Goal: Transaction & Acquisition: Purchase product/service

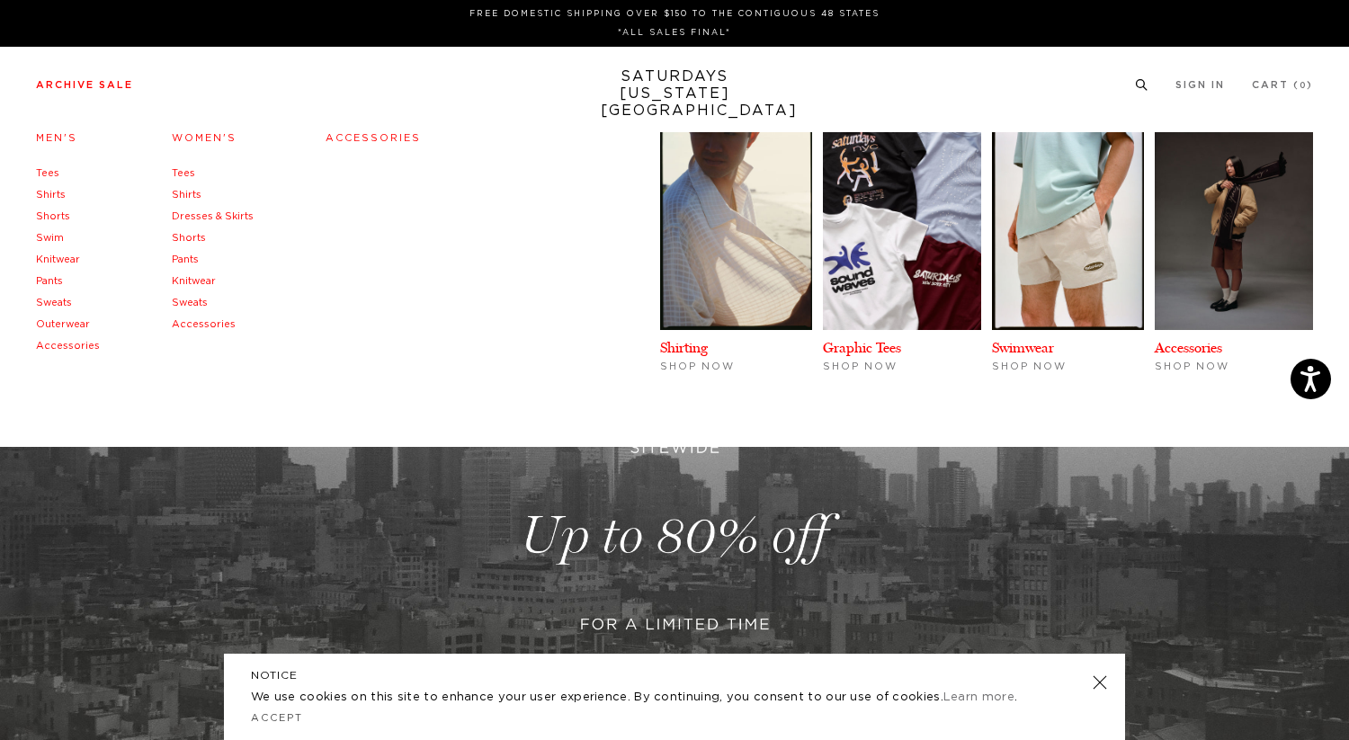
click at [175, 138] on link "Women's" at bounding box center [204, 138] width 65 height 10
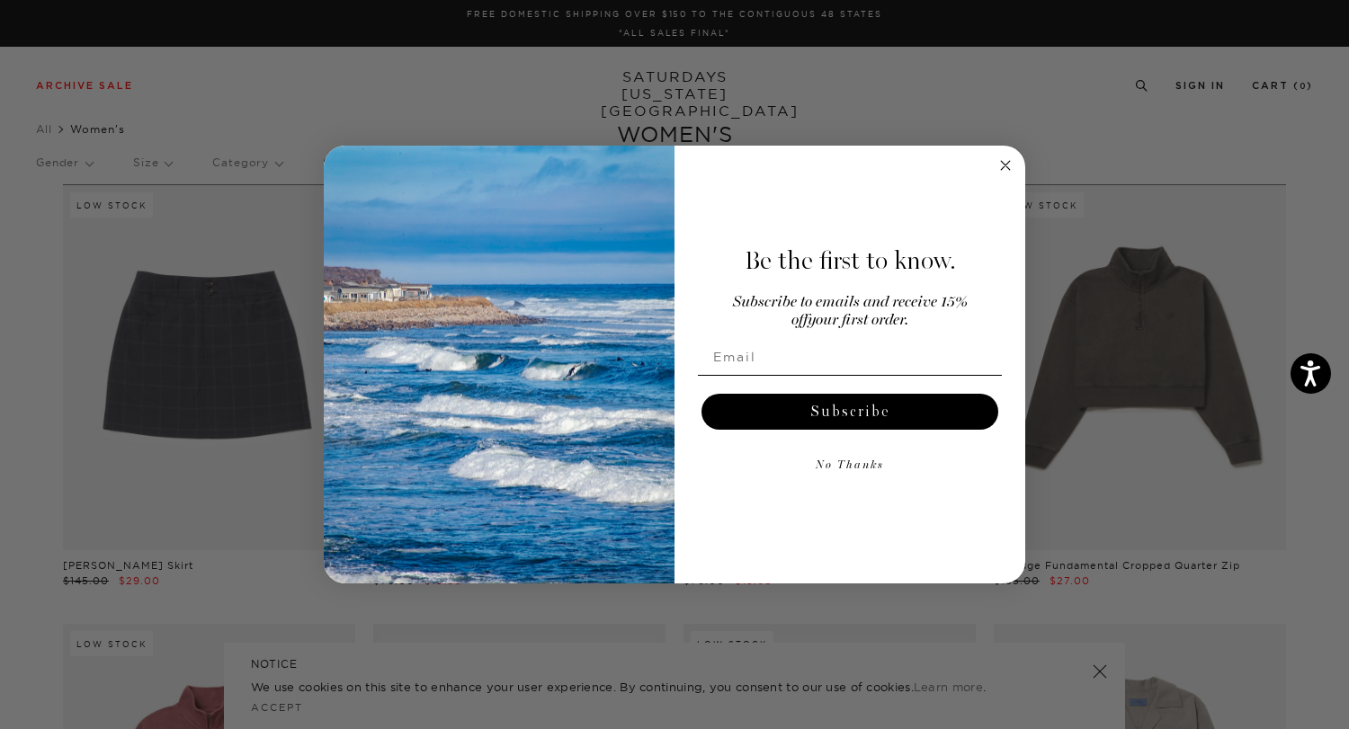
click at [1006, 164] on icon "Close dialog" at bounding box center [1005, 165] width 9 height 9
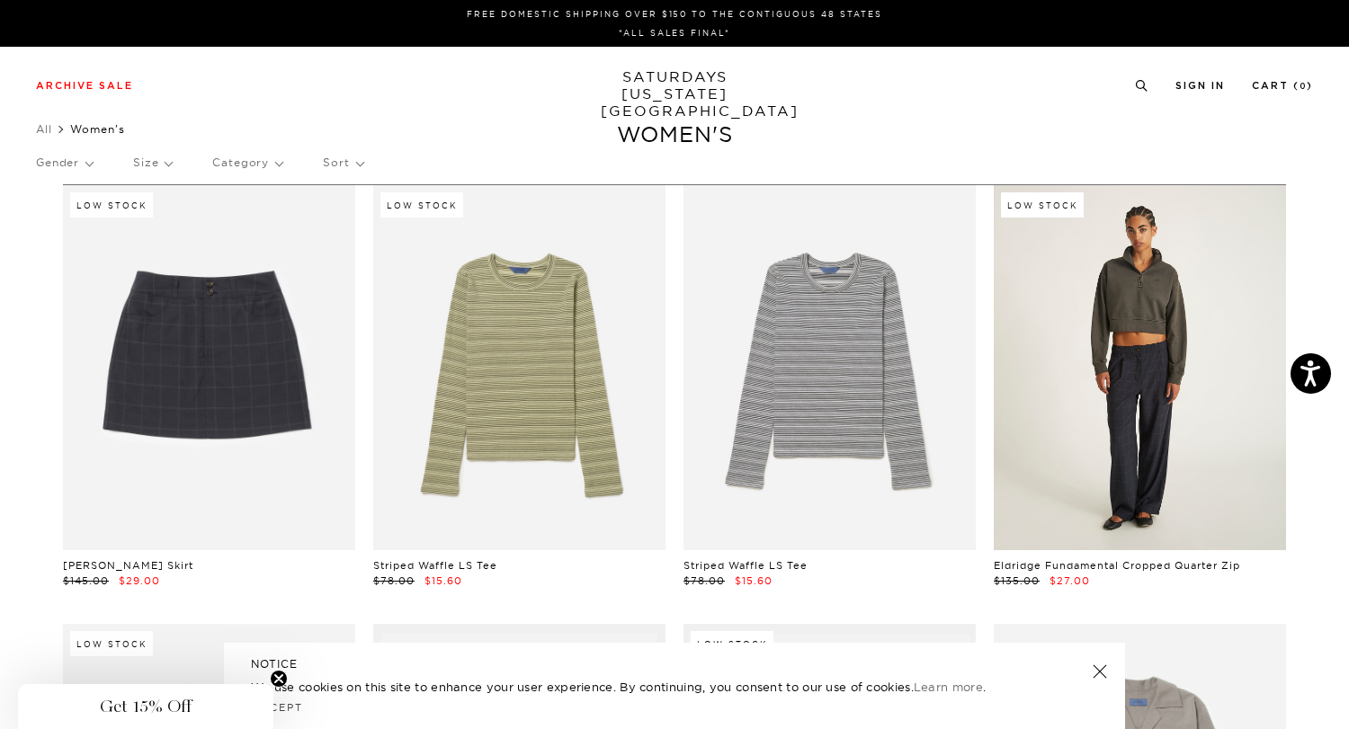
click at [1174, 325] on link at bounding box center [1140, 367] width 292 height 365
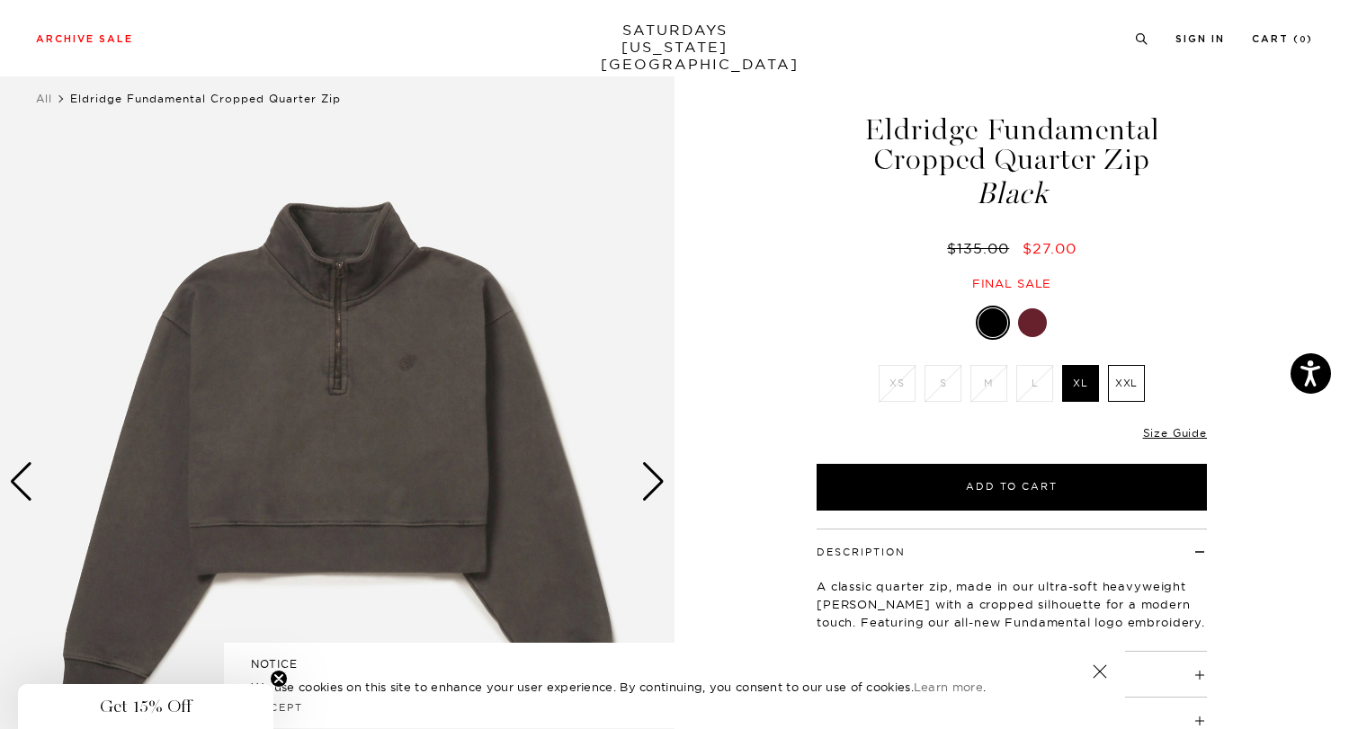
scroll to position [50, 0]
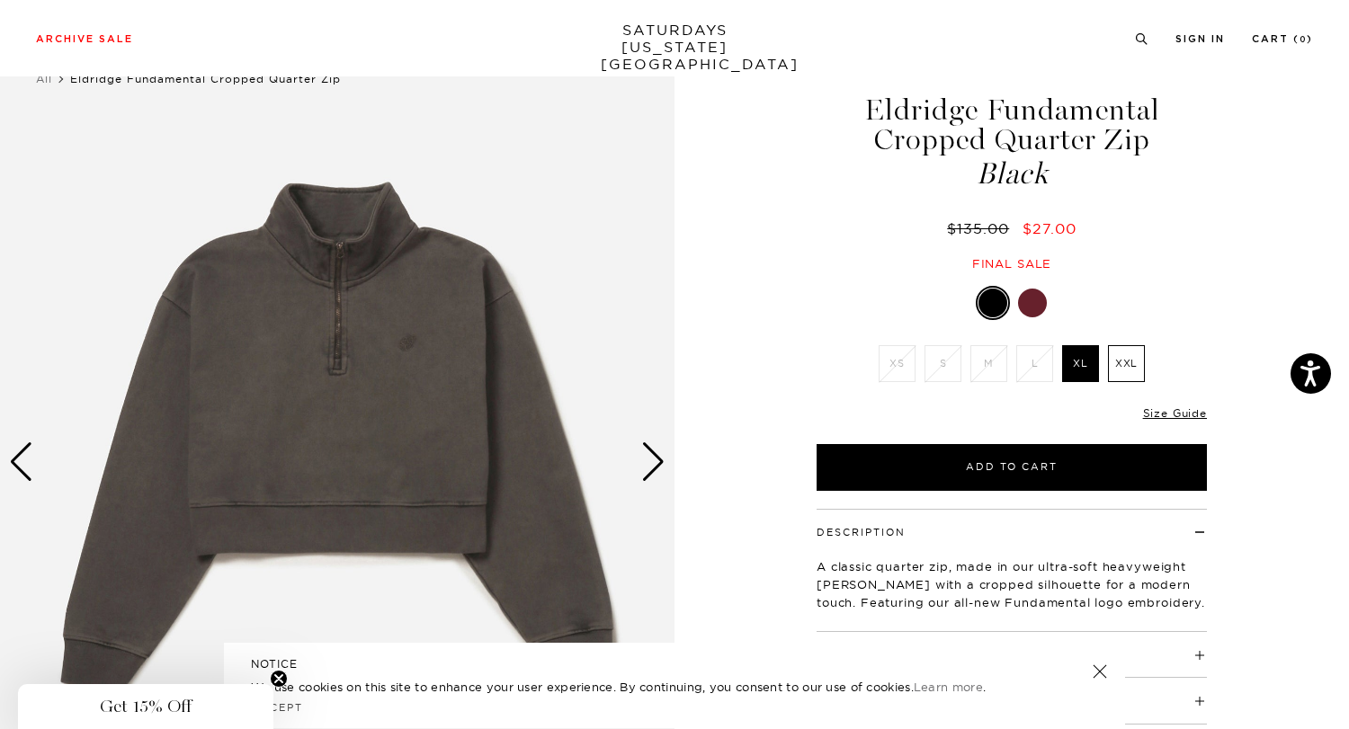
click at [637, 489] on img at bounding box center [337, 461] width 674 height 843
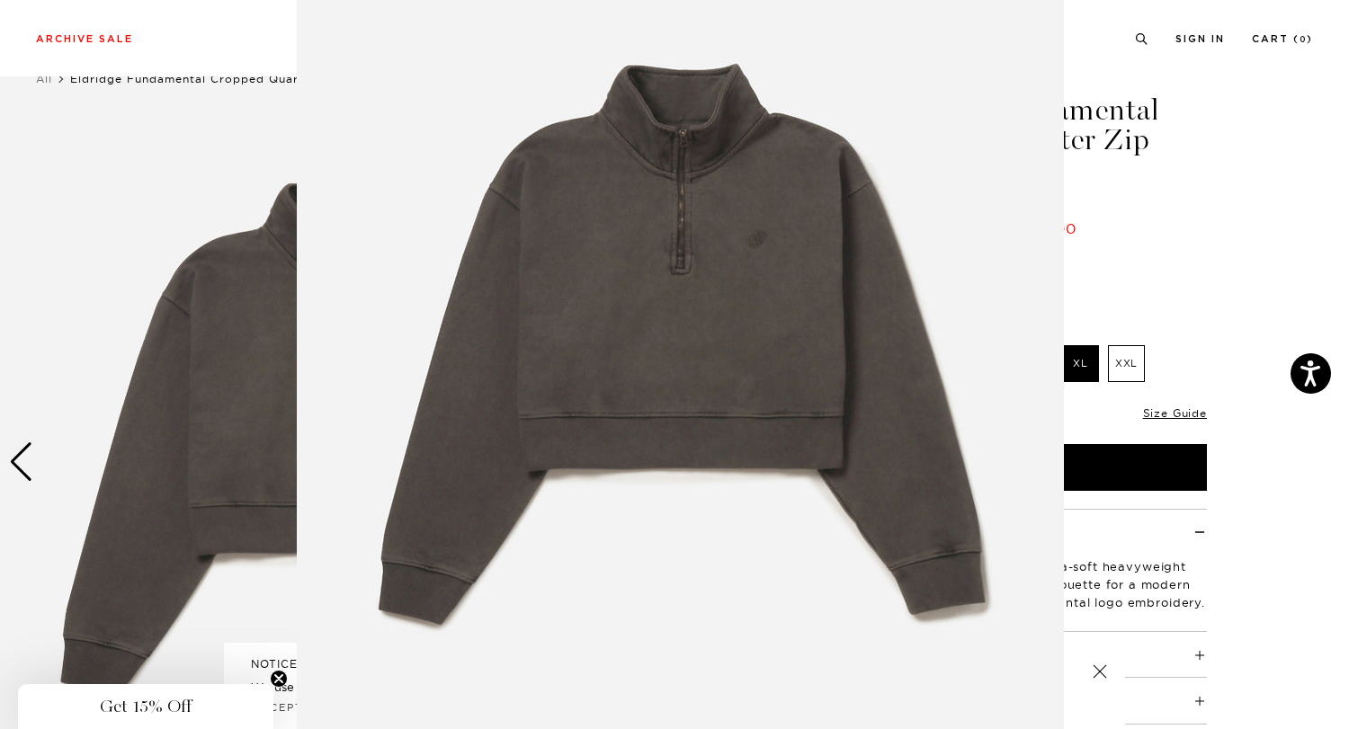
scroll to position [66, 0]
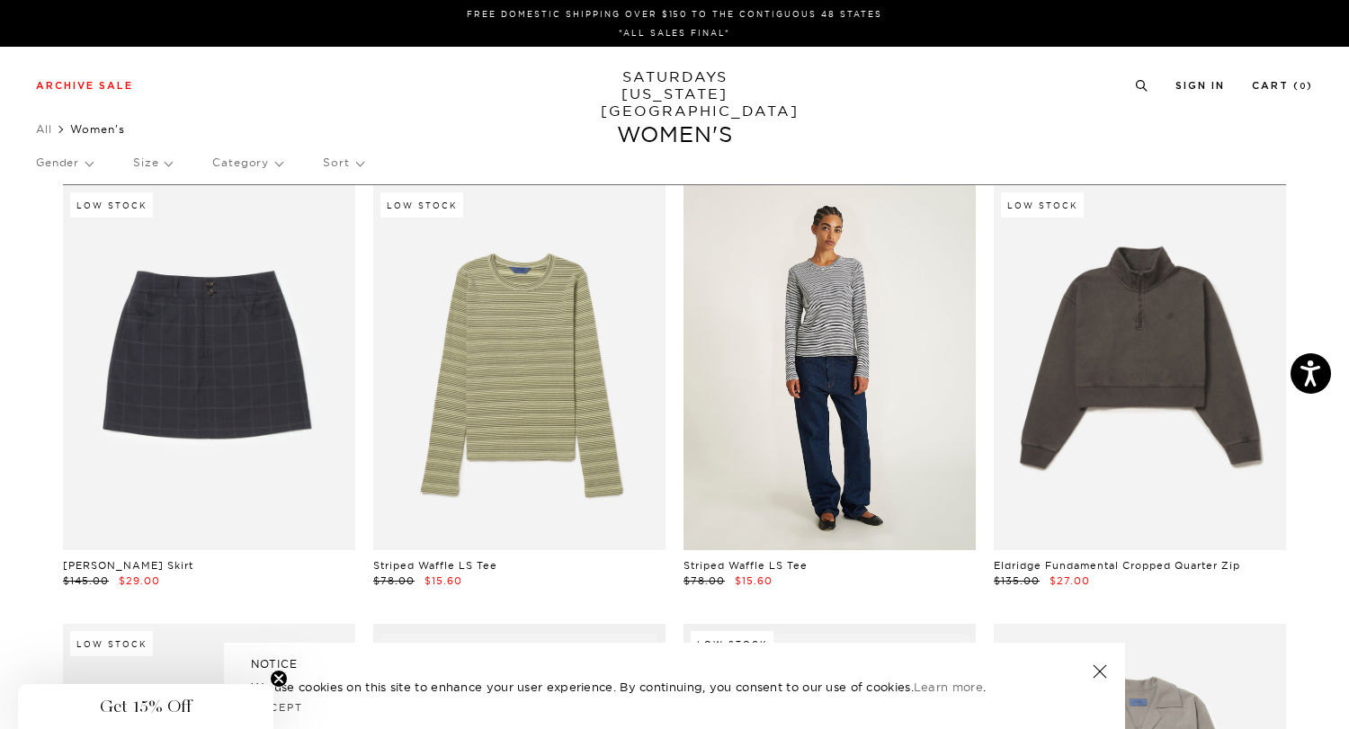
click at [814, 505] on link at bounding box center [829, 367] width 292 height 365
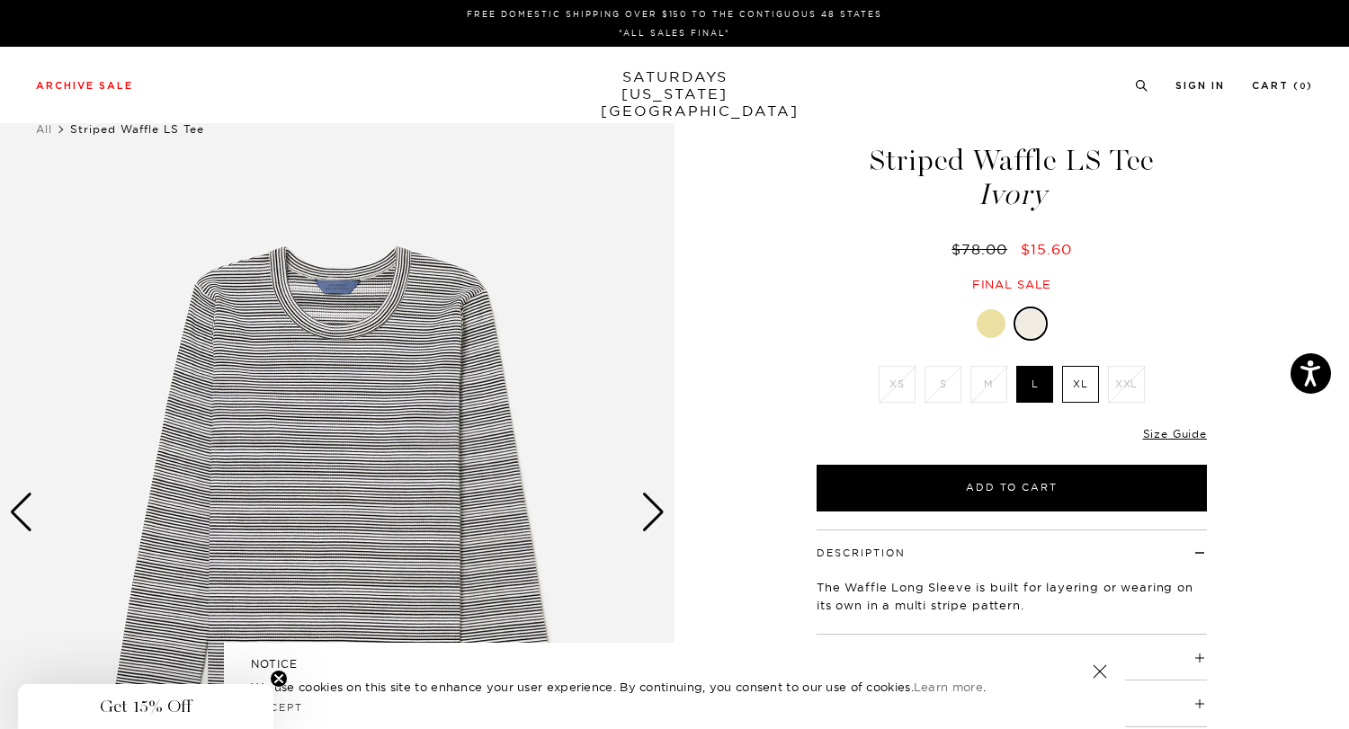
click at [660, 512] on div "Next slide" at bounding box center [653, 513] width 24 height 40
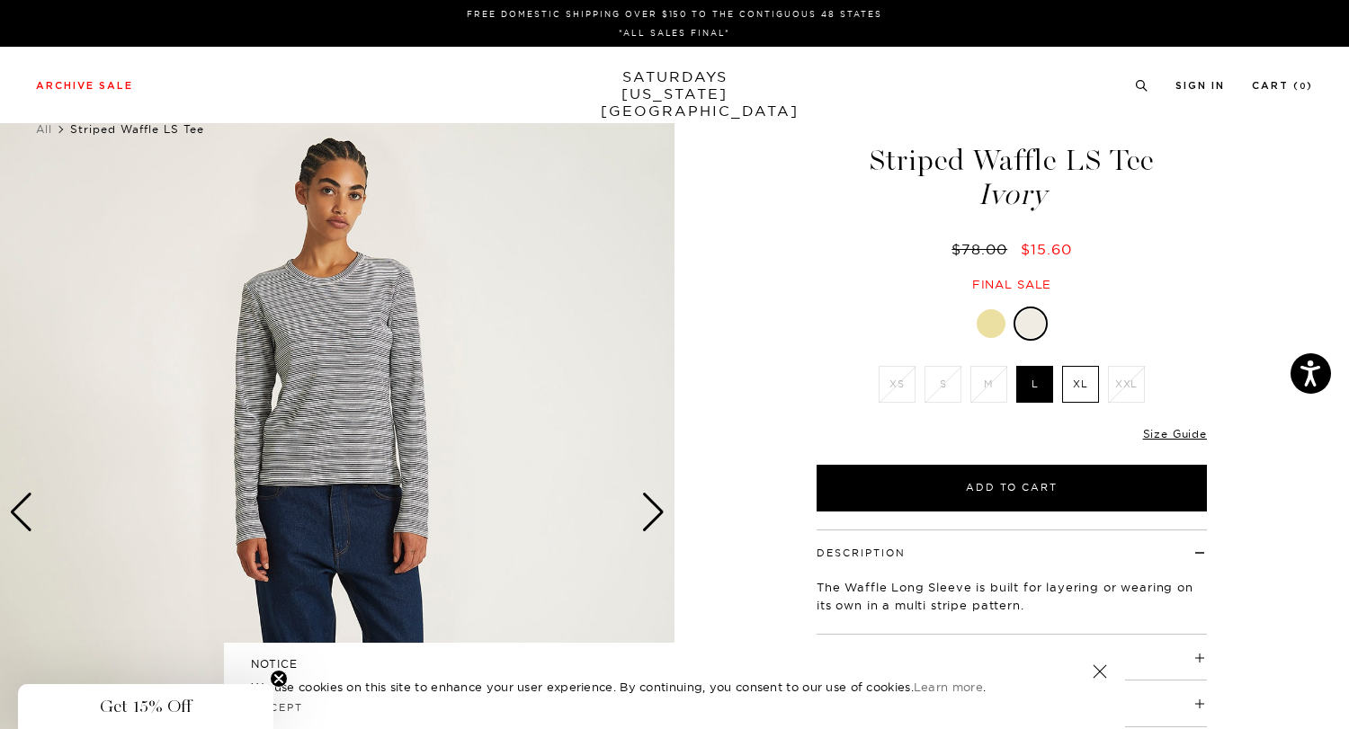
click at [660, 512] on div "Next slide" at bounding box center [653, 513] width 24 height 40
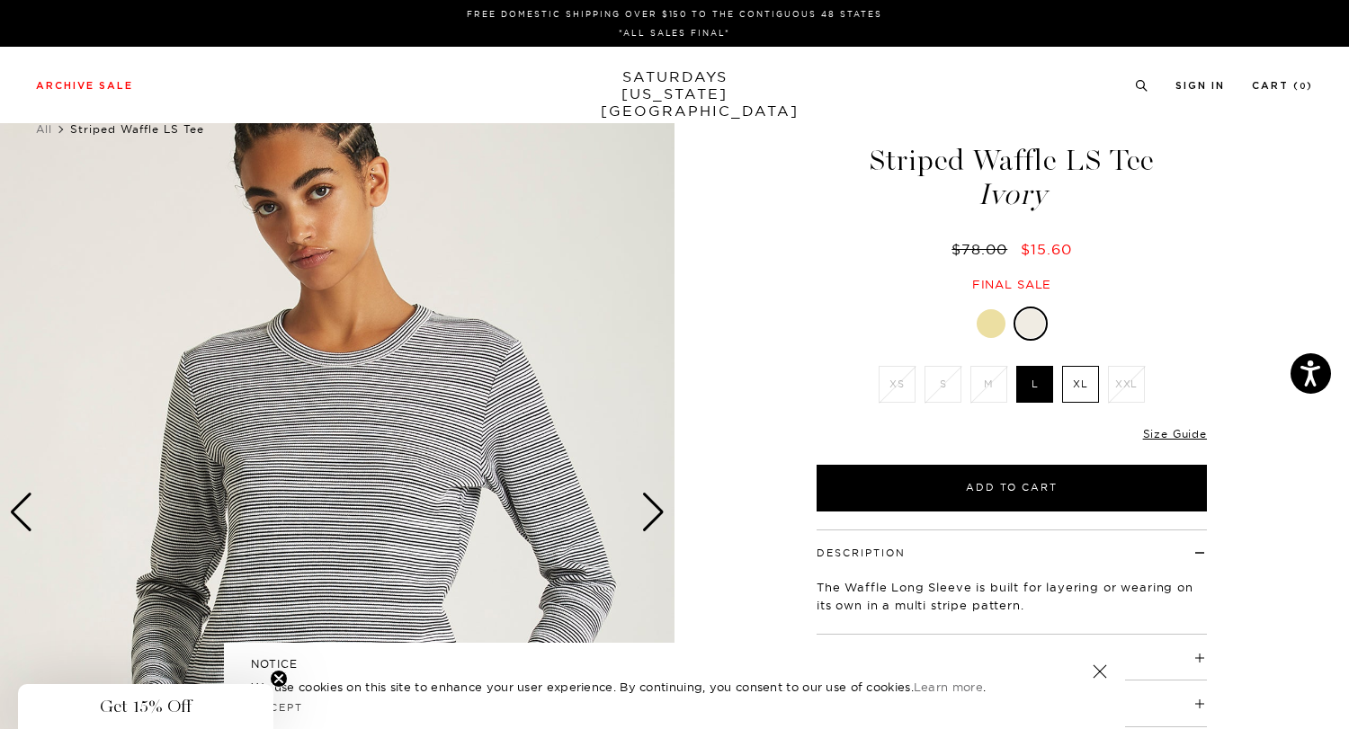
click at [994, 314] on div at bounding box center [990, 323] width 29 height 29
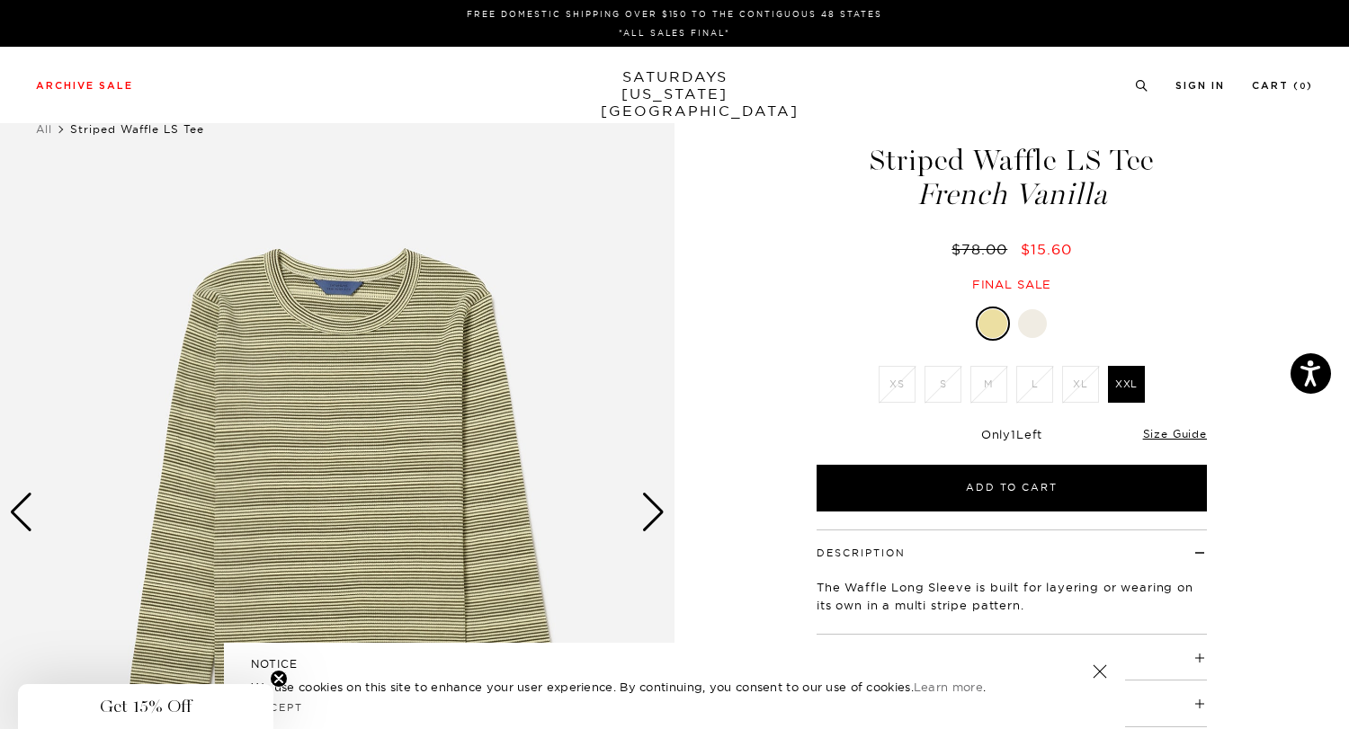
click at [657, 509] on div "Next slide" at bounding box center [653, 513] width 24 height 40
click at [368, 401] on img at bounding box center [337, 512] width 674 height 843
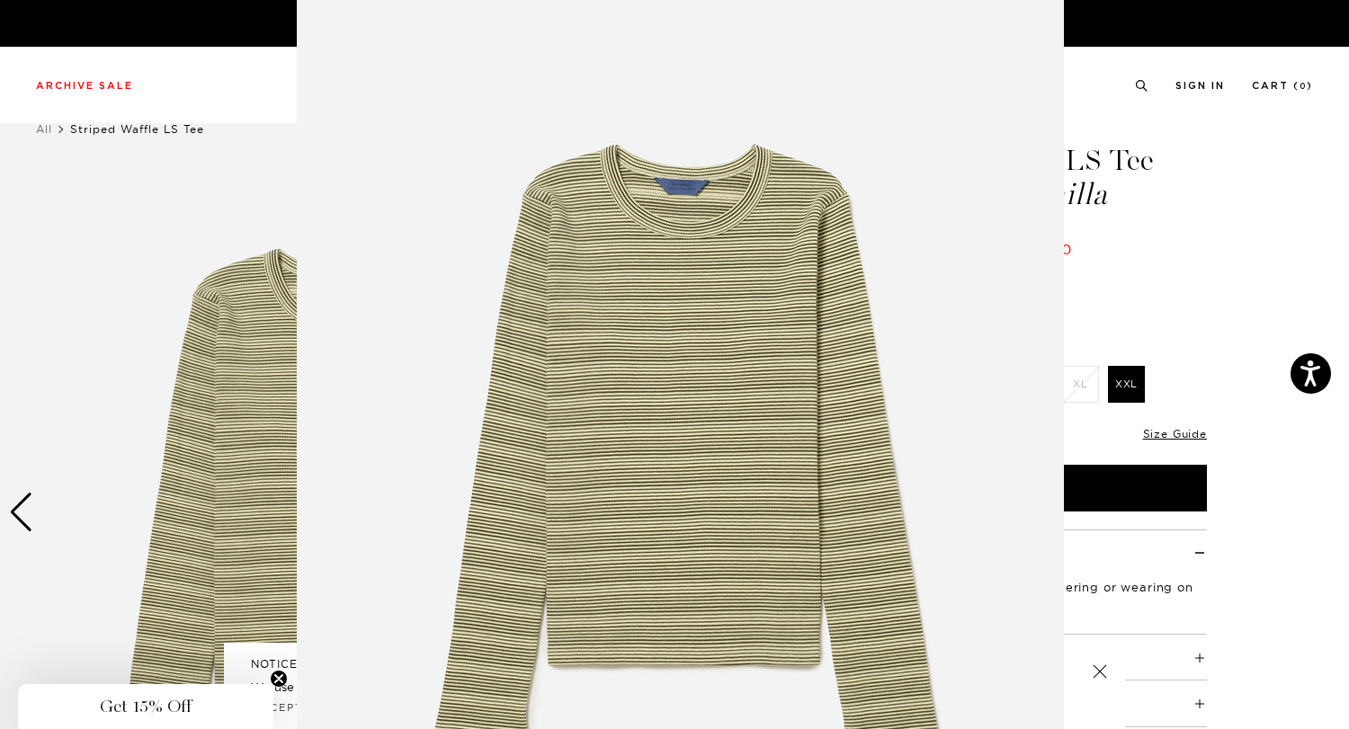
scroll to position [33, 0]
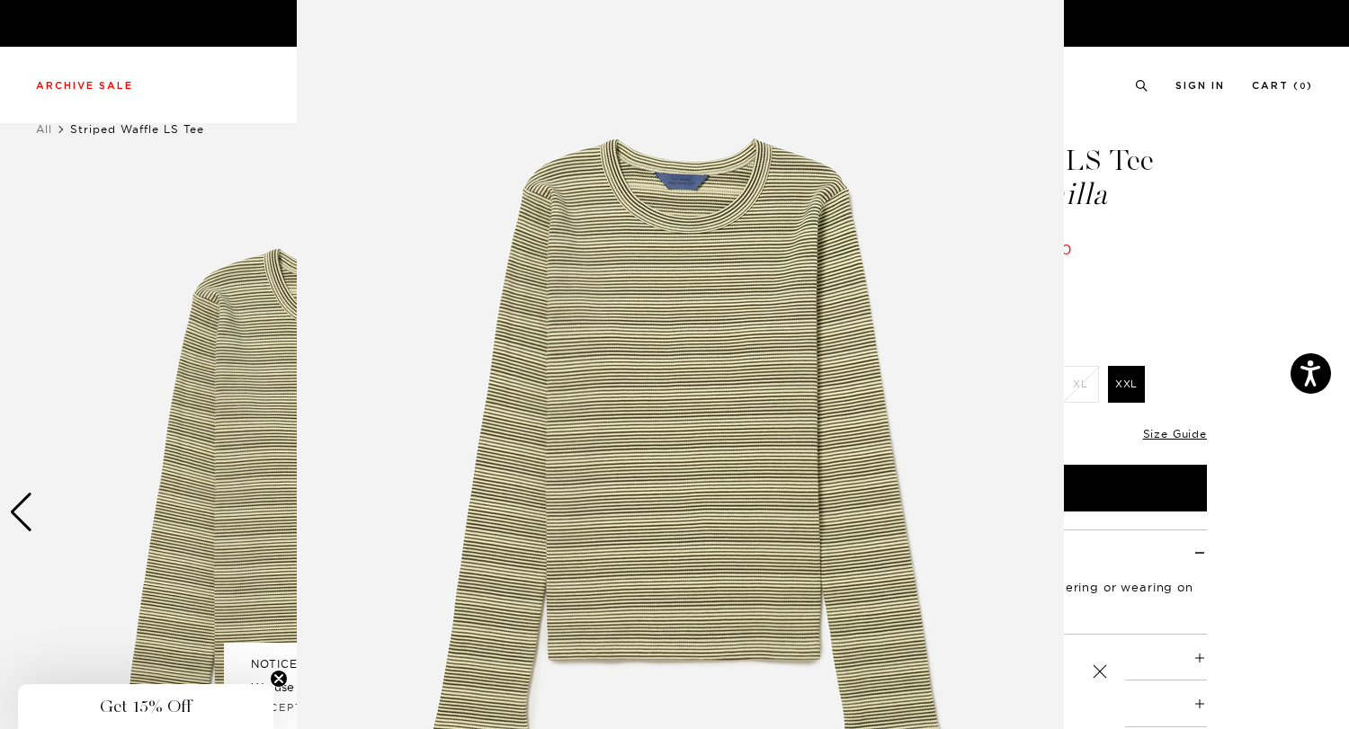
click at [1115, 153] on figure at bounding box center [674, 364] width 1349 height 729
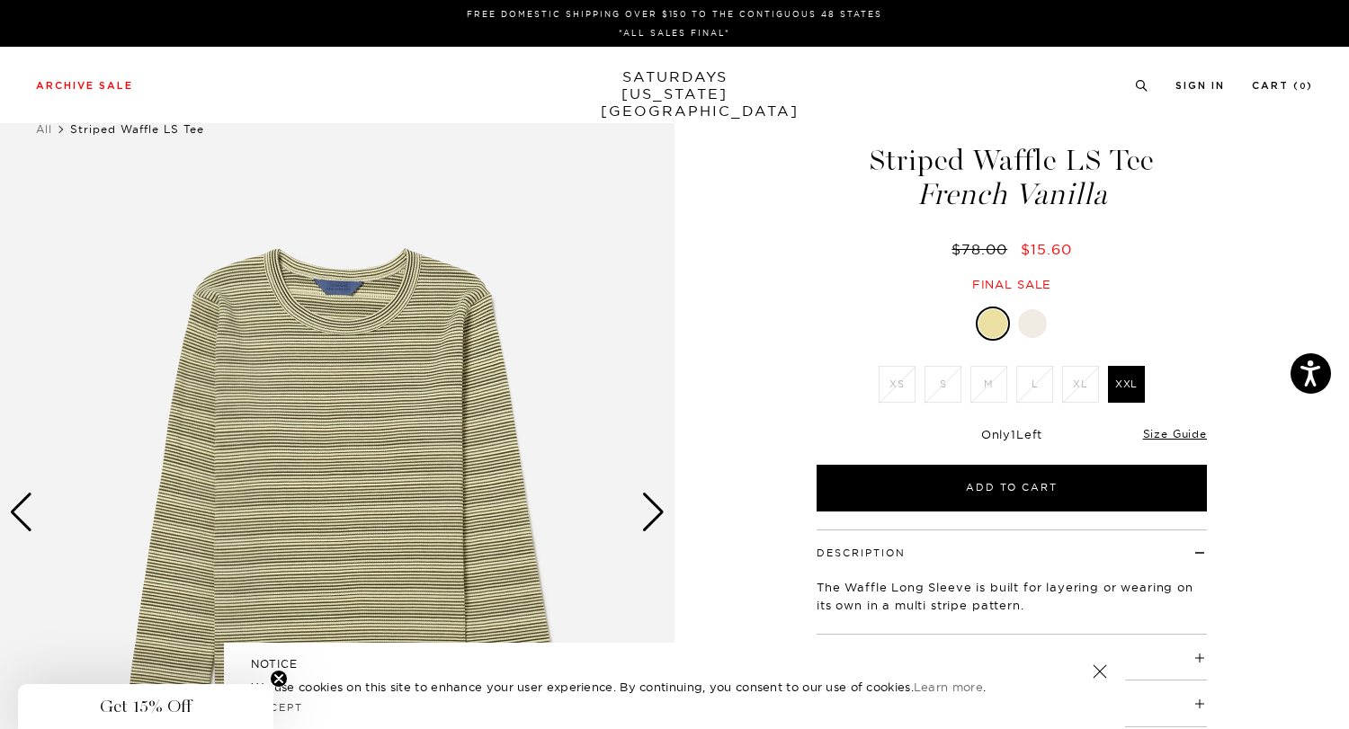
scroll to position [0, 0]
click at [1037, 319] on div at bounding box center [1032, 323] width 29 height 29
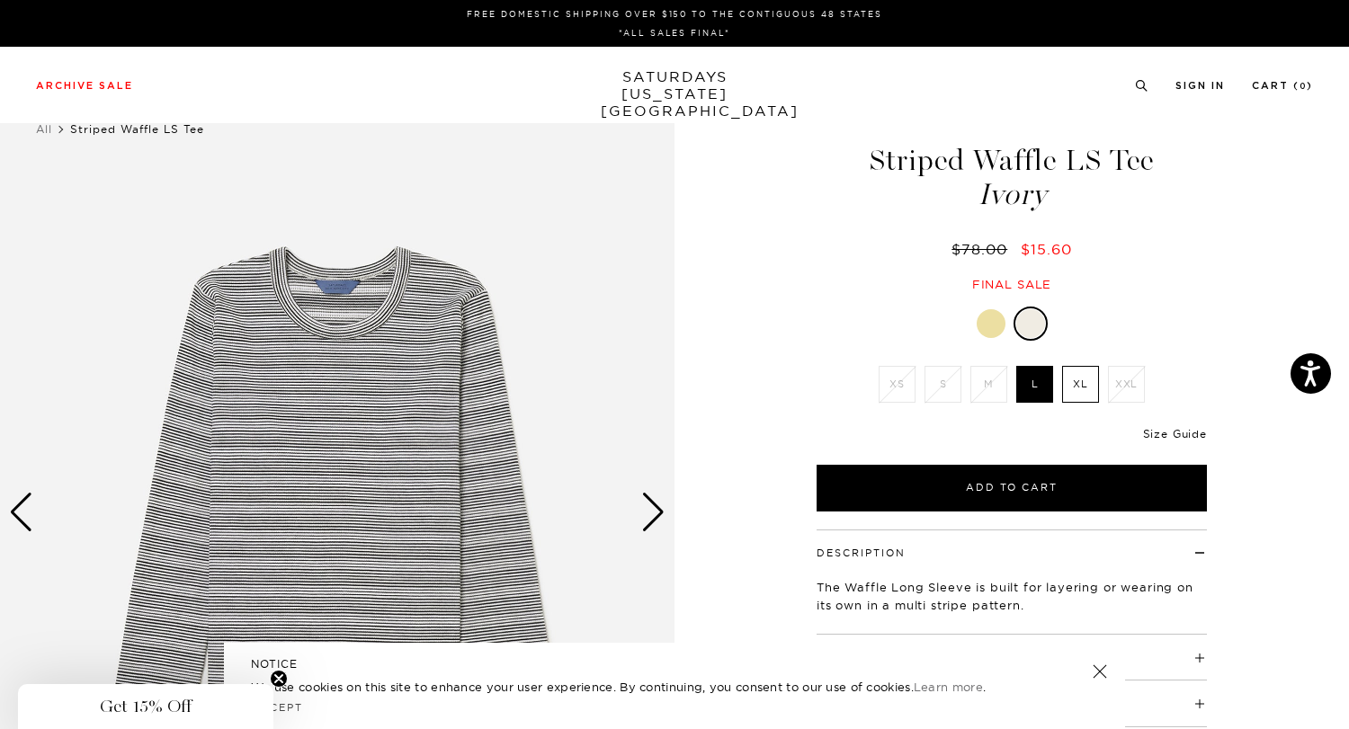
click at [1177, 437] on link "Size Guide" at bounding box center [1175, 433] width 64 height 13
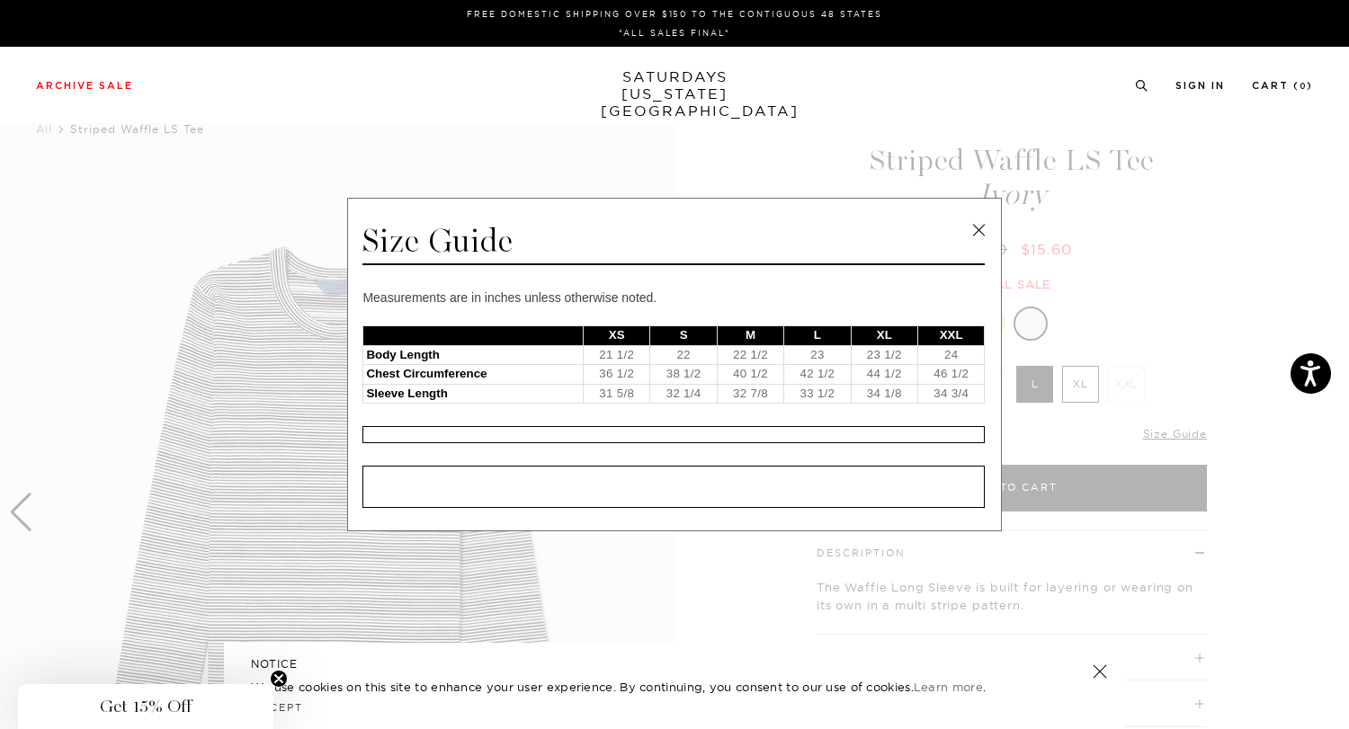
click at [975, 234] on link at bounding box center [978, 230] width 27 height 27
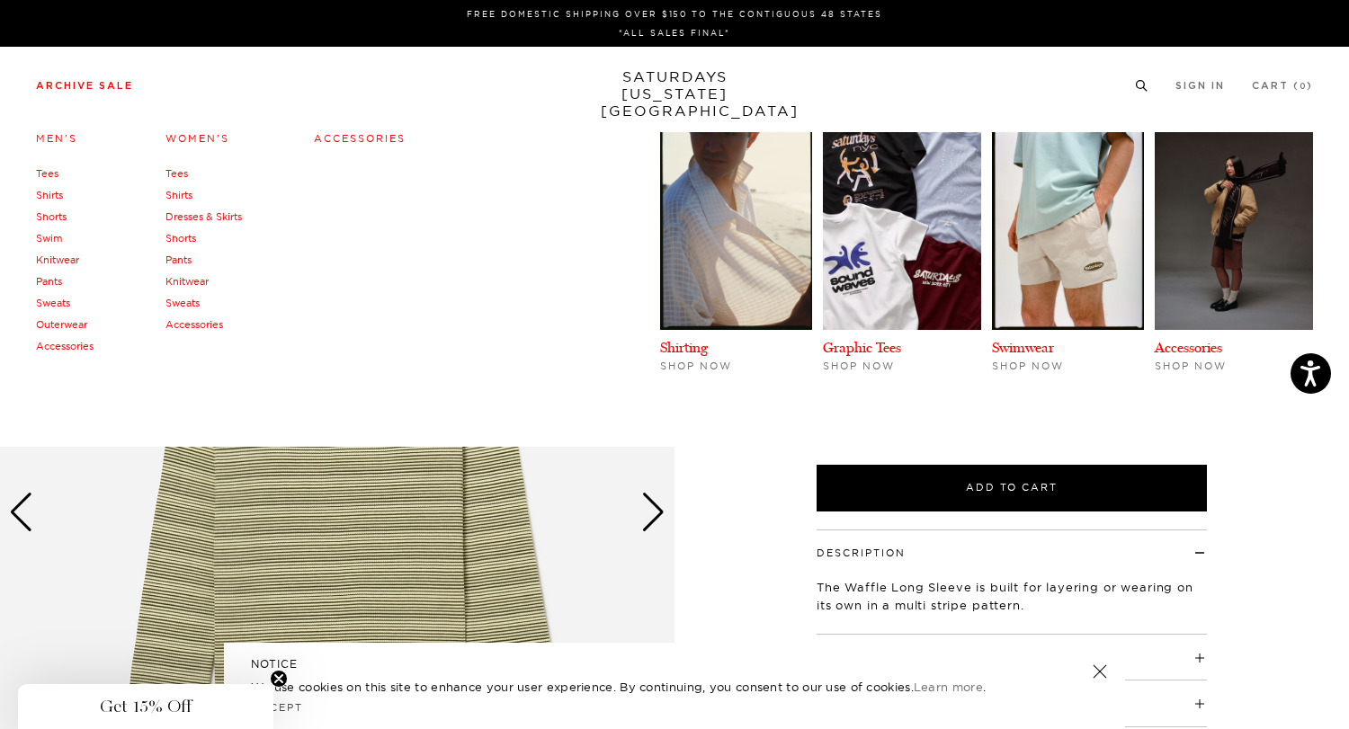
click at [192, 139] on link "Women's" at bounding box center [197, 138] width 64 height 13
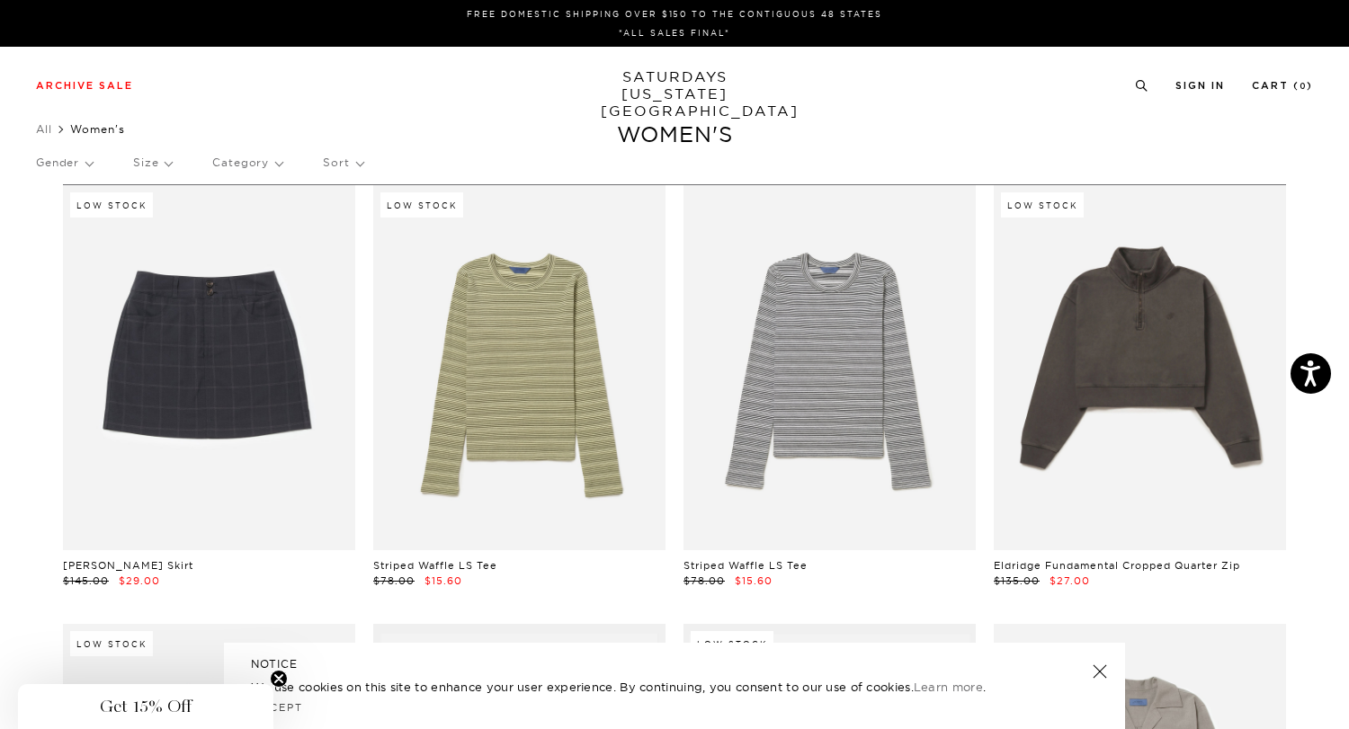
click at [348, 162] on p "Sort" at bounding box center [343, 162] width 40 height 41
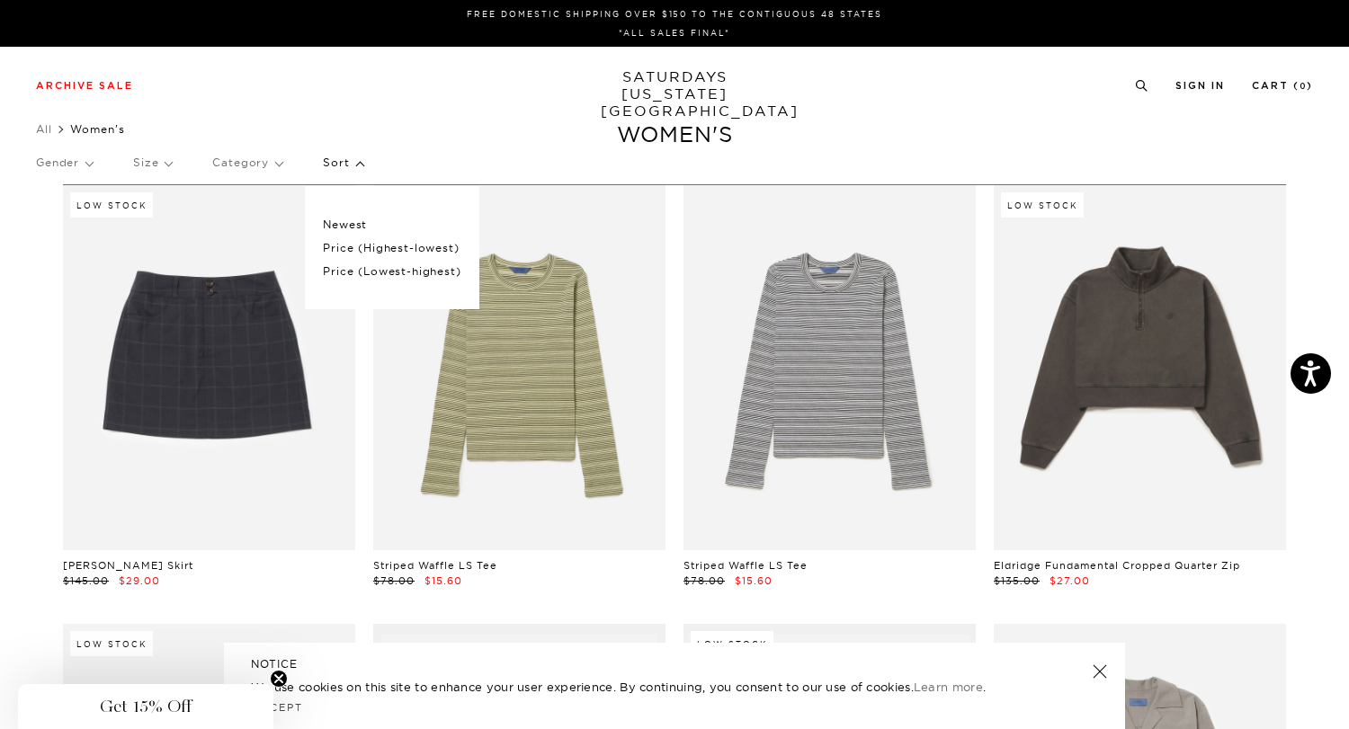
click at [343, 173] on p "Sort" at bounding box center [343, 162] width 40 height 41
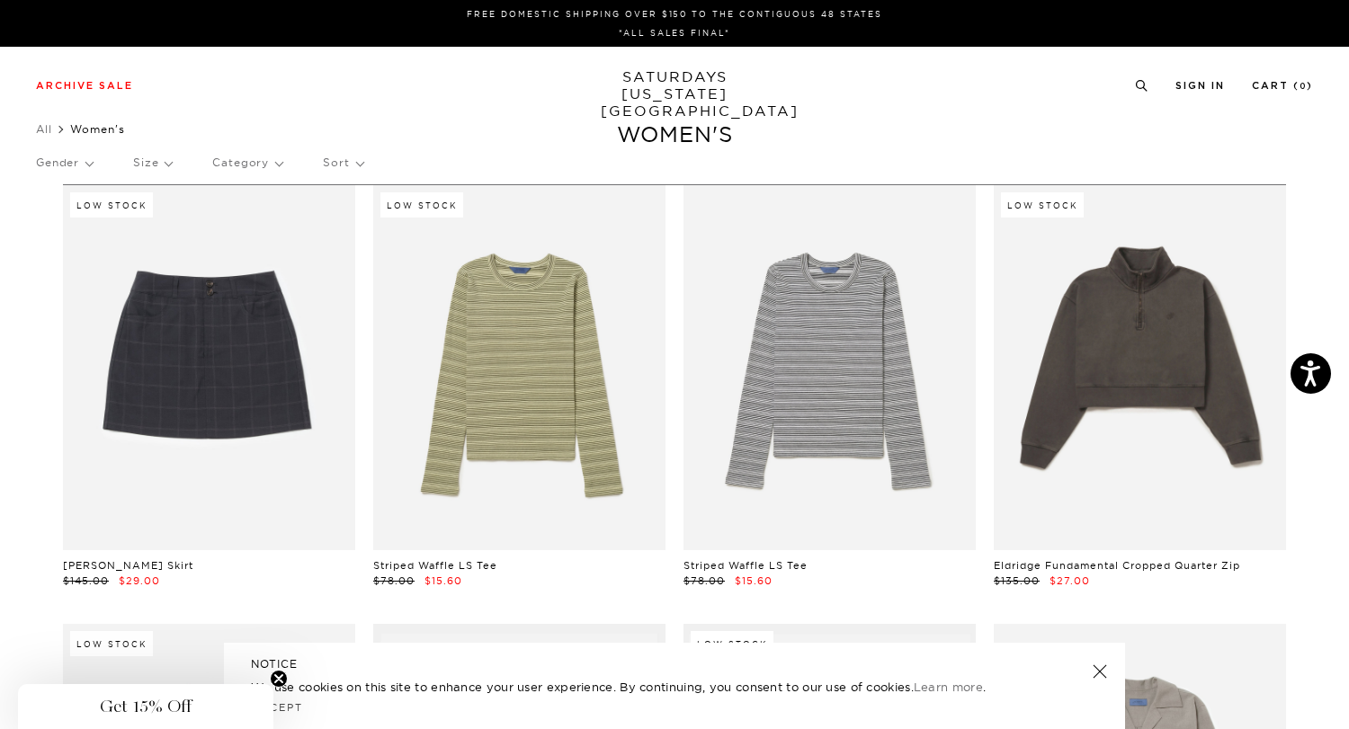
click at [155, 151] on p "Size" at bounding box center [152, 162] width 39 height 41
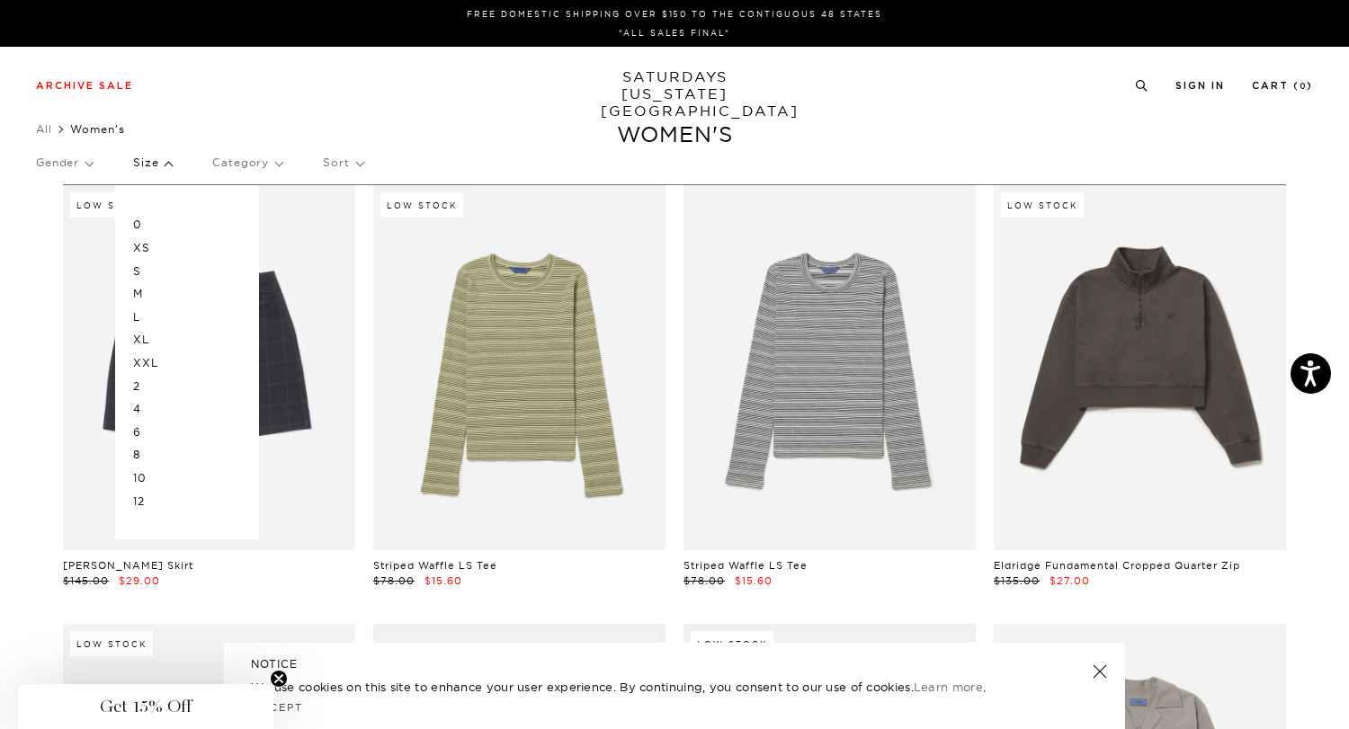
click at [143, 289] on p "M" at bounding box center [187, 293] width 108 height 23
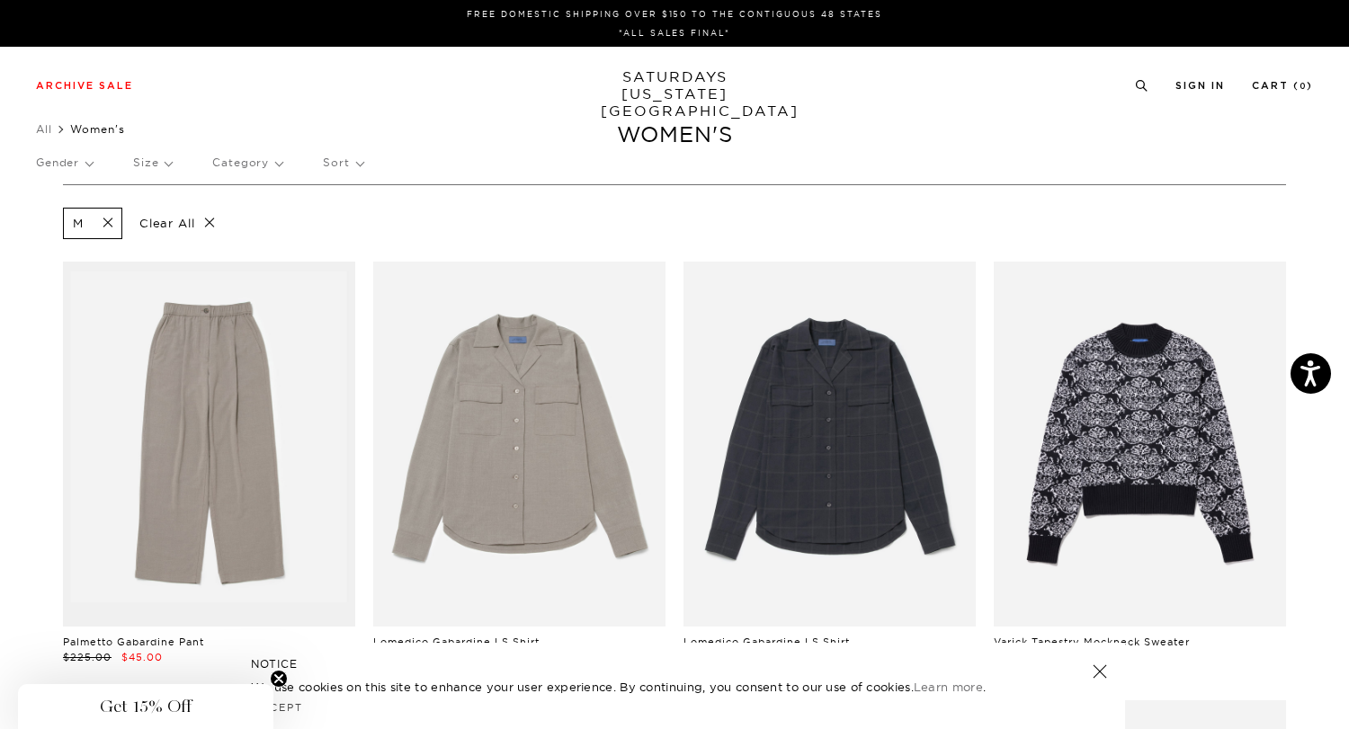
click at [169, 169] on p "Size" at bounding box center [152, 162] width 39 height 41
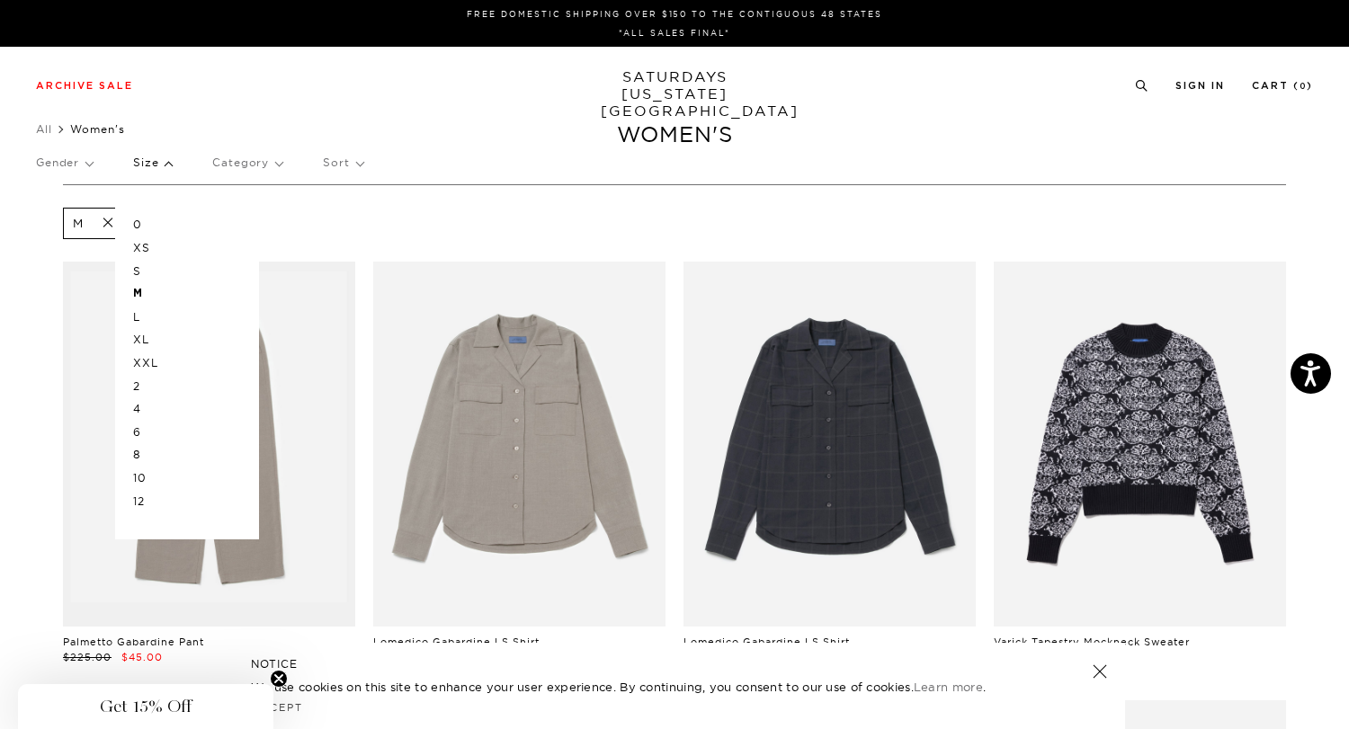
click at [144, 268] on p "S" at bounding box center [187, 271] width 108 height 23
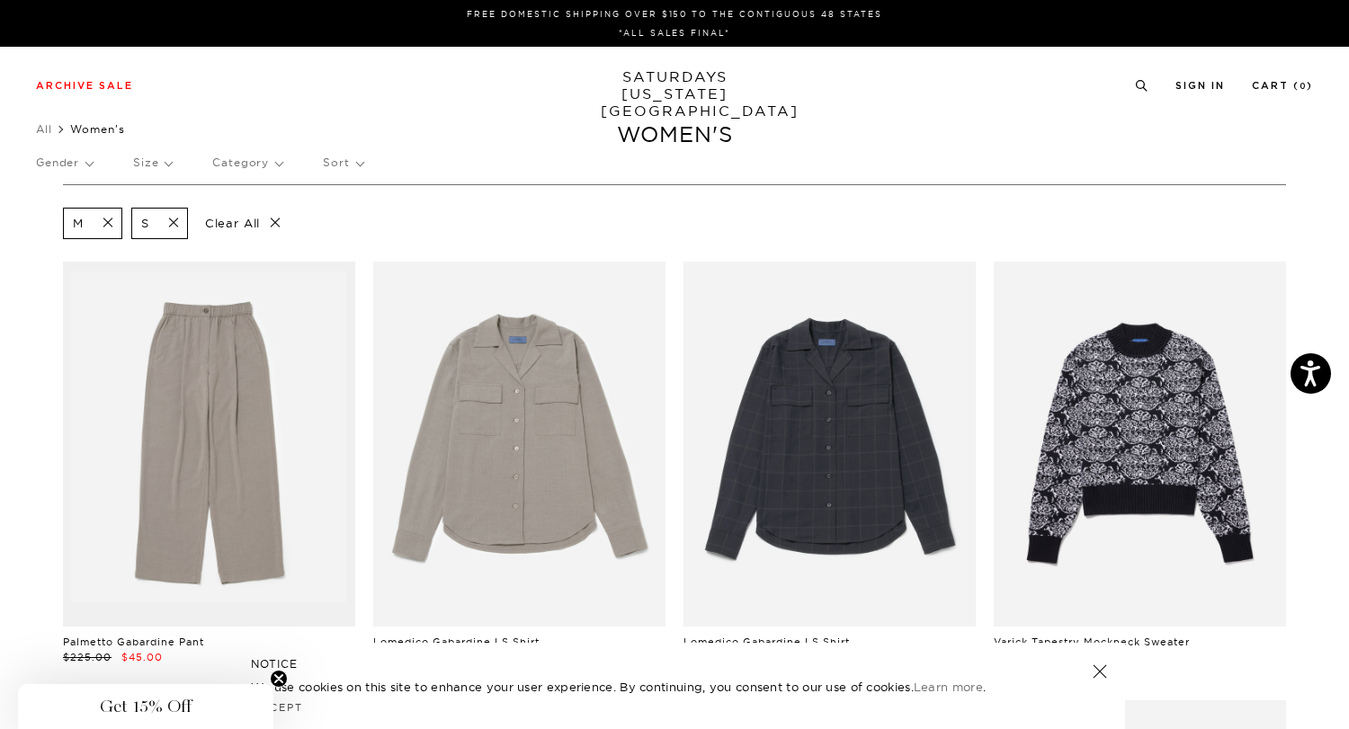
click at [166, 165] on p "Size" at bounding box center [152, 162] width 39 height 41
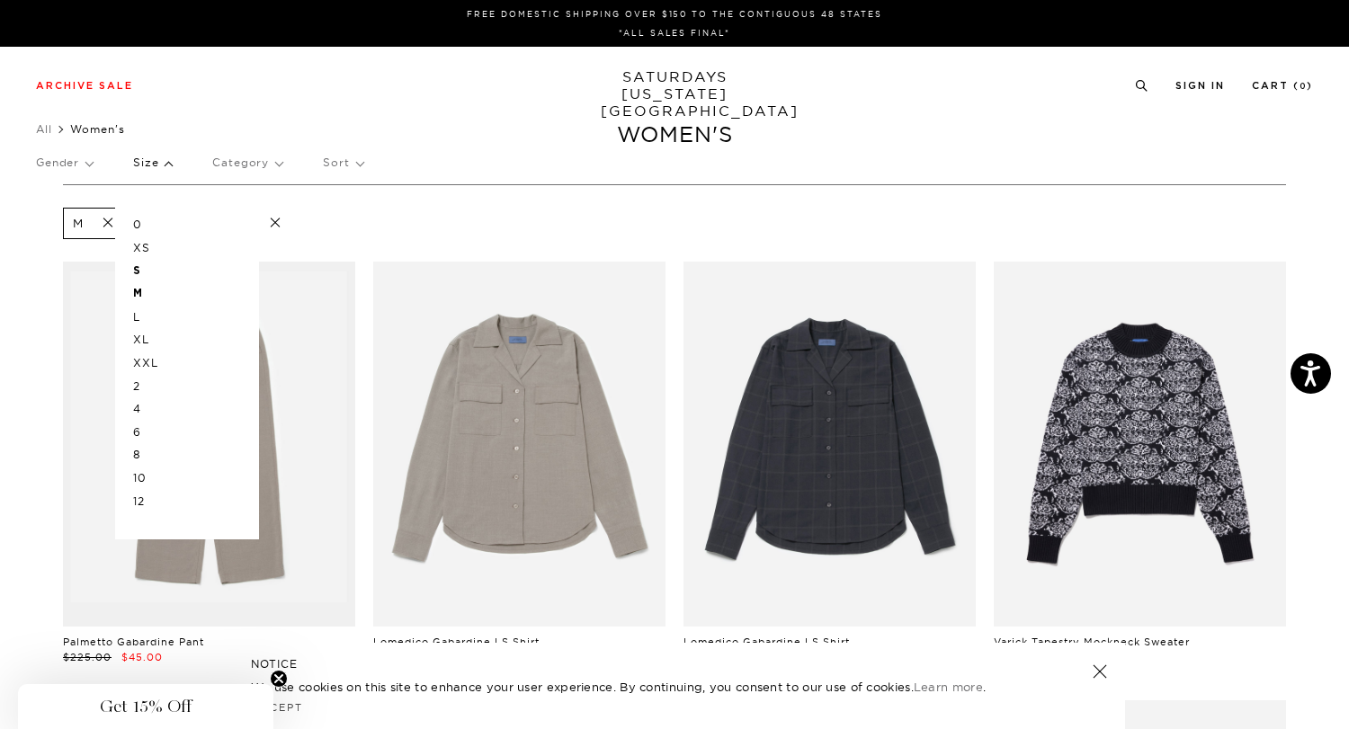
click at [142, 430] on p "6" at bounding box center [187, 432] width 108 height 23
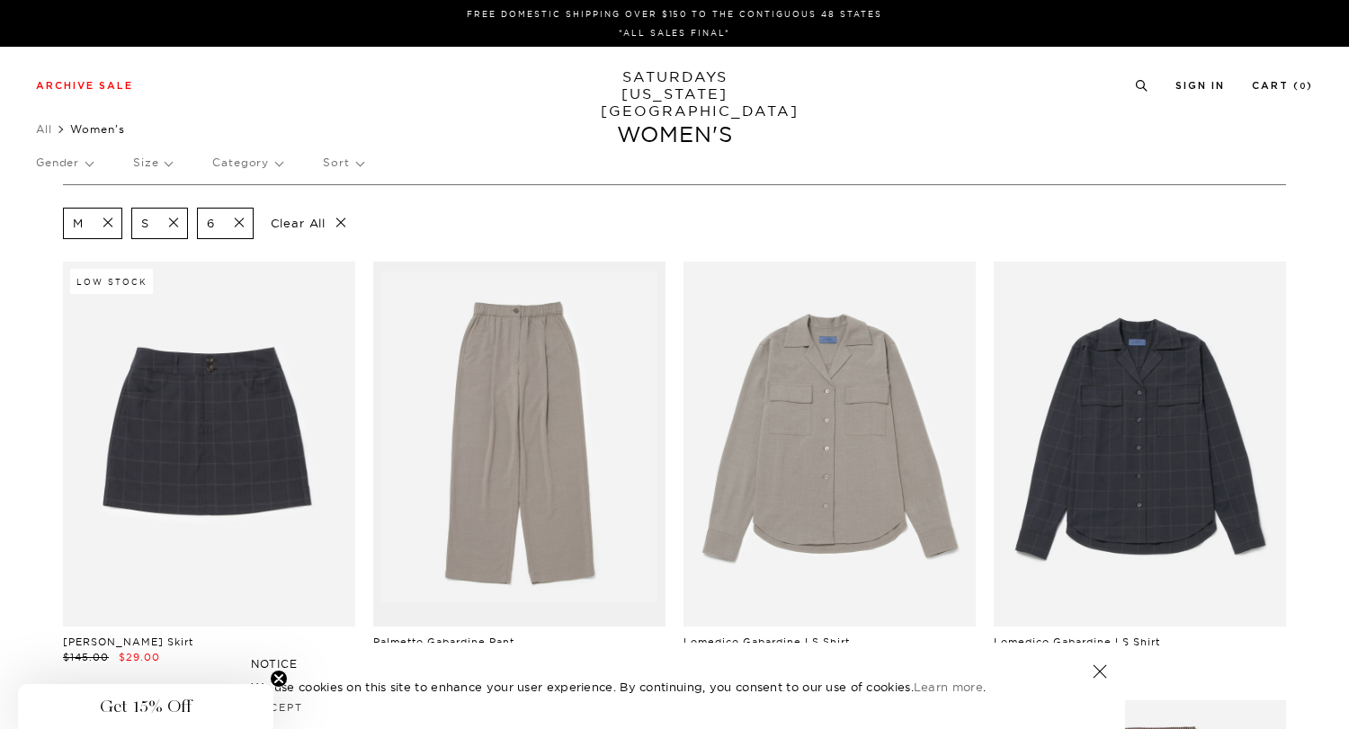
click at [156, 161] on p "Size" at bounding box center [152, 162] width 39 height 41
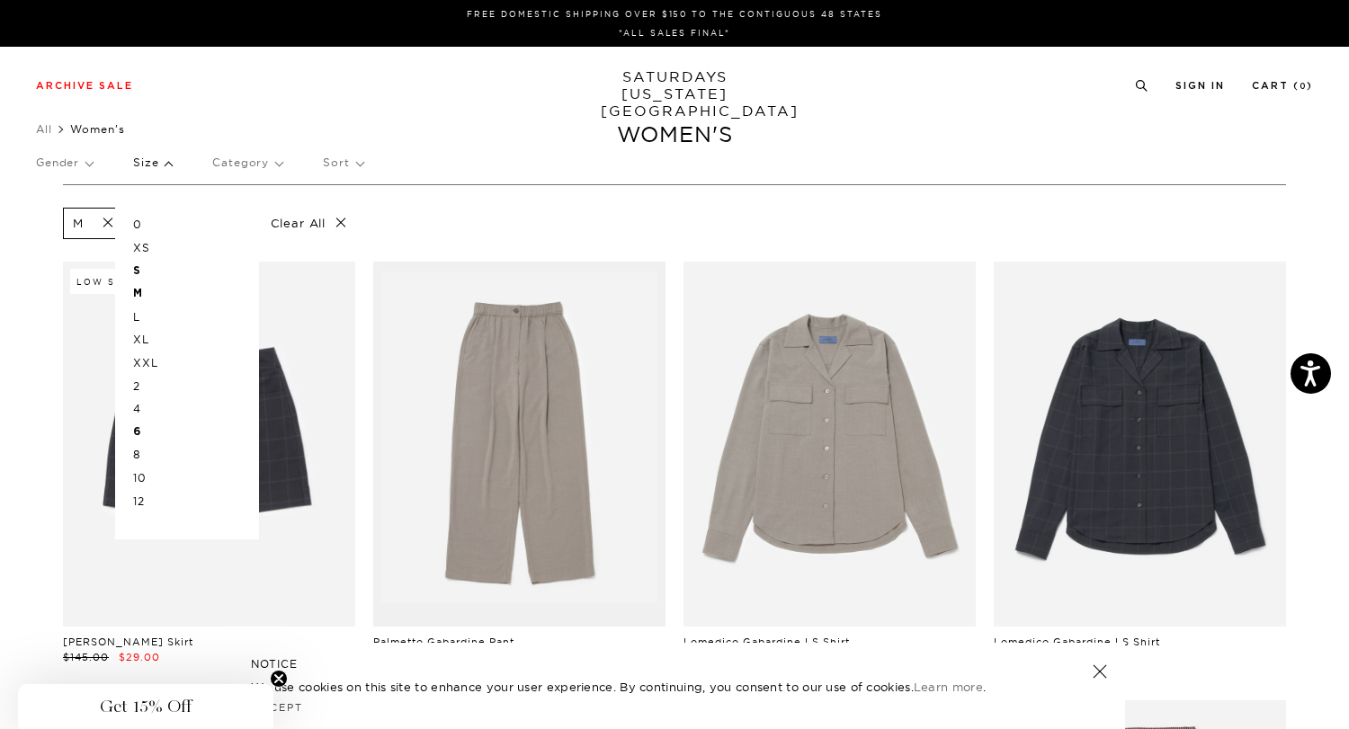
scroll to position [0, 11]
click at [95, 223] on span at bounding box center [103, 223] width 38 height 17
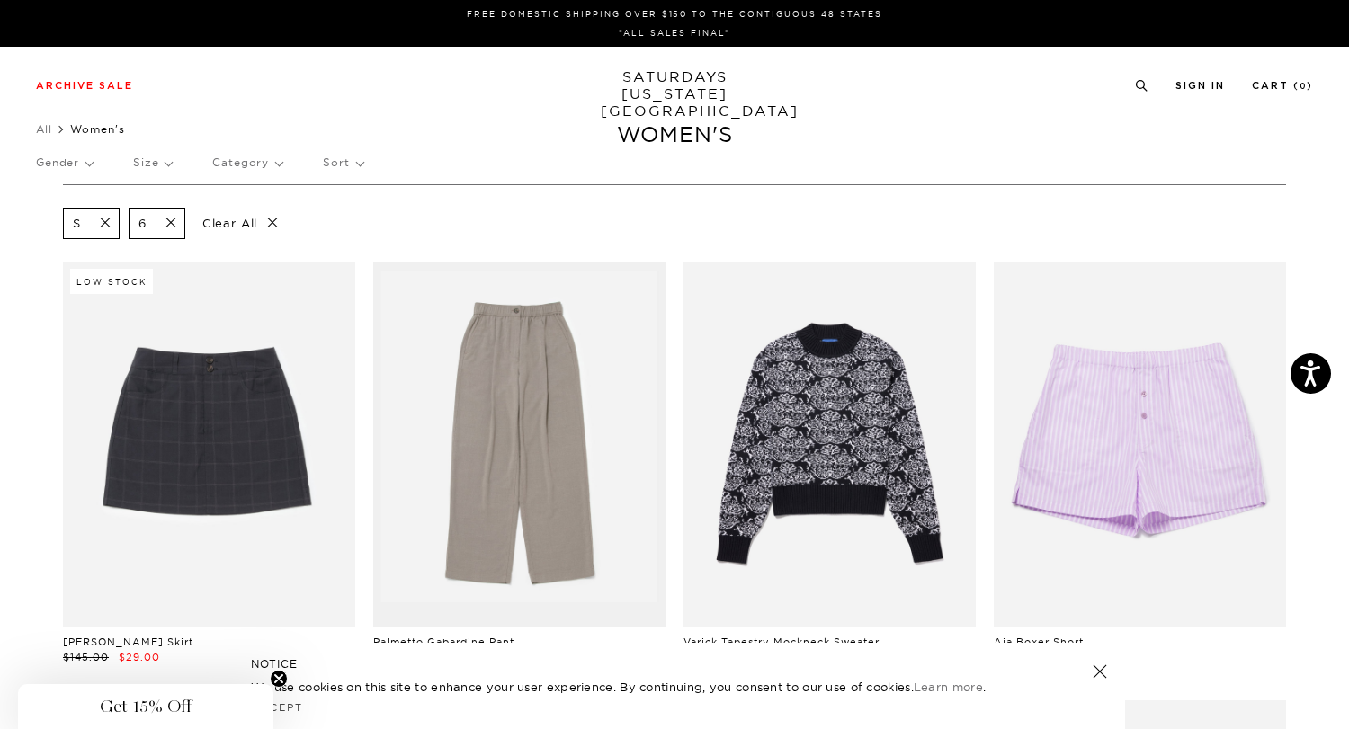
click at [174, 221] on span at bounding box center [166, 223] width 38 height 17
click at [106, 220] on span at bounding box center [100, 223] width 38 height 17
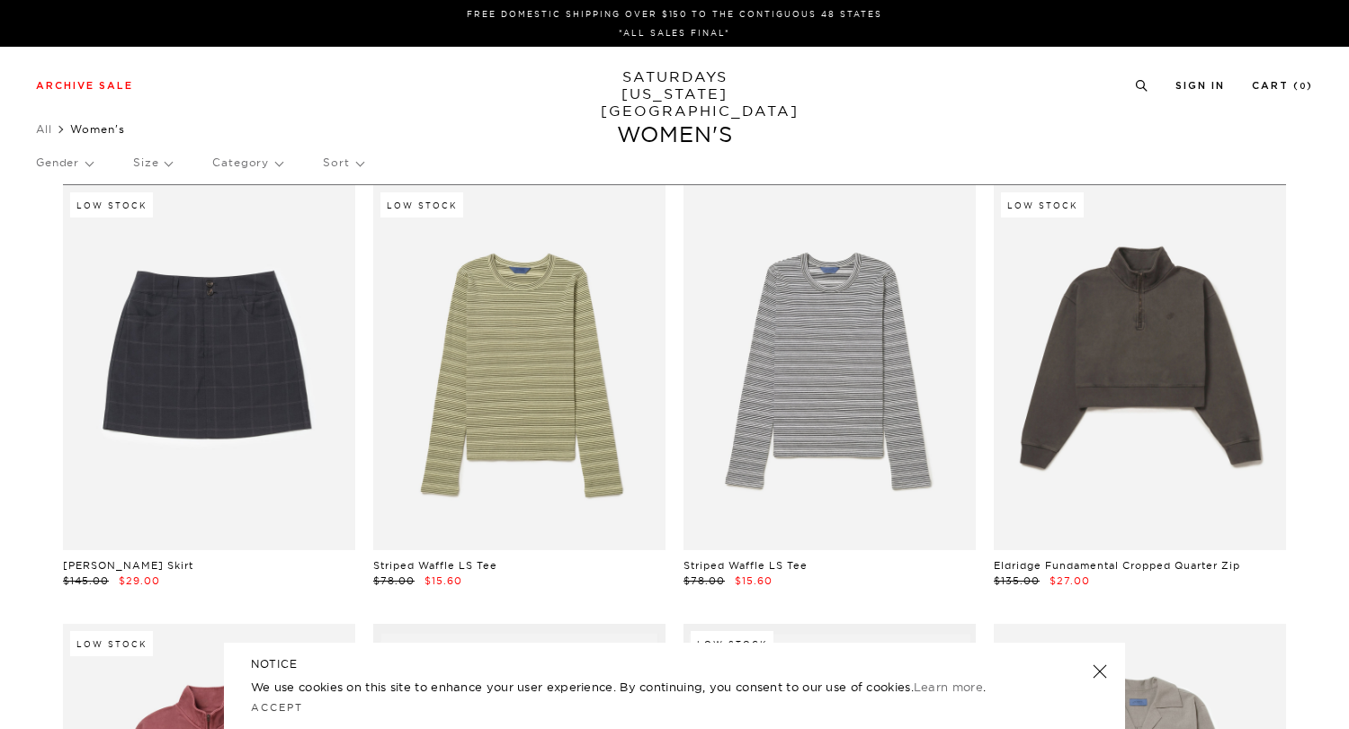
click at [160, 156] on p "Size" at bounding box center [152, 162] width 39 height 41
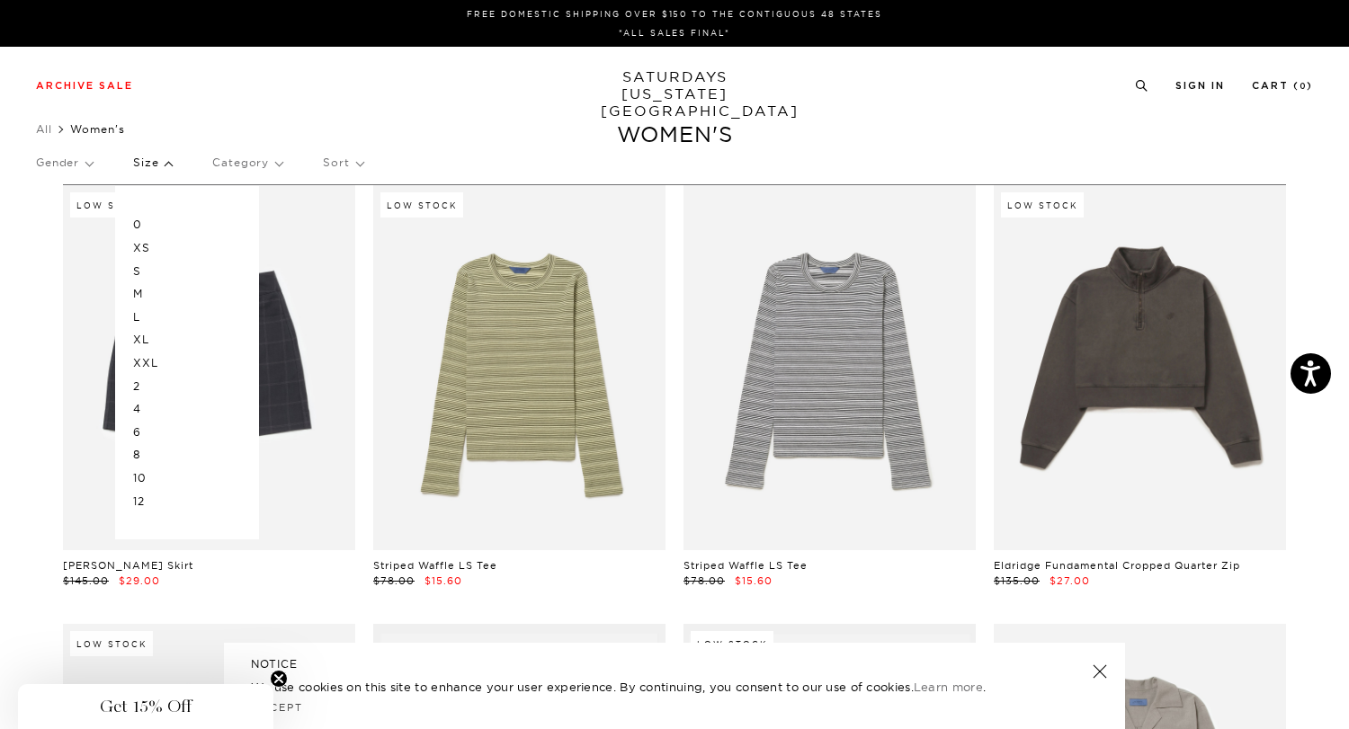
click at [140, 317] on p "L" at bounding box center [187, 317] width 108 height 23
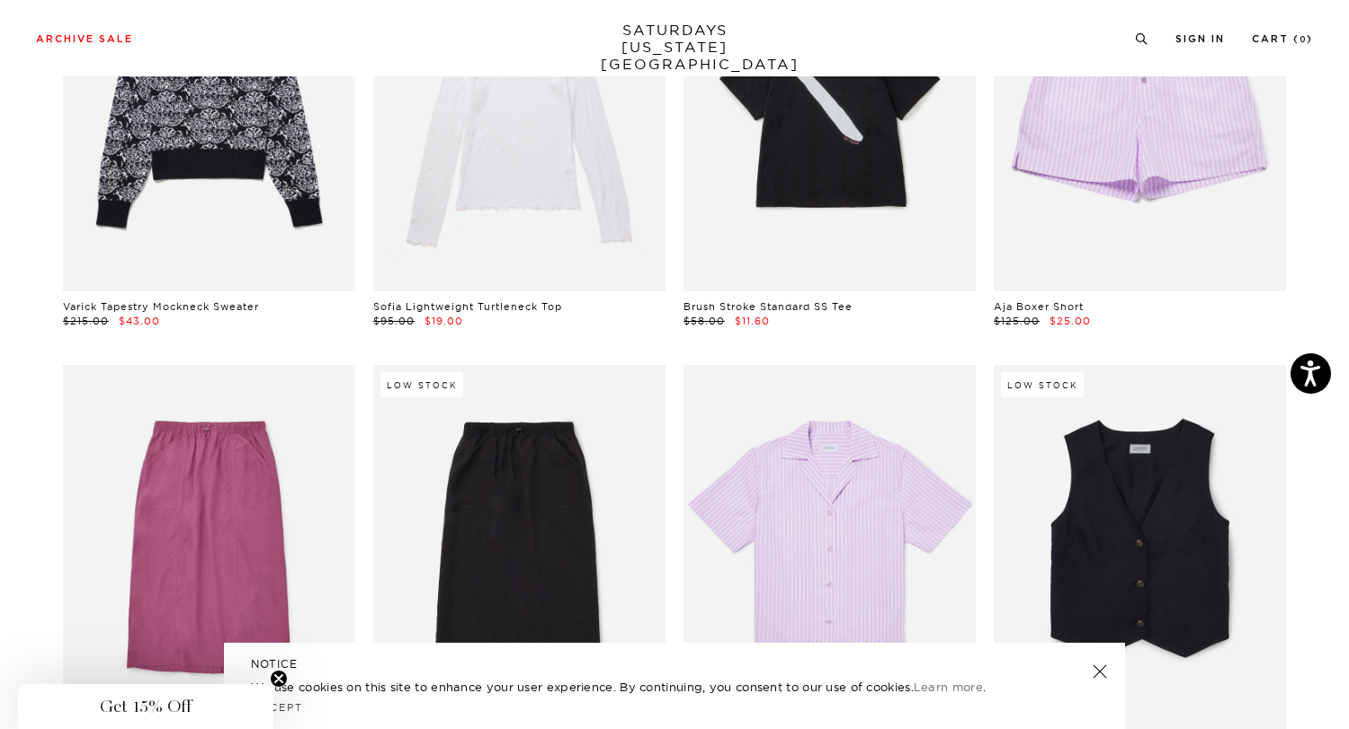
scroll to position [0, 6]
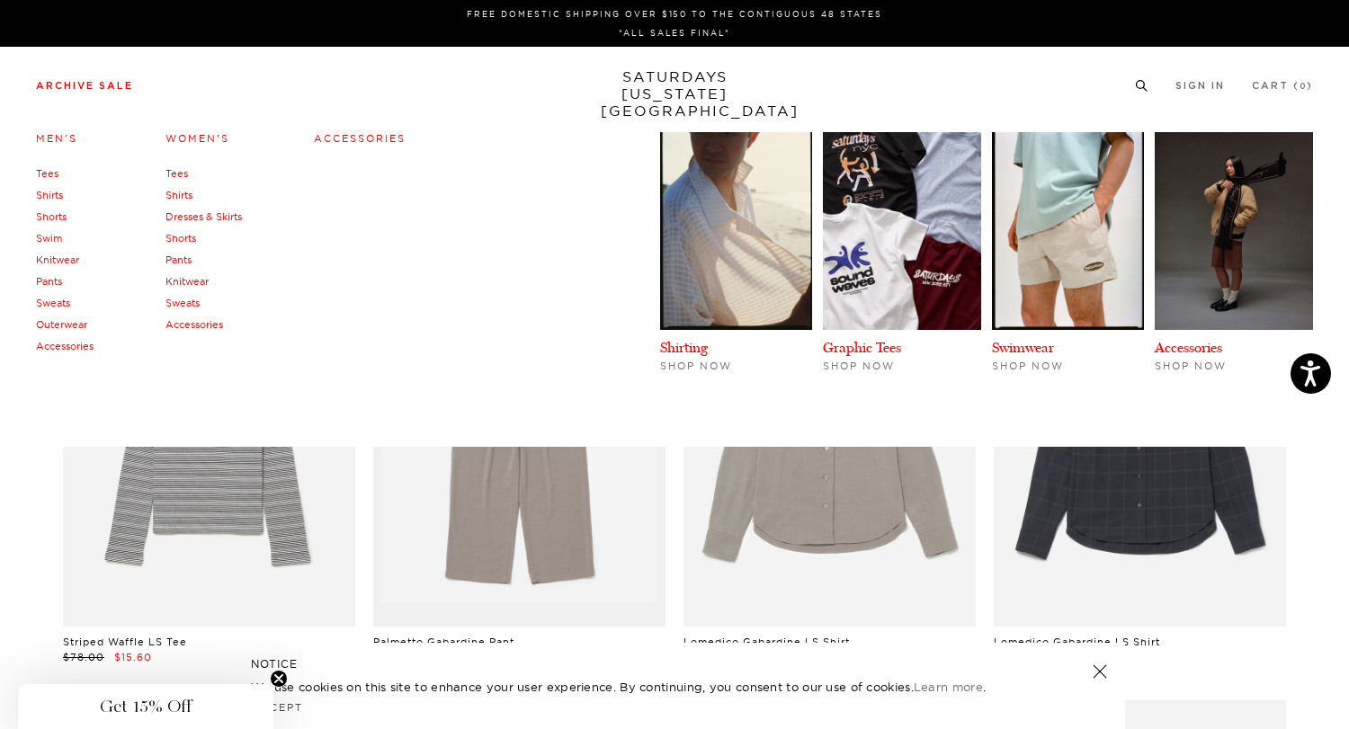
click at [53, 138] on link "Men's" at bounding box center [56, 138] width 41 height 13
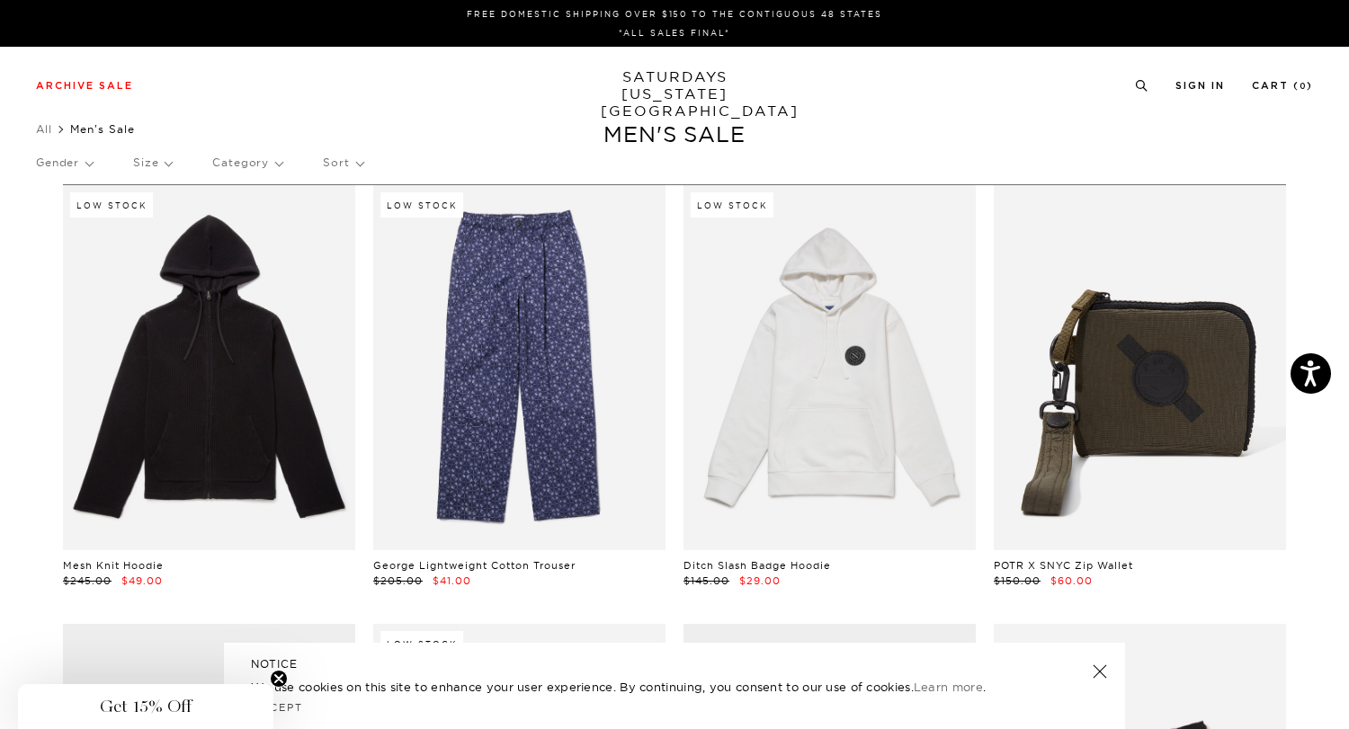
click at [170, 159] on p "Size" at bounding box center [152, 162] width 39 height 41
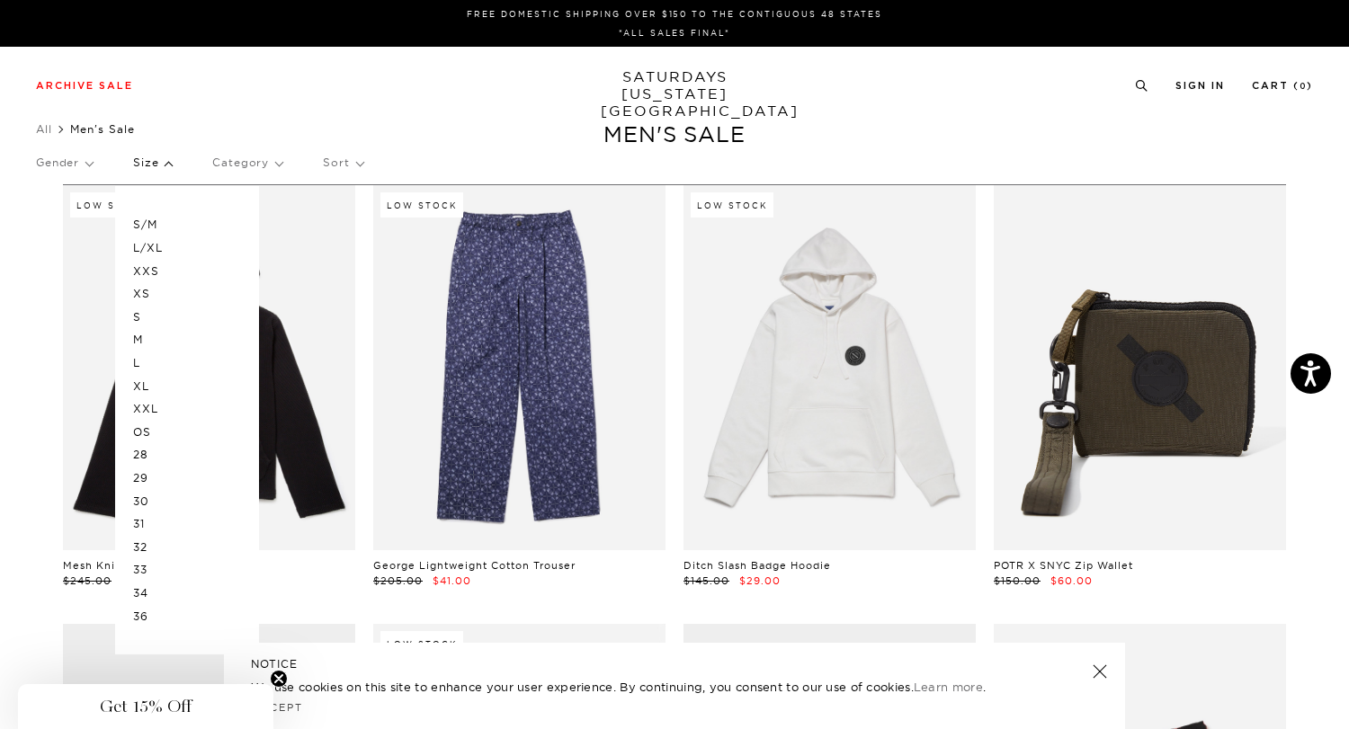
click at [146, 225] on p "S/M" at bounding box center [187, 224] width 108 height 23
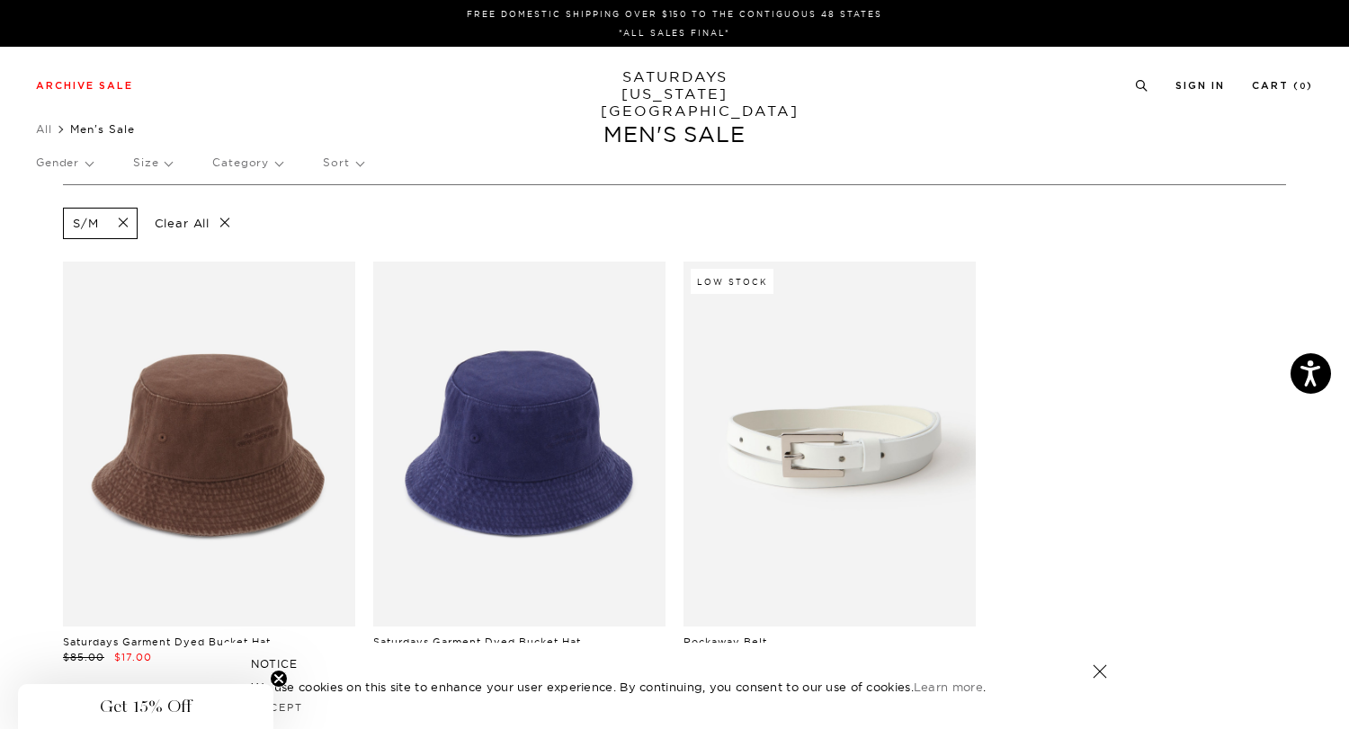
click at [121, 222] on span at bounding box center [118, 223] width 38 height 17
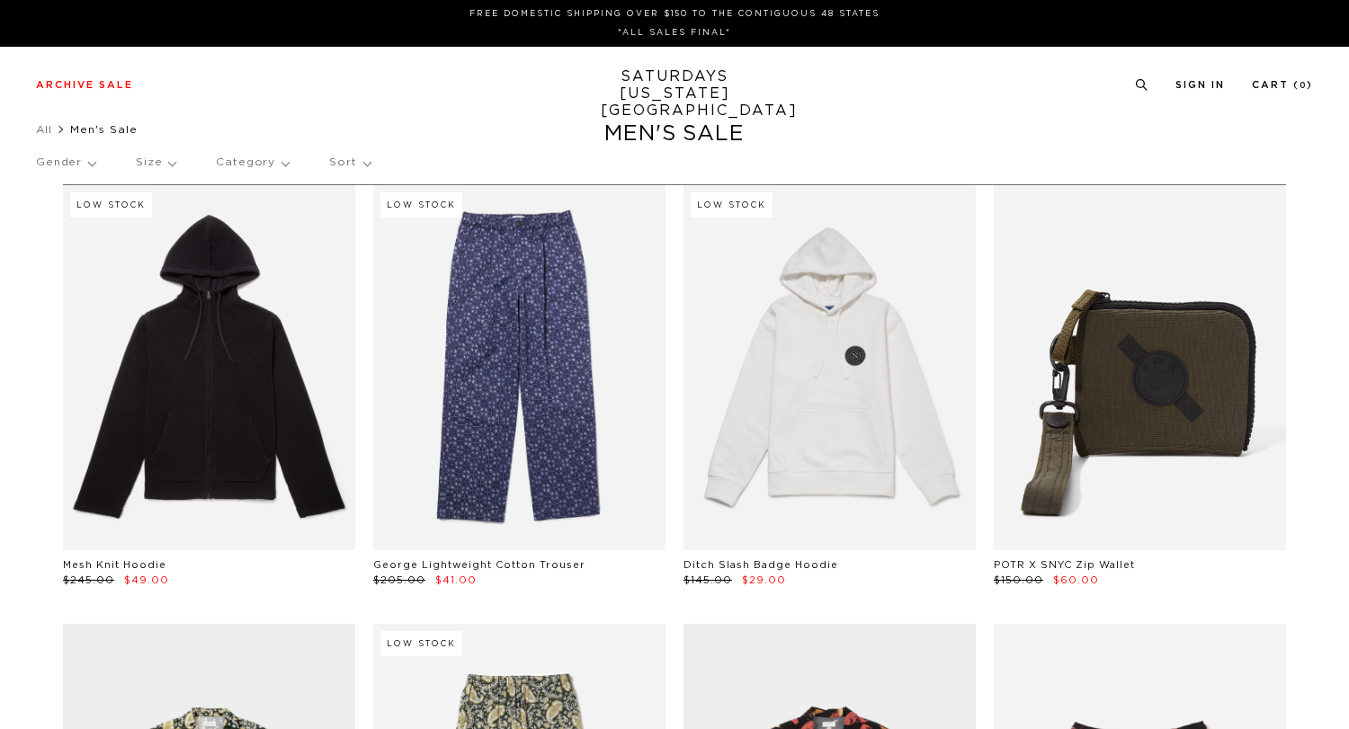
click at [151, 155] on p "Size" at bounding box center [156, 162] width 40 height 41
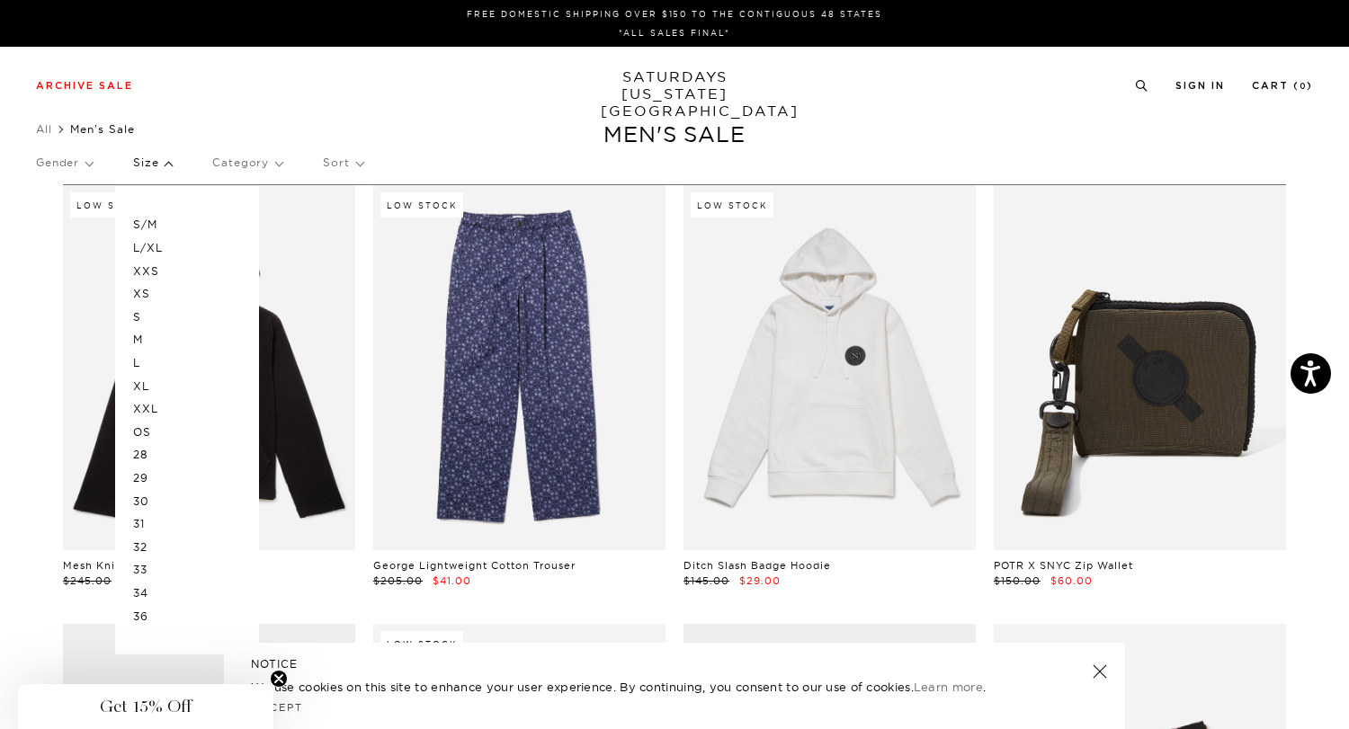
click at [139, 338] on p "M" at bounding box center [187, 339] width 108 height 23
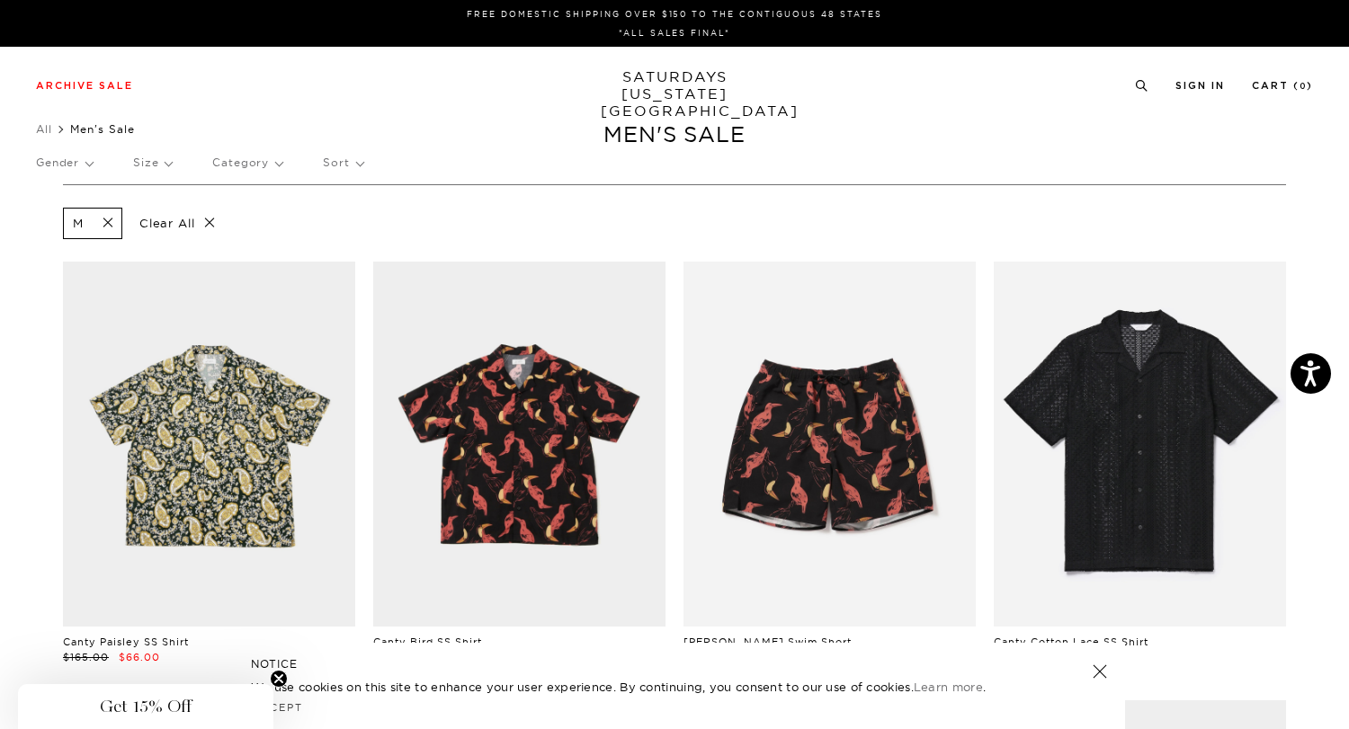
click at [156, 171] on p "Size" at bounding box center [152, 162] width 39 height 41
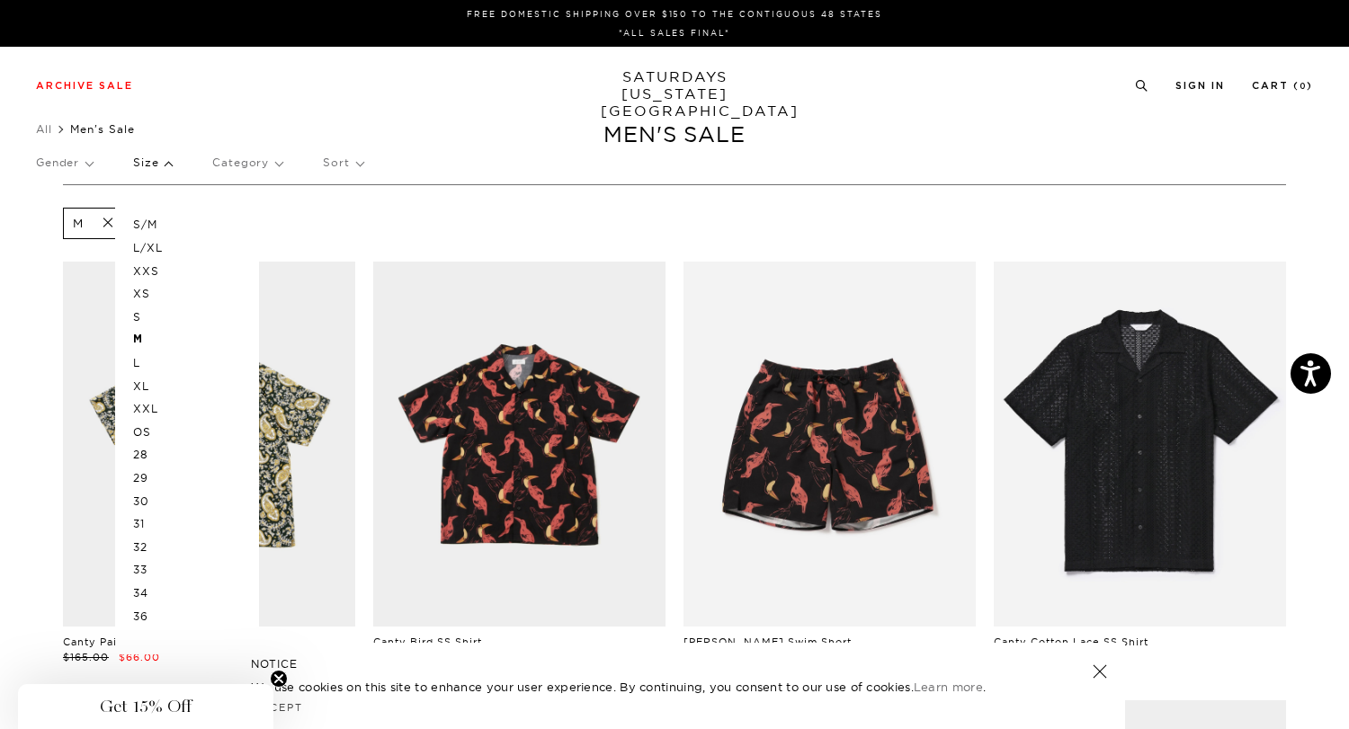
click at [138, 314] on p "S" at bounding box center [187, 317] width 108 height 23
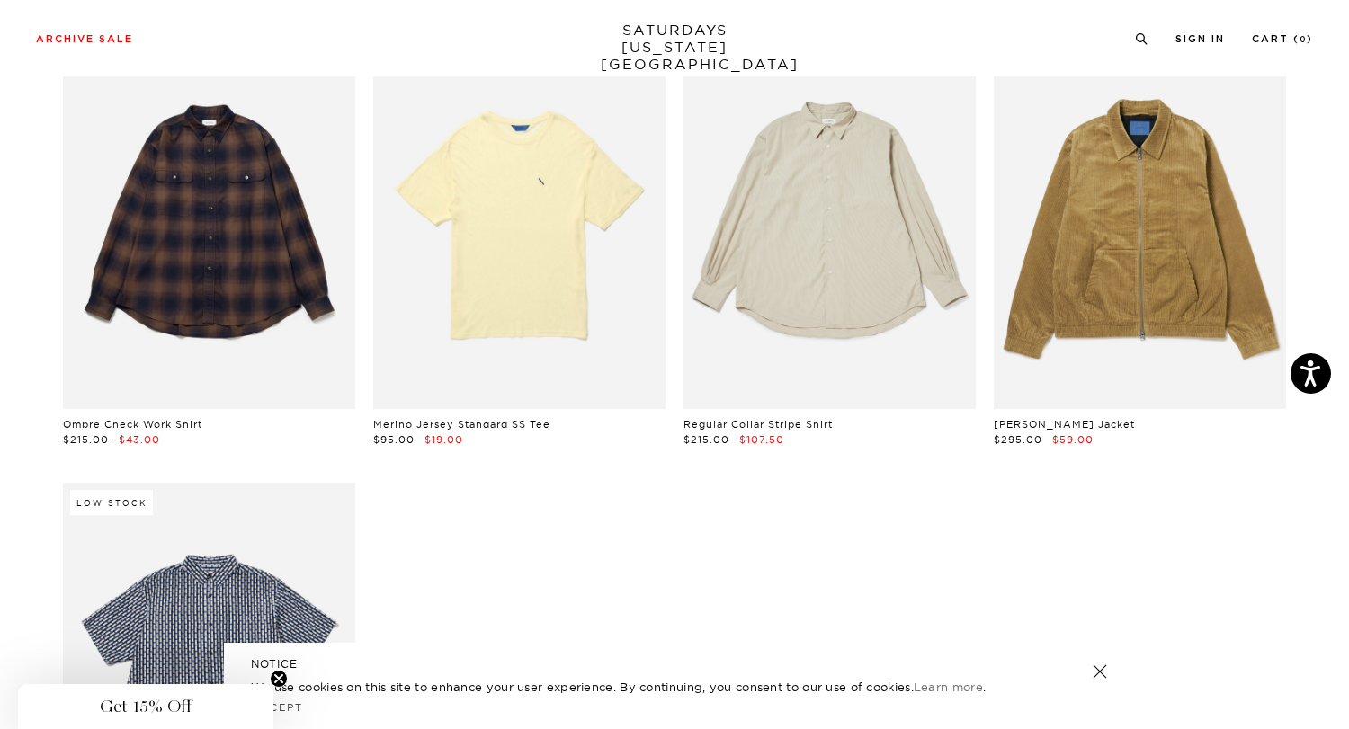
scroll to position [8557, 4]
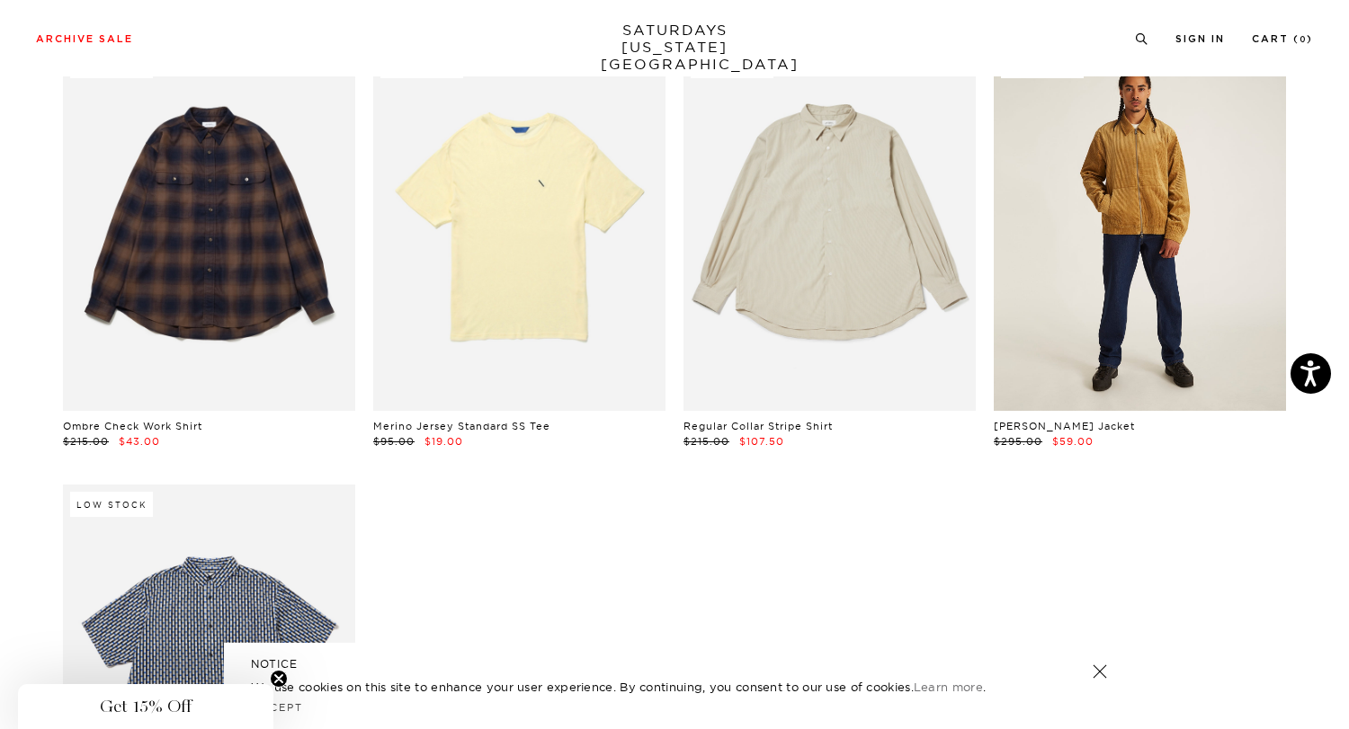
click at [1140, 287] on link at bounding box center [1140, 228] width 292 height 365
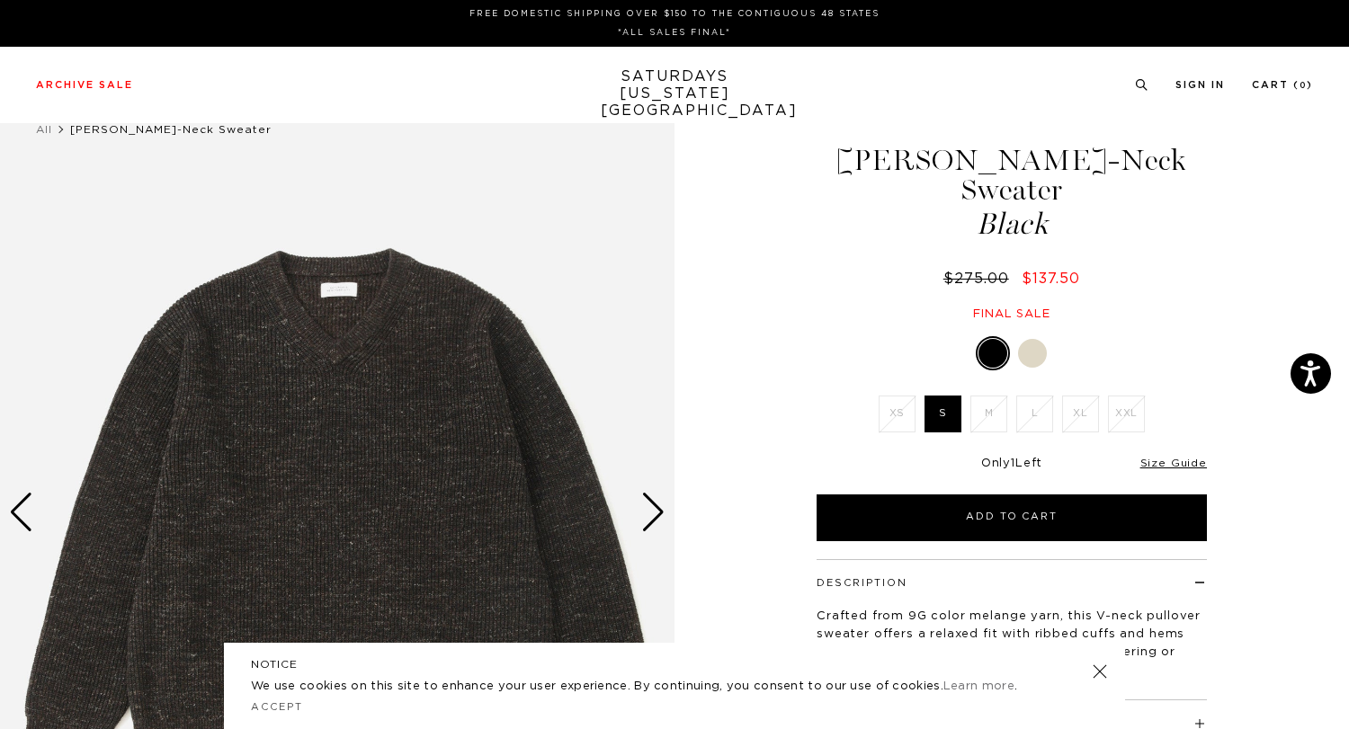
click at [647, 519] on div "Next slide" at bounding box center [653, 513] width 24 height 40
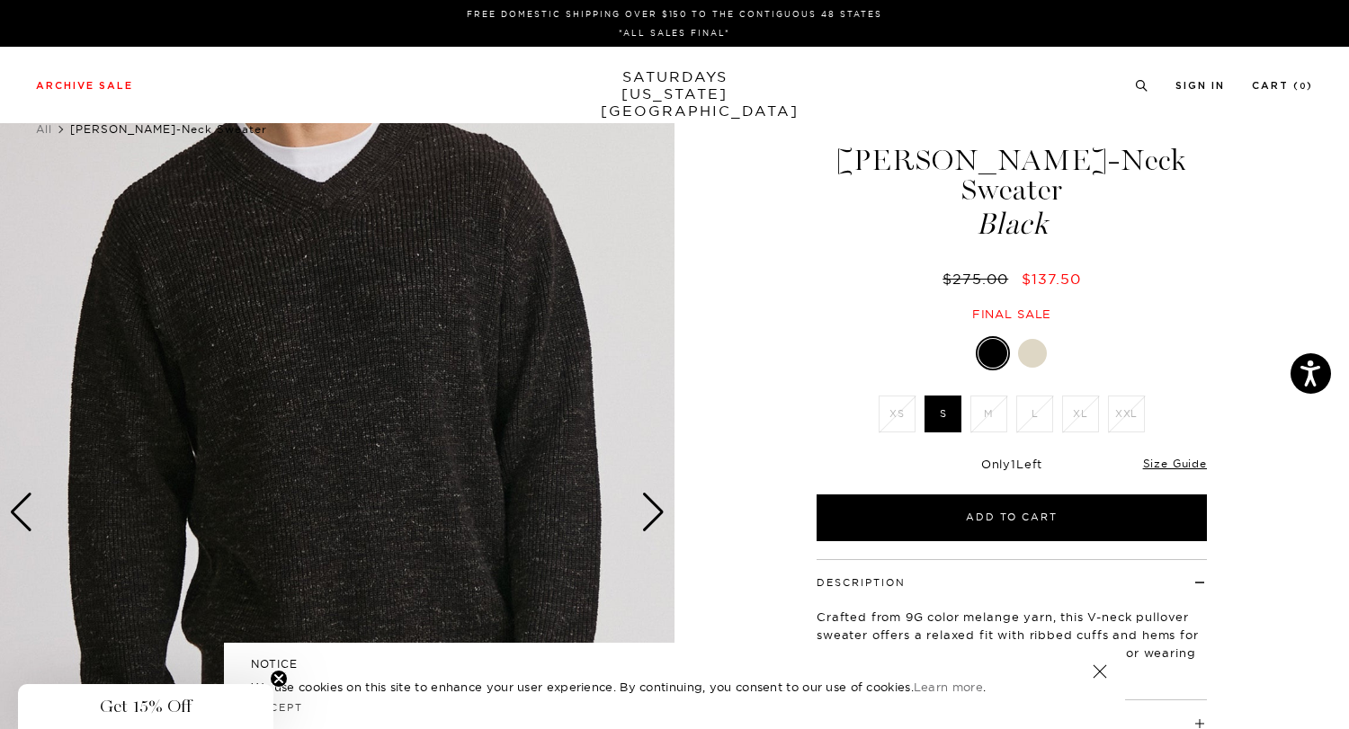
click at [649, 519] on div "Next slide" at bounding box center [653, 513] width 24 height 40
click at [1094, 678] on link at bounding box center [1099, 671] width 25 height 25
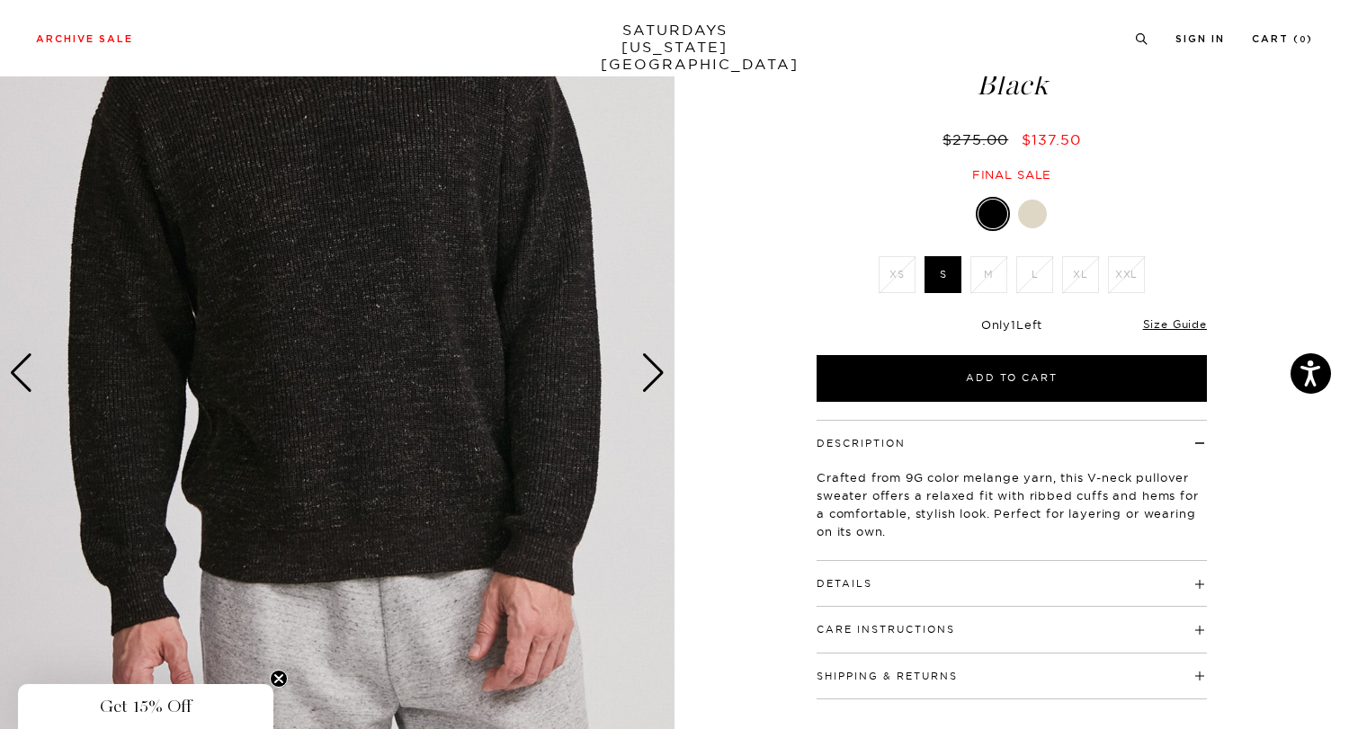
scroll to position [155, 0]
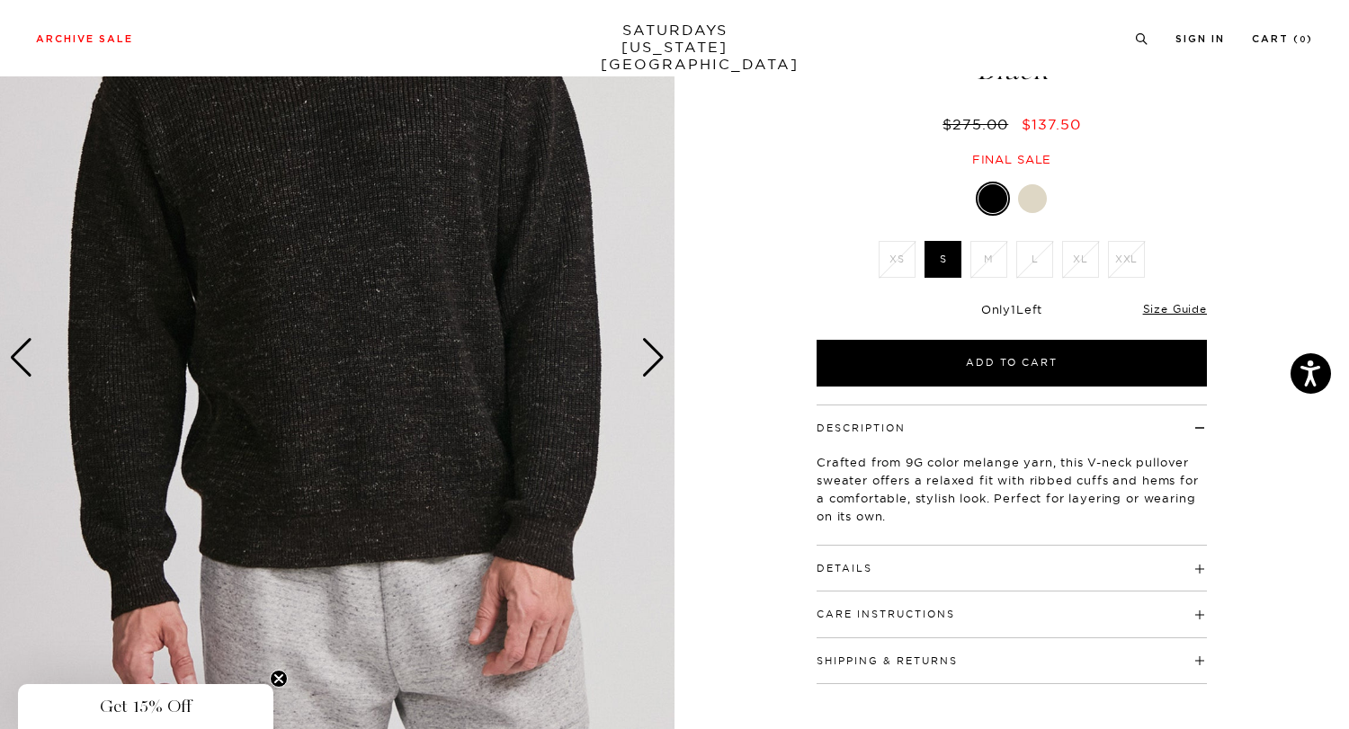
click at [887, 546] on h4 "Details" at bounding box center [1011, 561] width 390 height 30
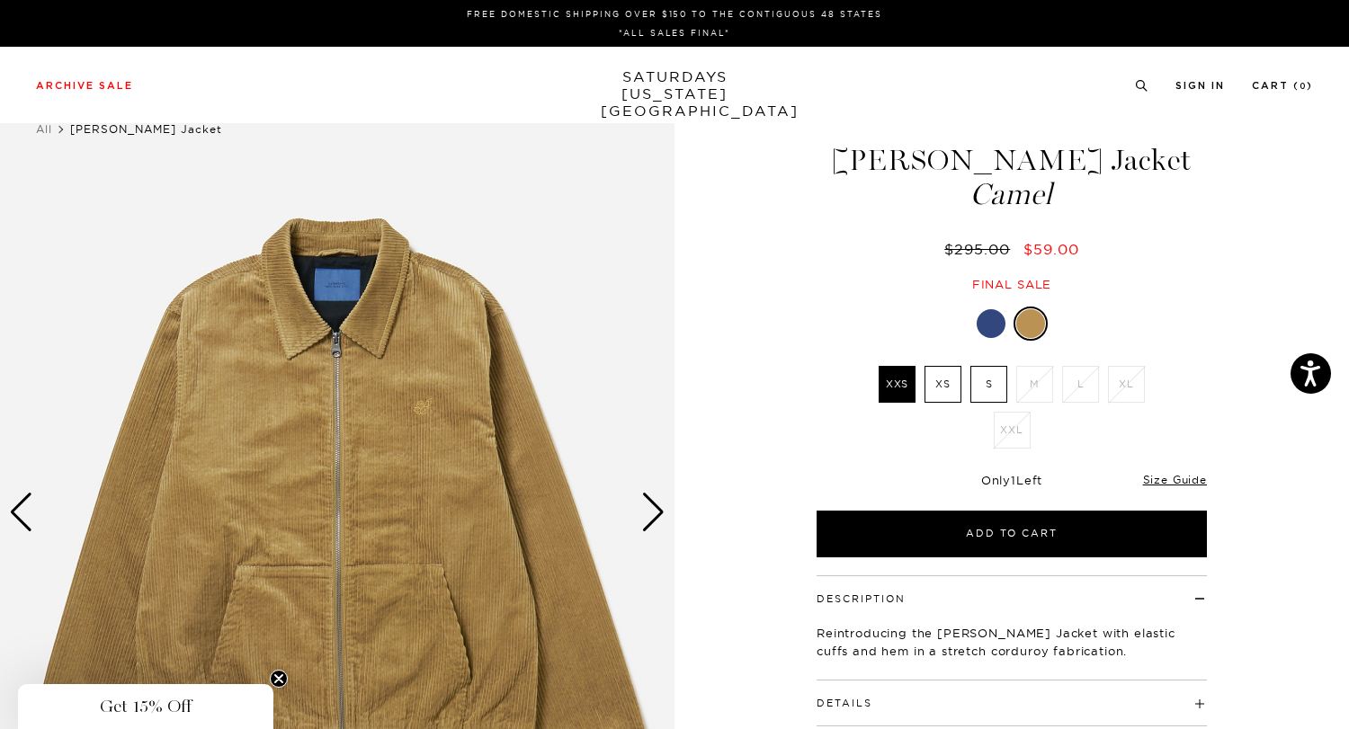
click at [664, 504] on div "Next slide" at bounding box center [653, 513] width 24 height 40
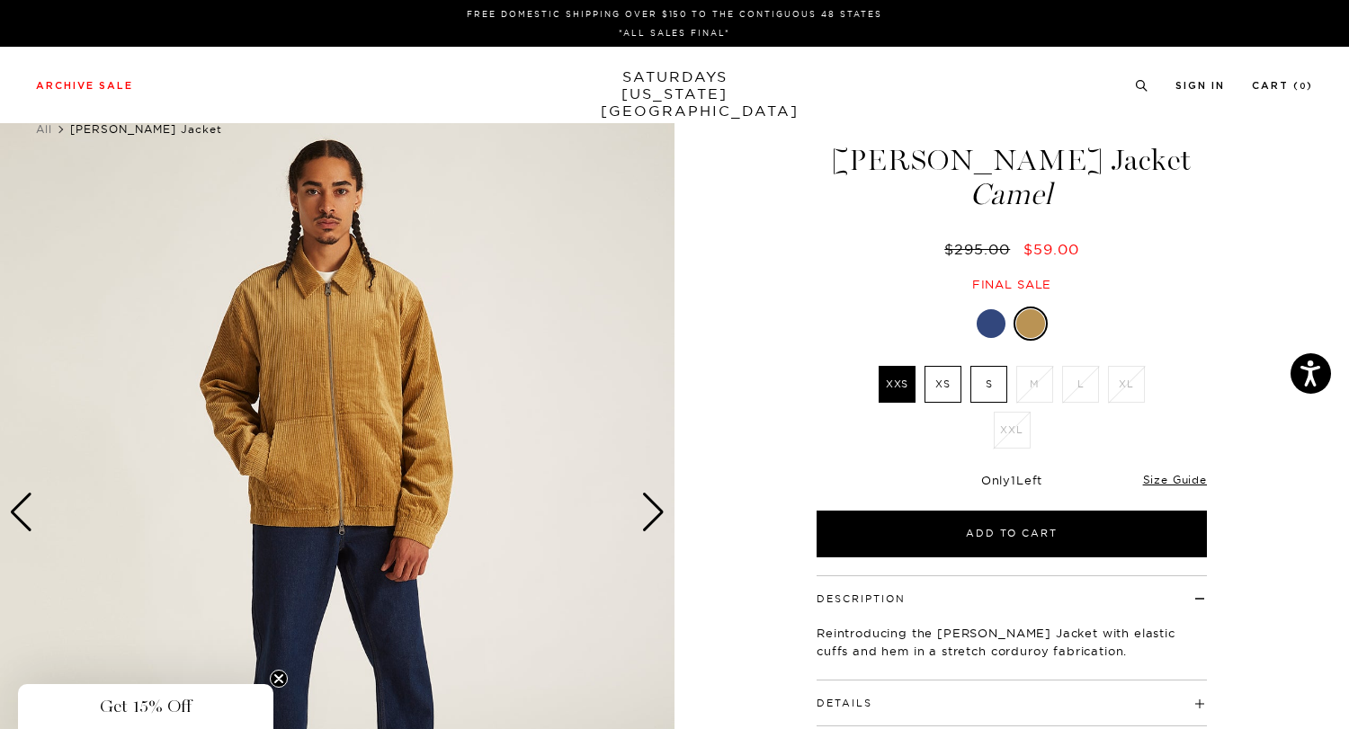
click at [677, 75] on link "SATURDAYS [US_STATE][GEOGRAPHIC_DATA]" at bounding box center [675, 93] width 148 height 51
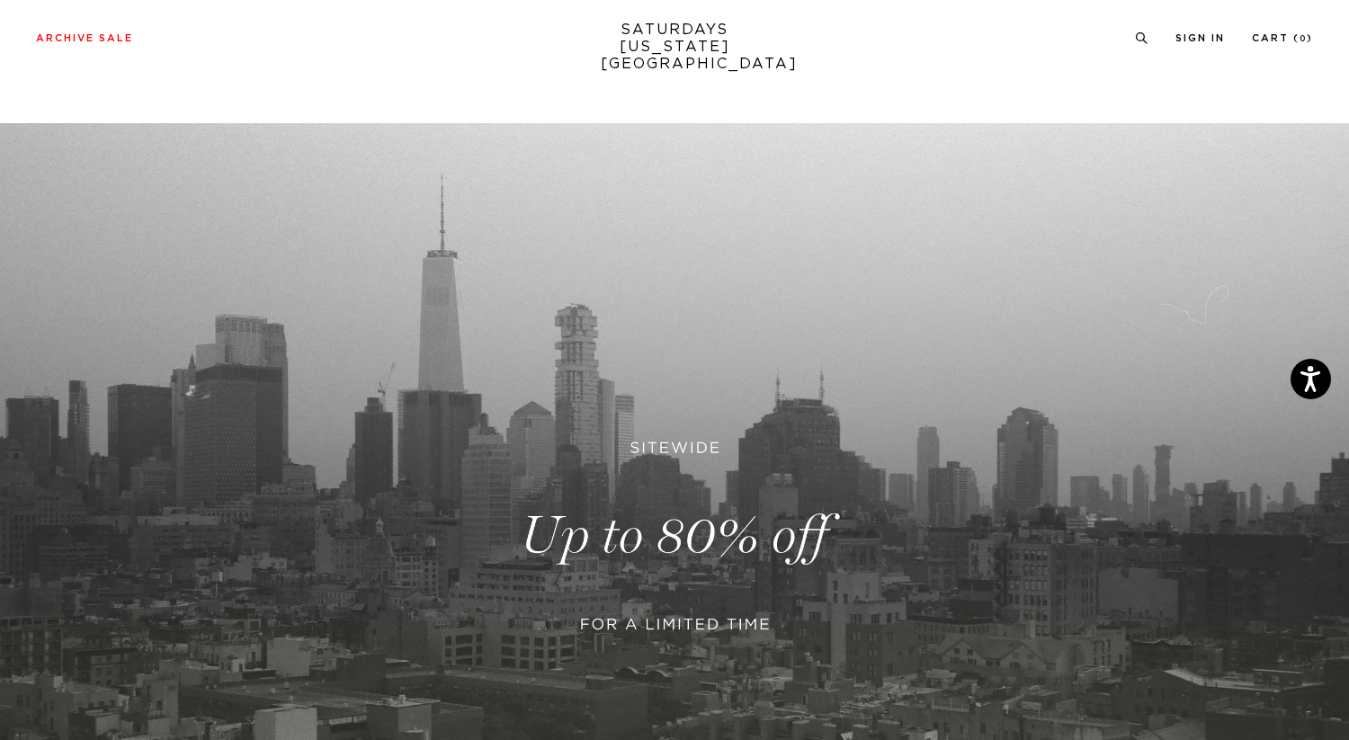
scroll to position [488, 0]
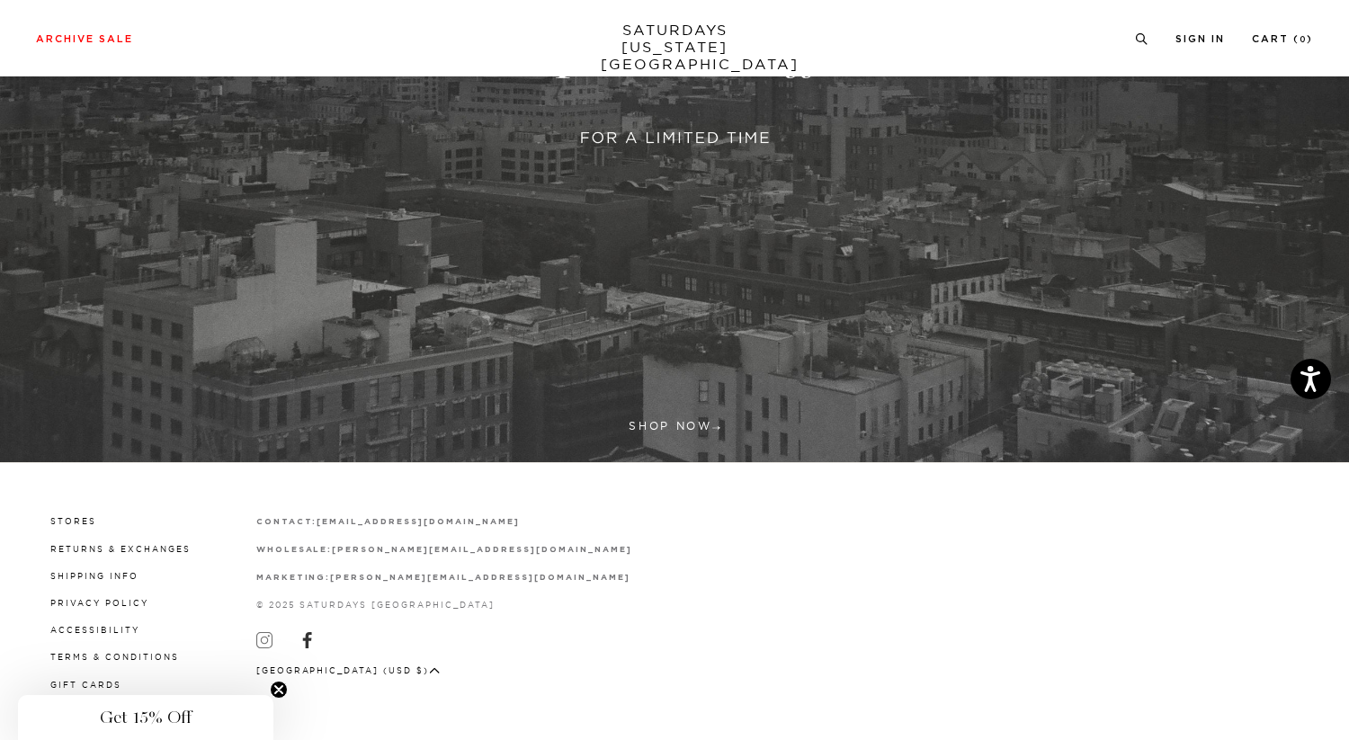
click at [260, 636] on icon at bounding box center [264, 640] width 16 height 16
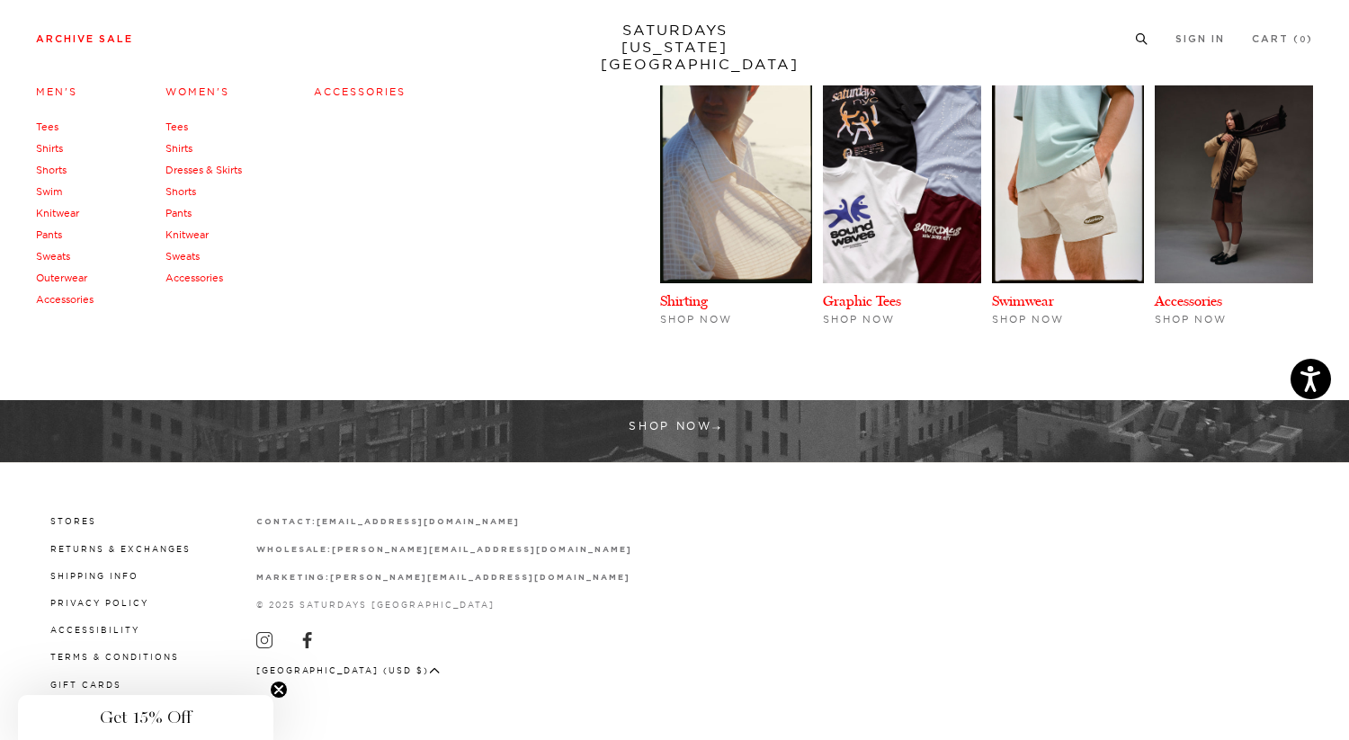
click at [183, 93] on link "Women's" at bounding box center [197, 91] width 64 height 13
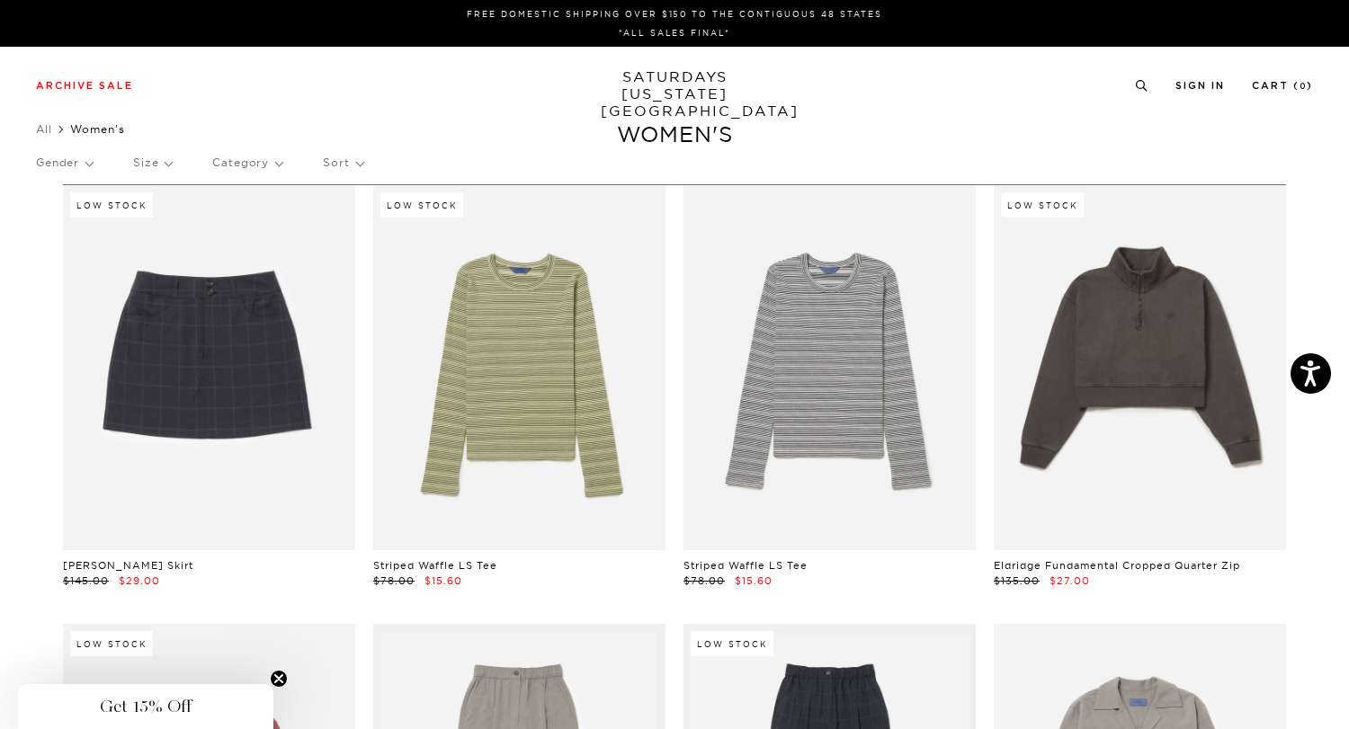
click at [694, 84] on link "SATURDAYS NEW YORK CITY" at bounding box center [675, 93] width 148 height 51
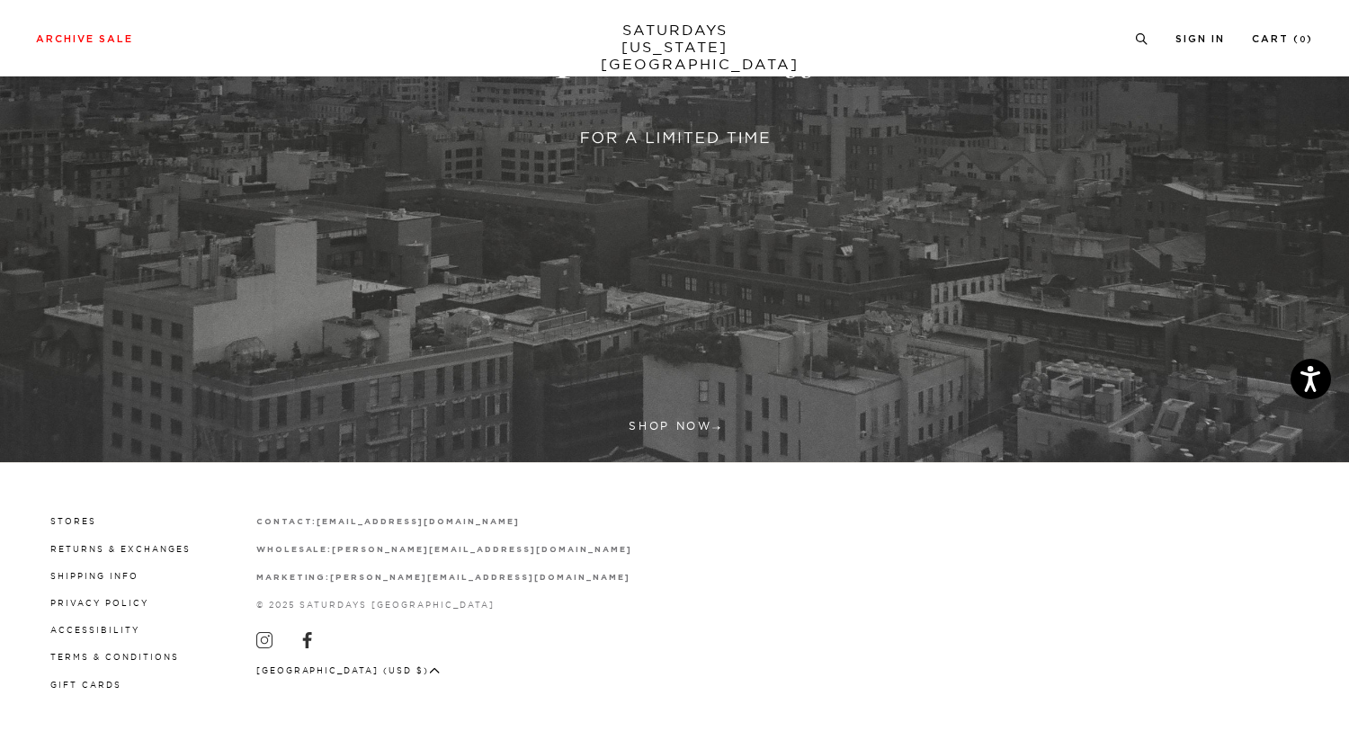
scroll to position [3, 0]
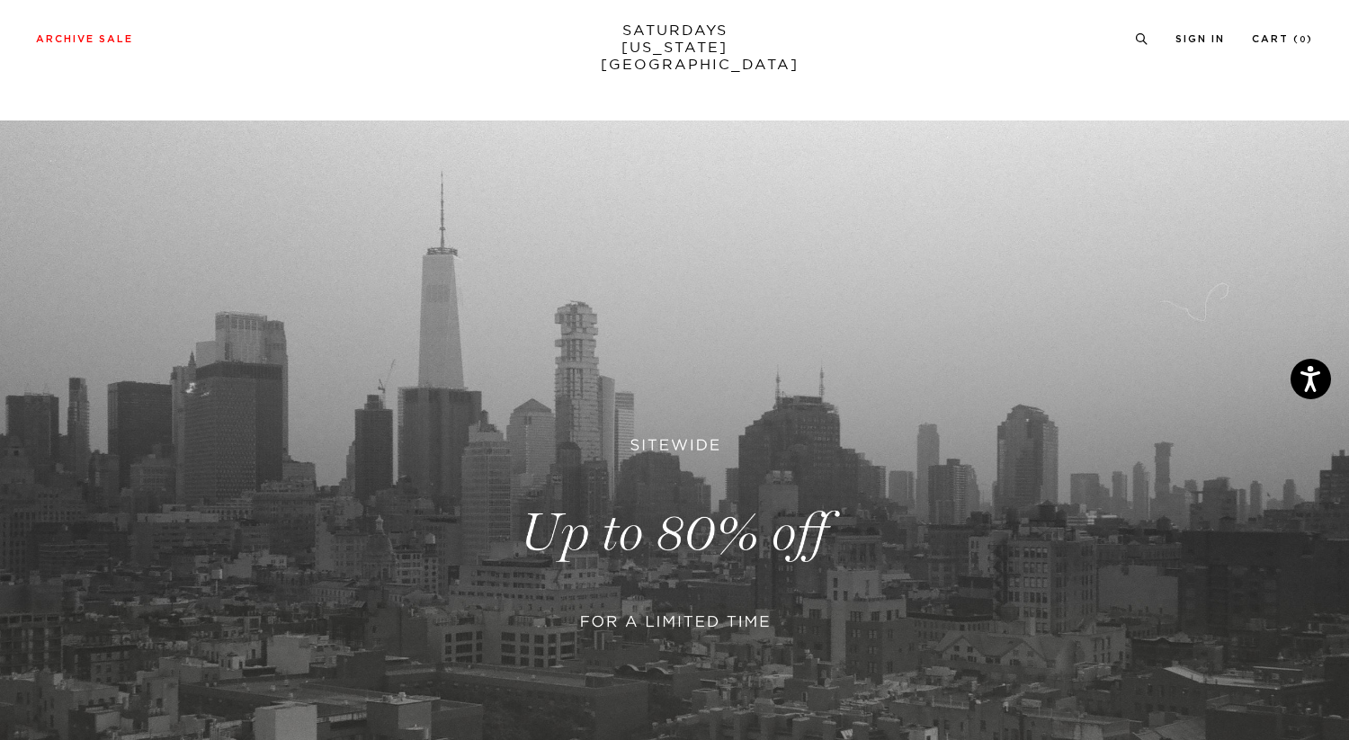
click at [668, 567] on link at bounding box center [674, 532] width 1349 height 825
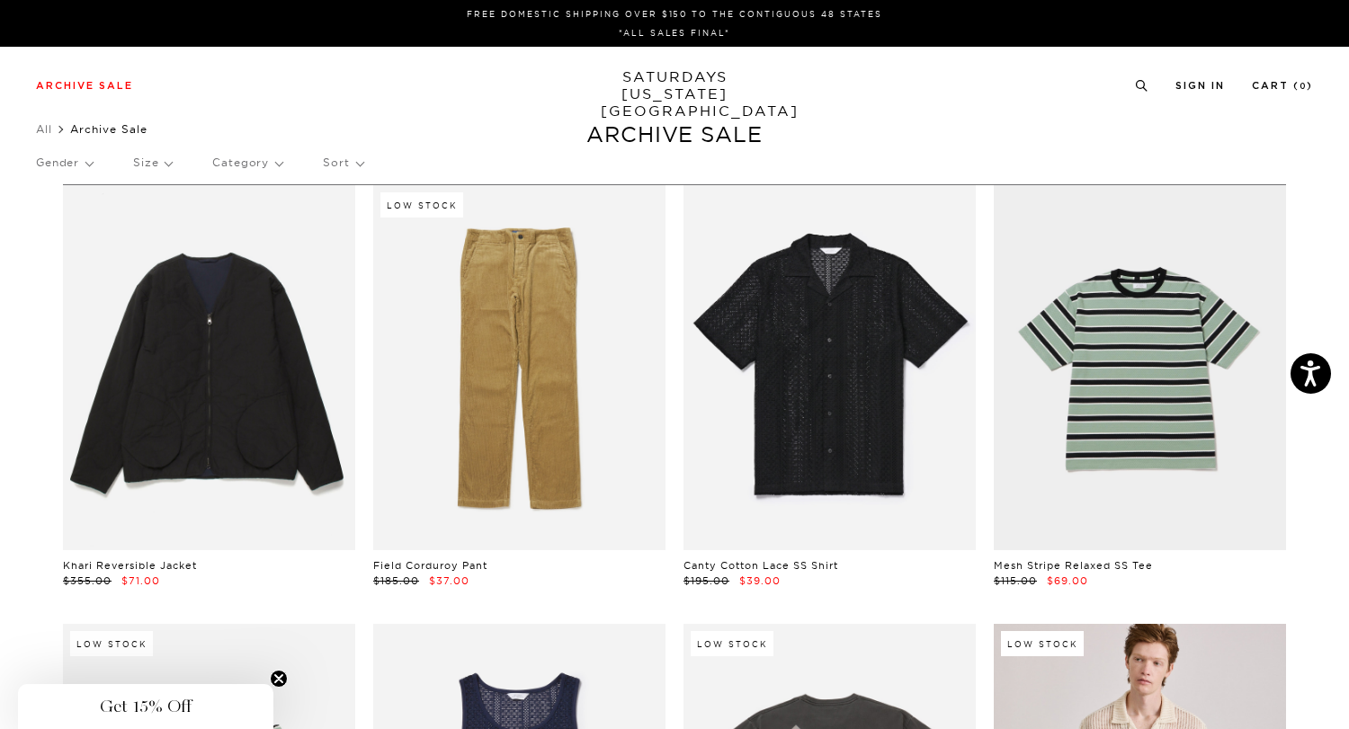
click at [155, 165] on p "Size" at bounding box center [152, 162] width 39 height 41
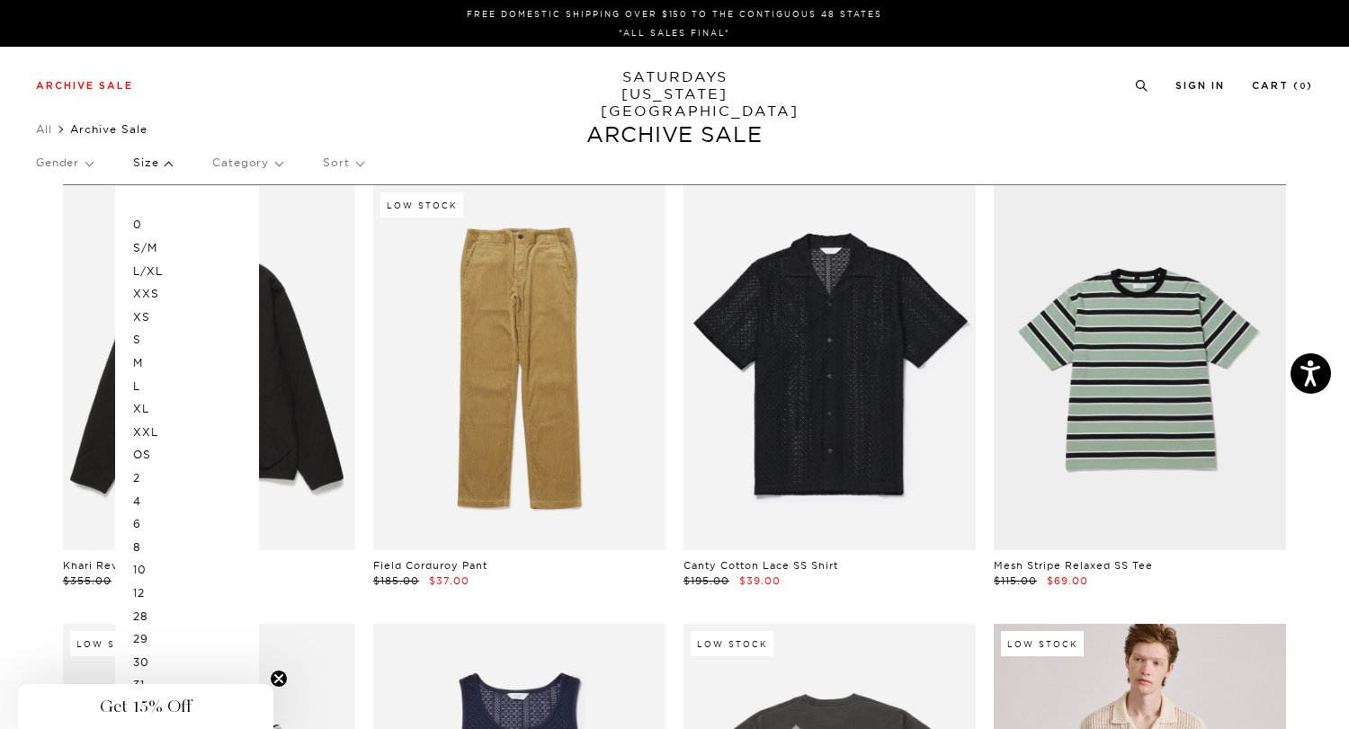
click at [145, 342] on p "S" at bounding box center [187, 339] width 108 height 23
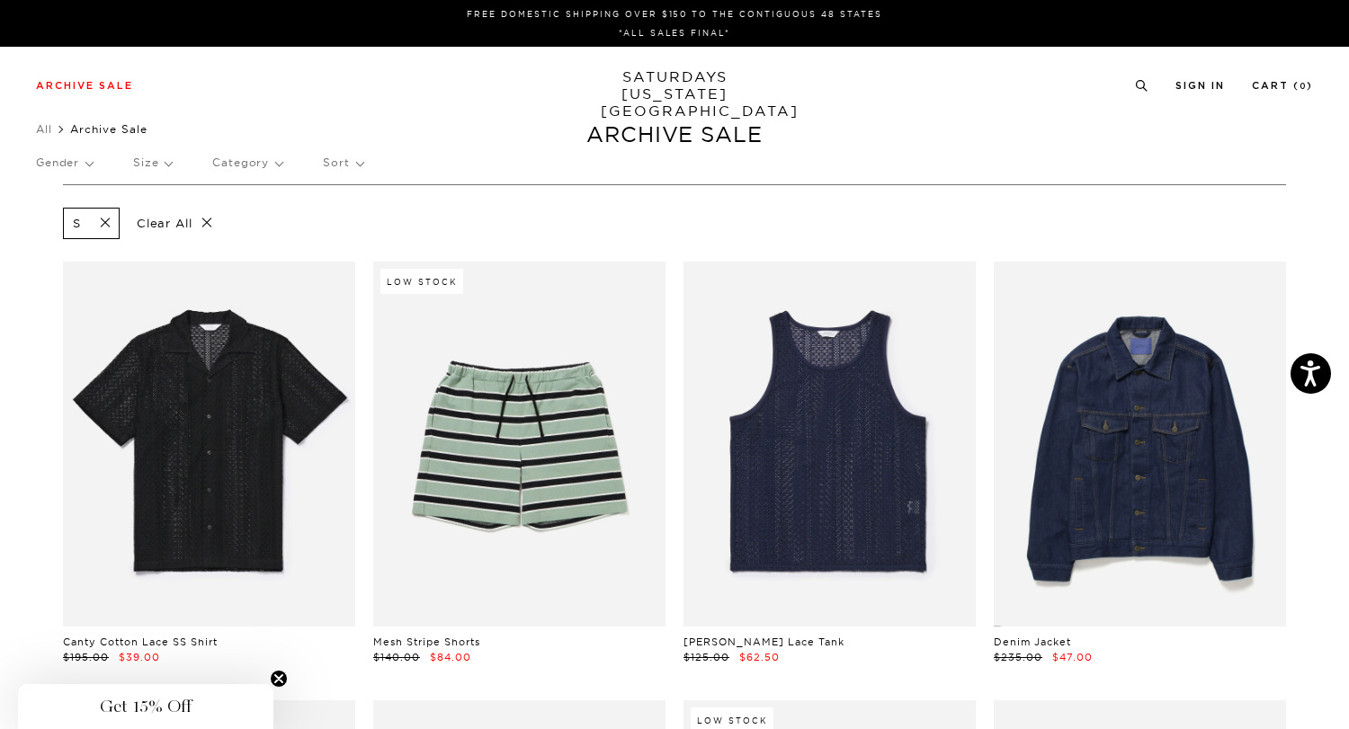
click at [165, 150] on p "Size" at bounding box center [152, 162] width 39 height 41
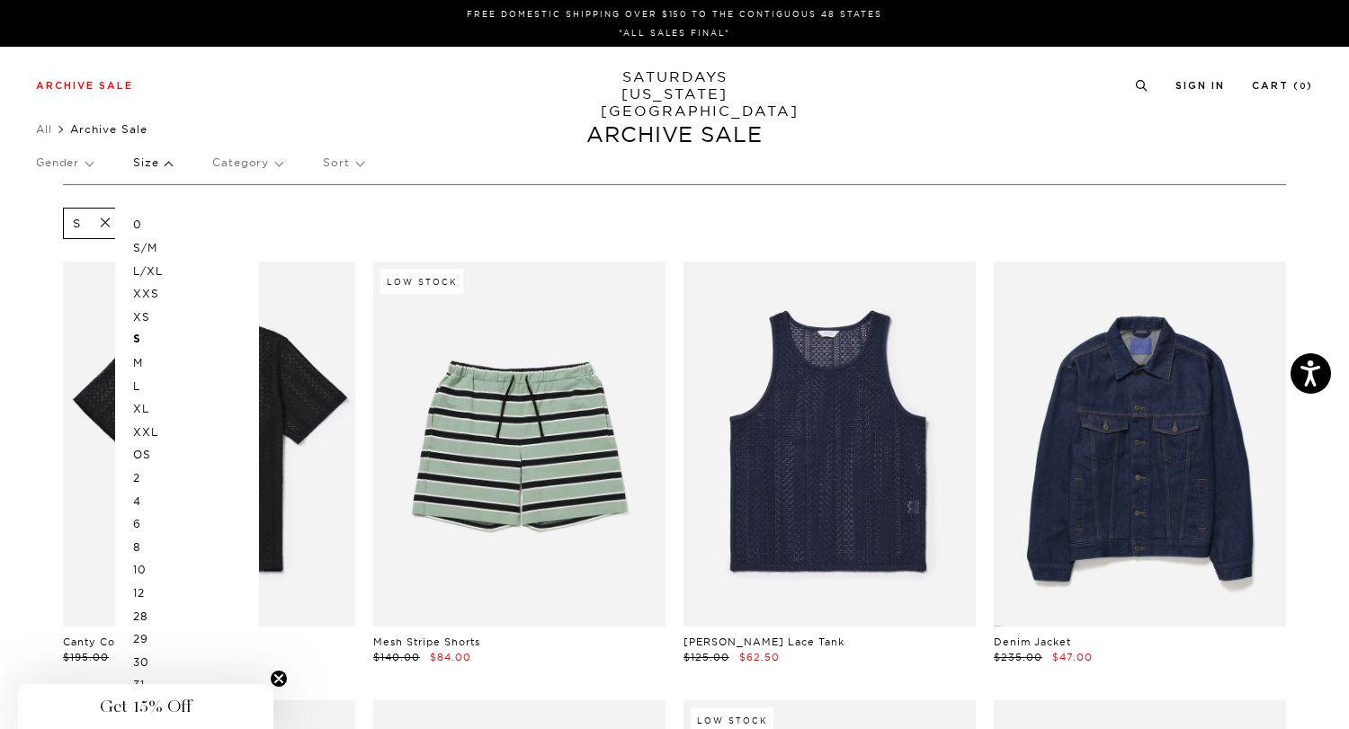
click at [143, 361] on p "M" at bounding box center [187, 363] width 108 height 23
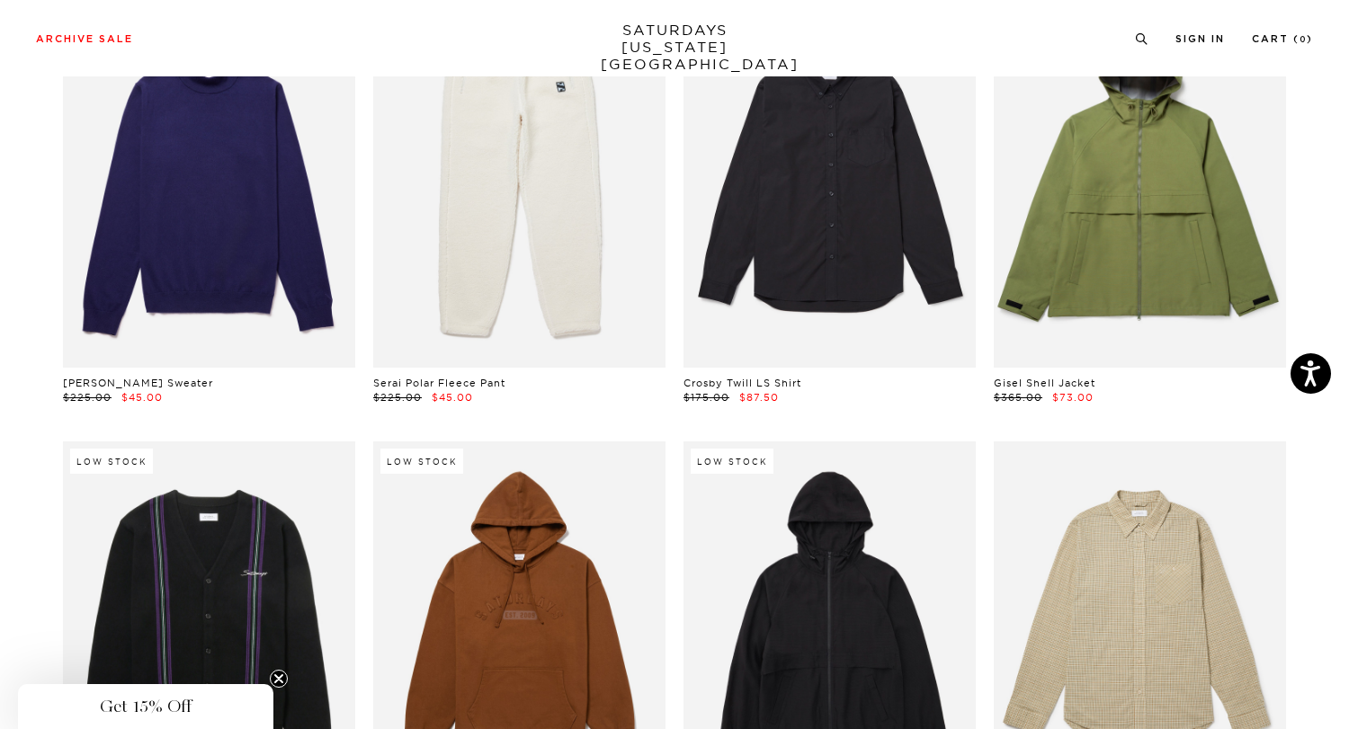
scroll to position [6346, 0]
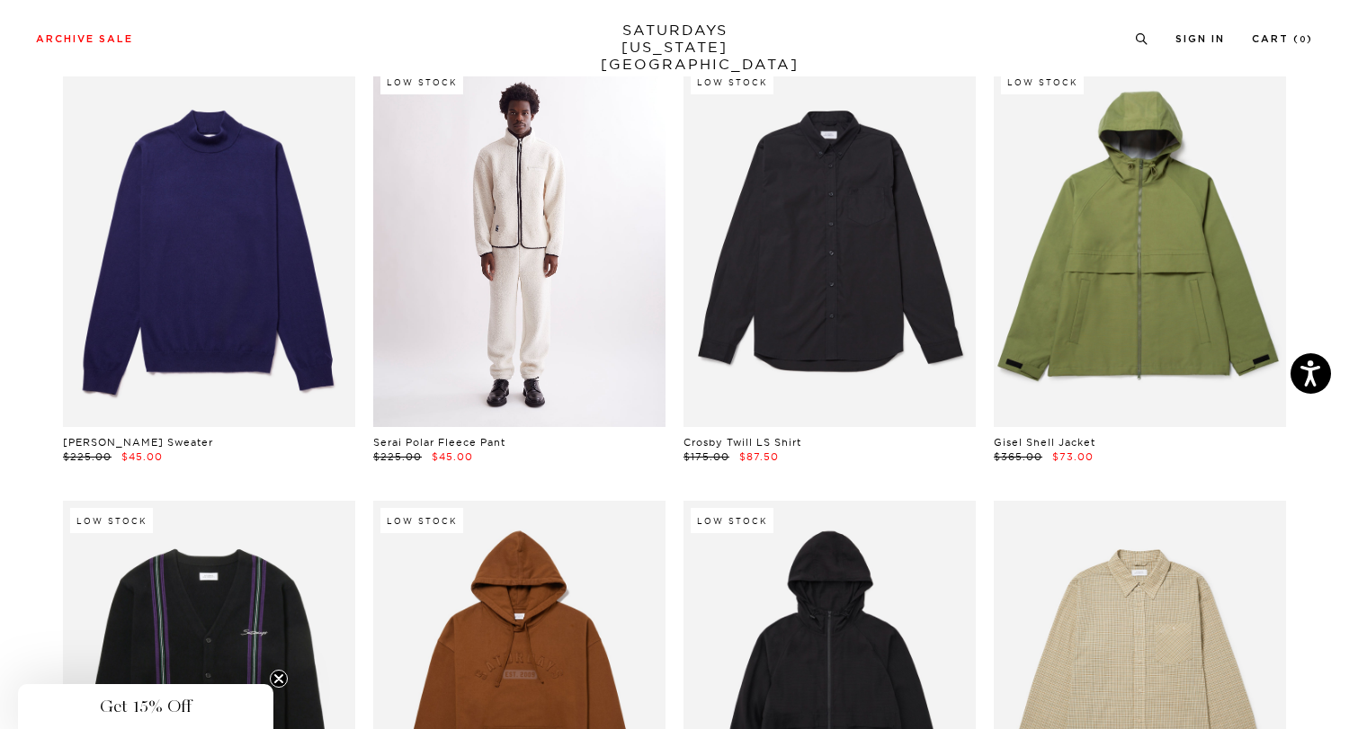
click at [514, 345] on link at bounding box center [519, 244] width 292 height 365
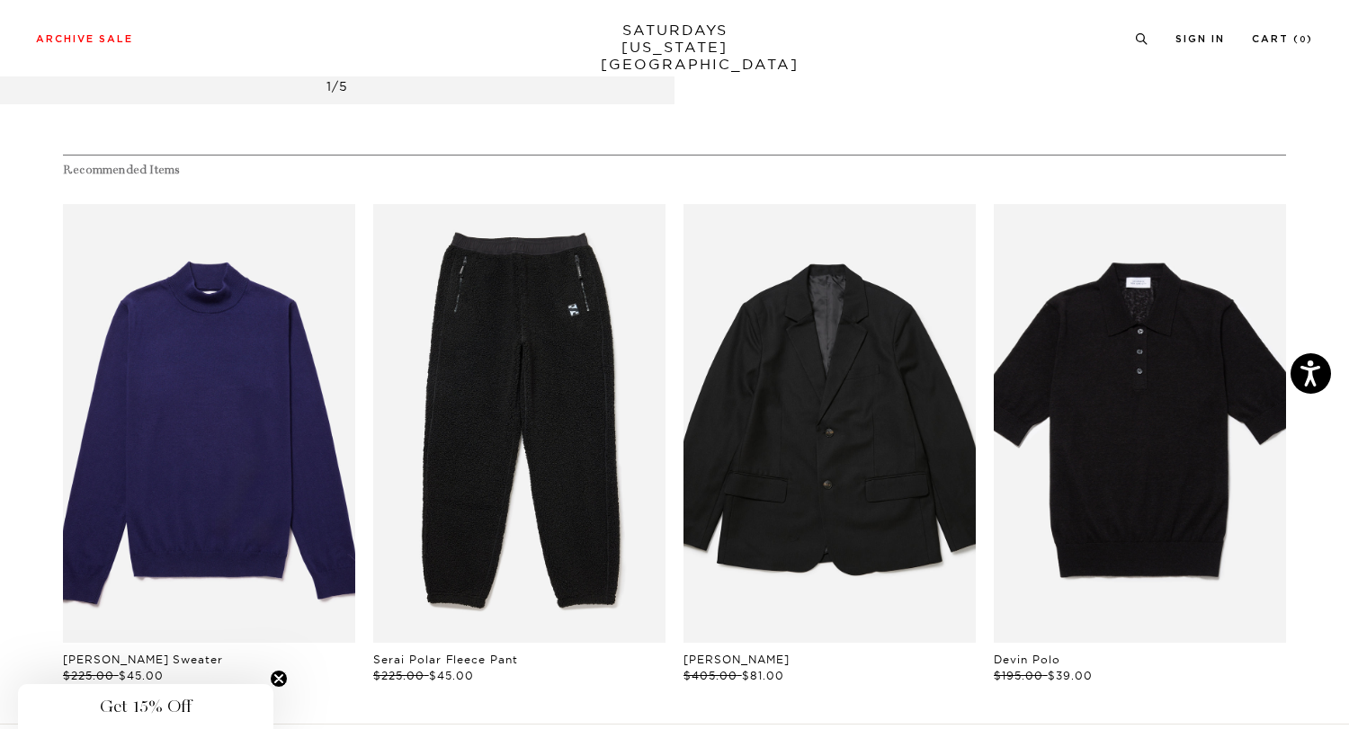
scroll to position [840, 0]
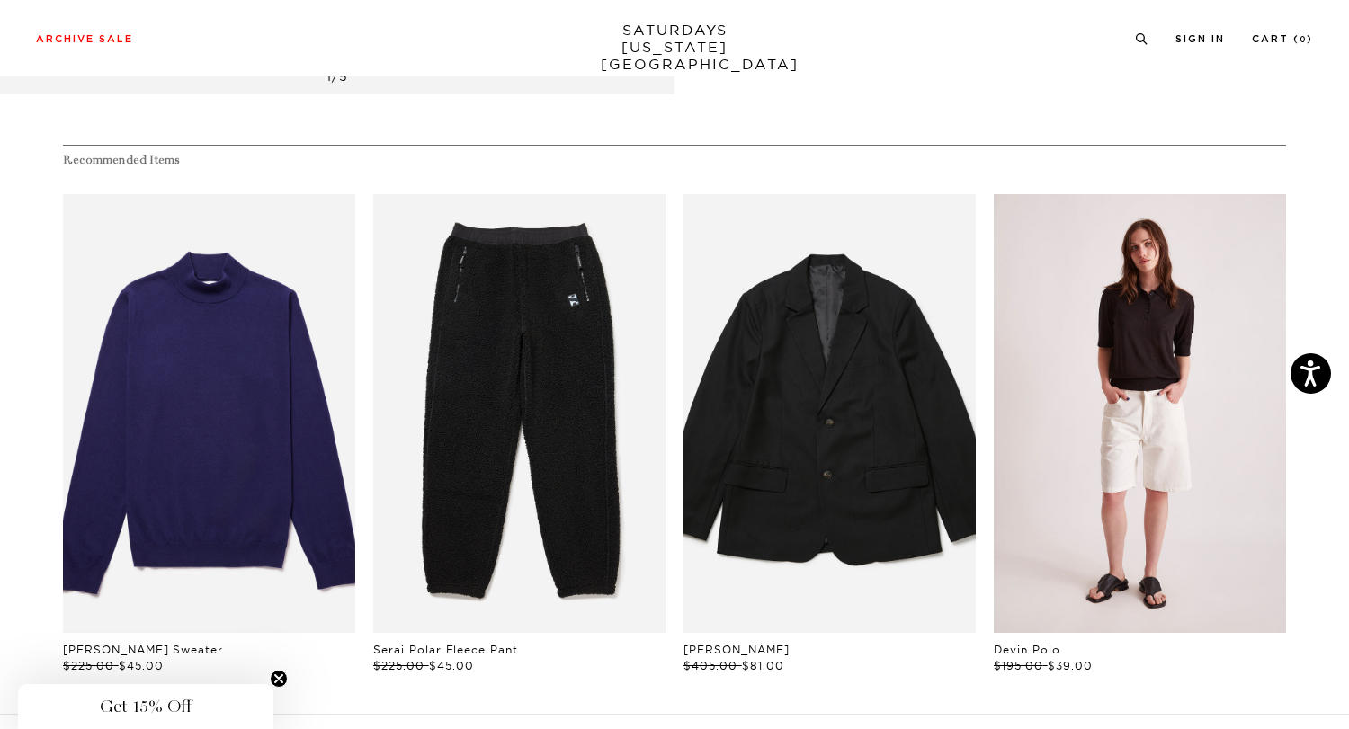
click at [1086, 330] on link "files/W22420SS03-BLACK_03.jpg" at bounding box center [1140, 413] width 292 height 439
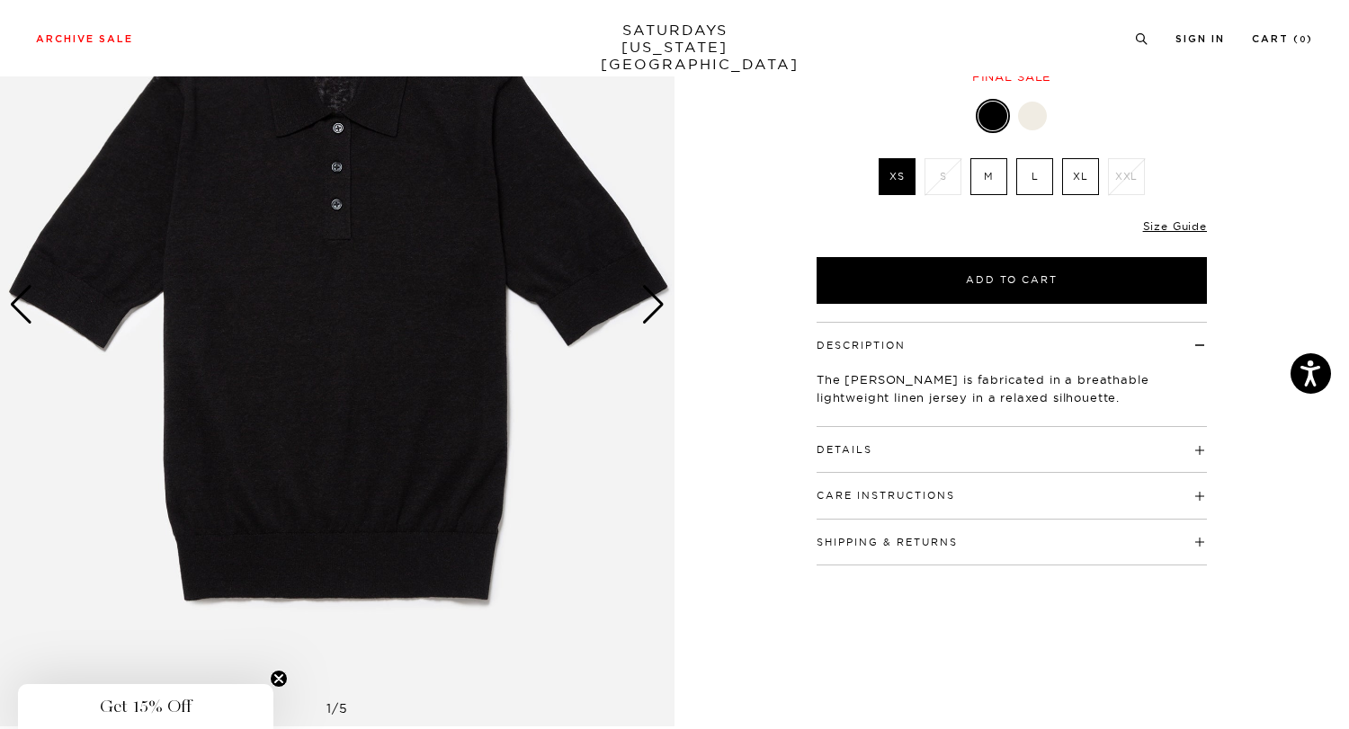
scroll to position [231, 0]
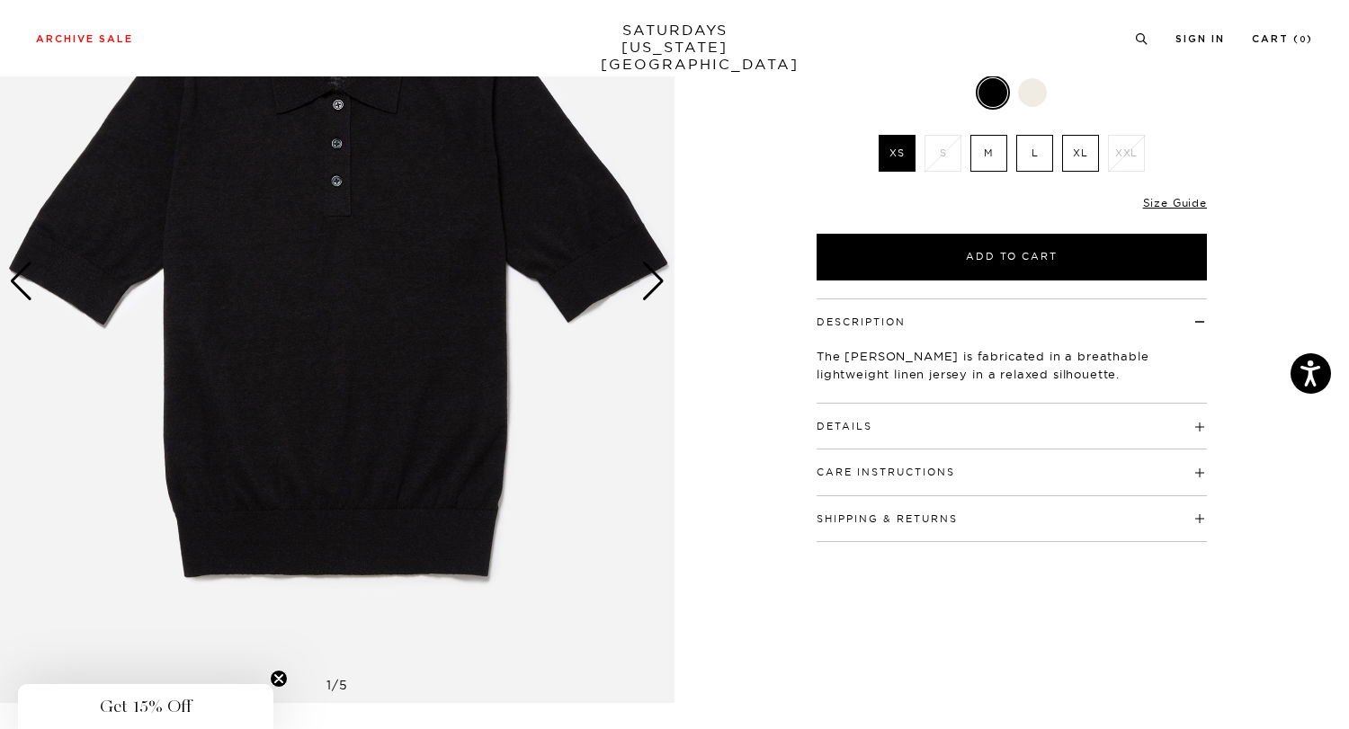
click at [843, 424] on button "Details" at bounding box center [844, 427] width 56 height 10
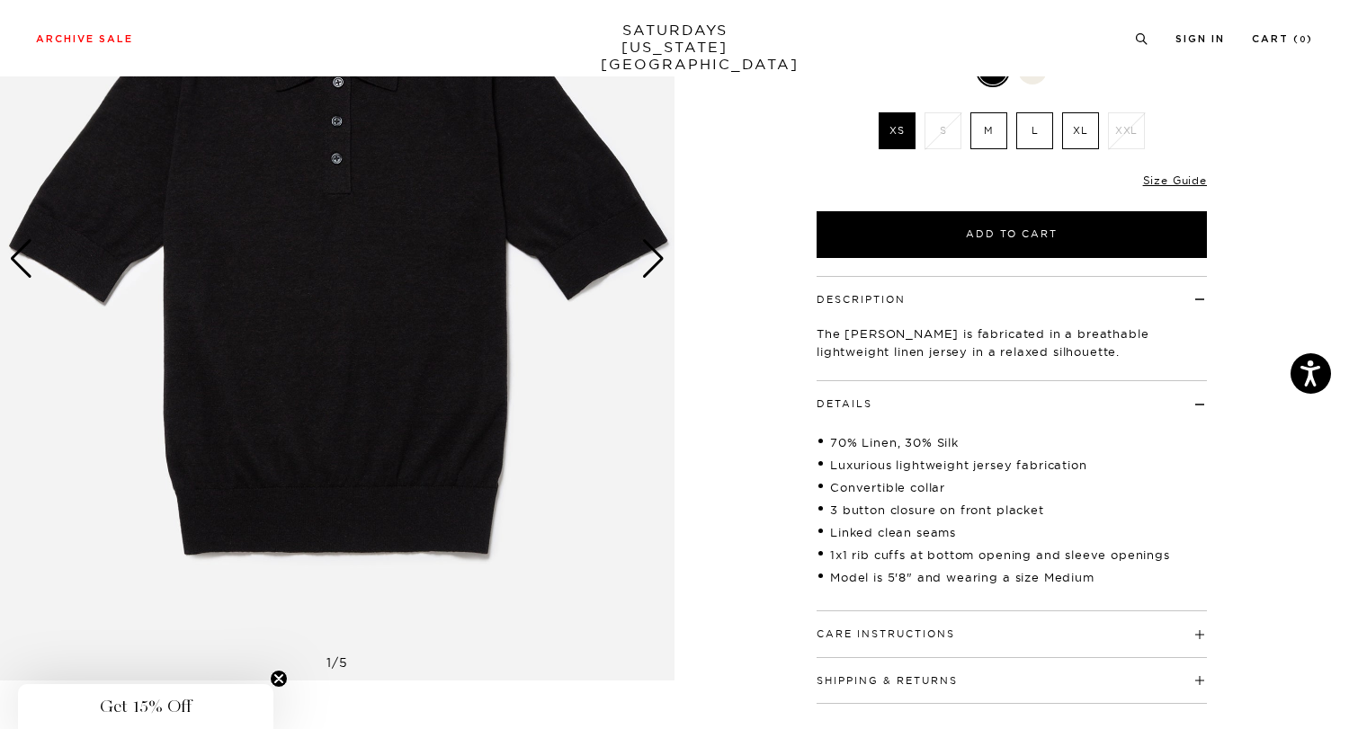
scroll to position [270, 0]
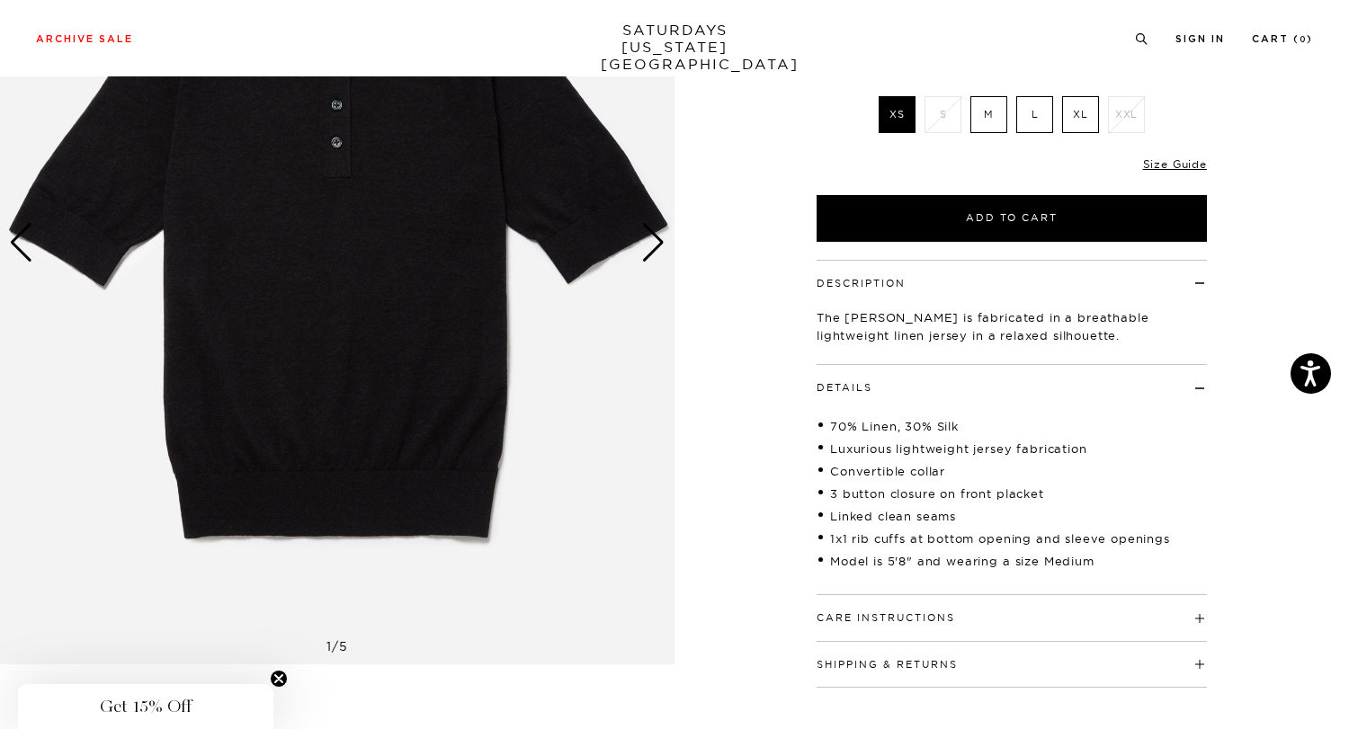
click at [660, 246] on div "Next slide" at bounding box center [653, 243] width 24 height 40
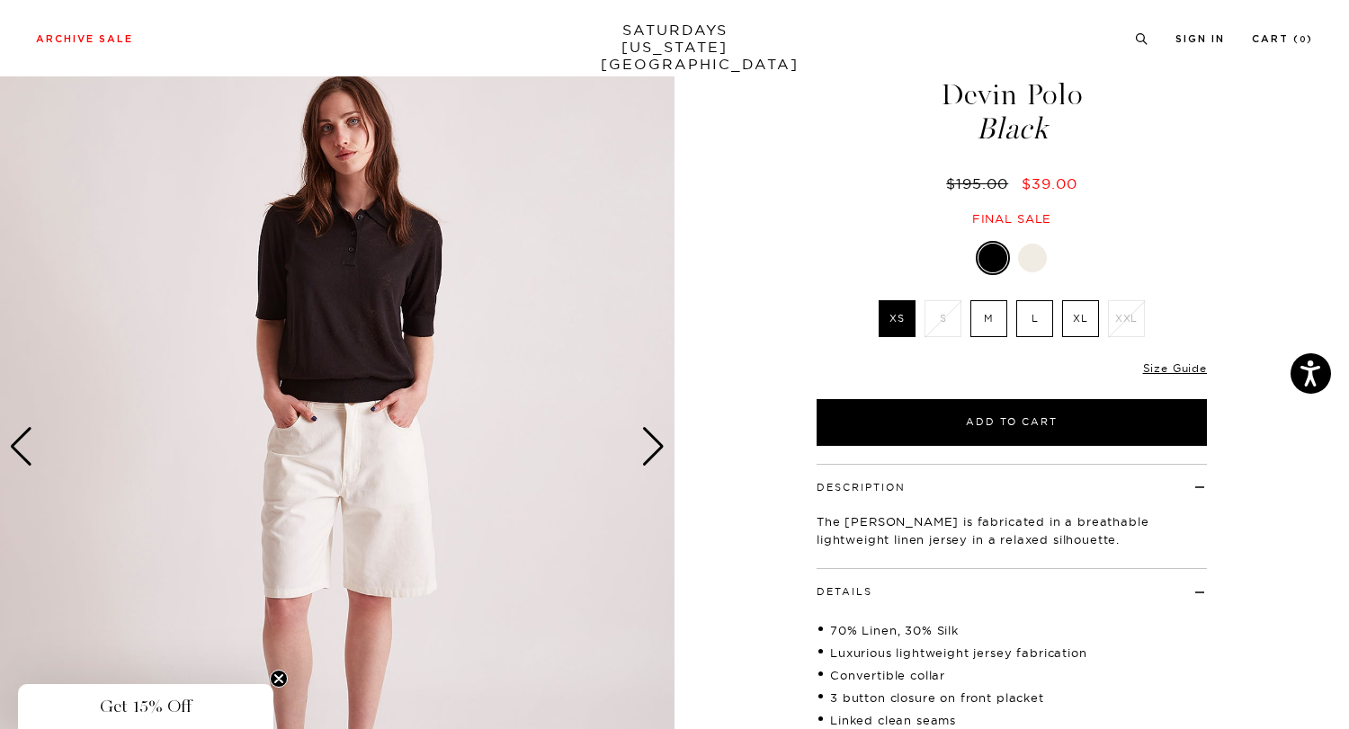
scroll to position [56, 3]
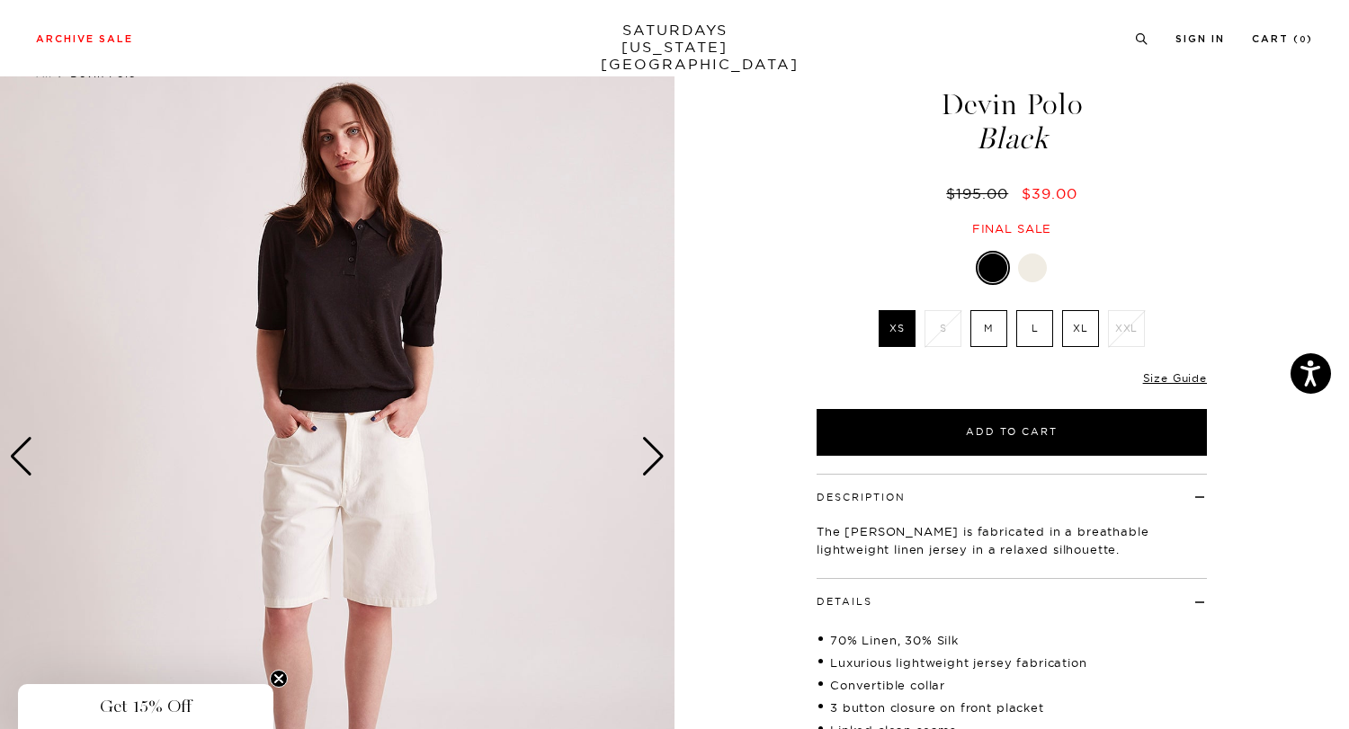
click at [402, 277] on img at bounding box center [337, 456] width 674 height 843
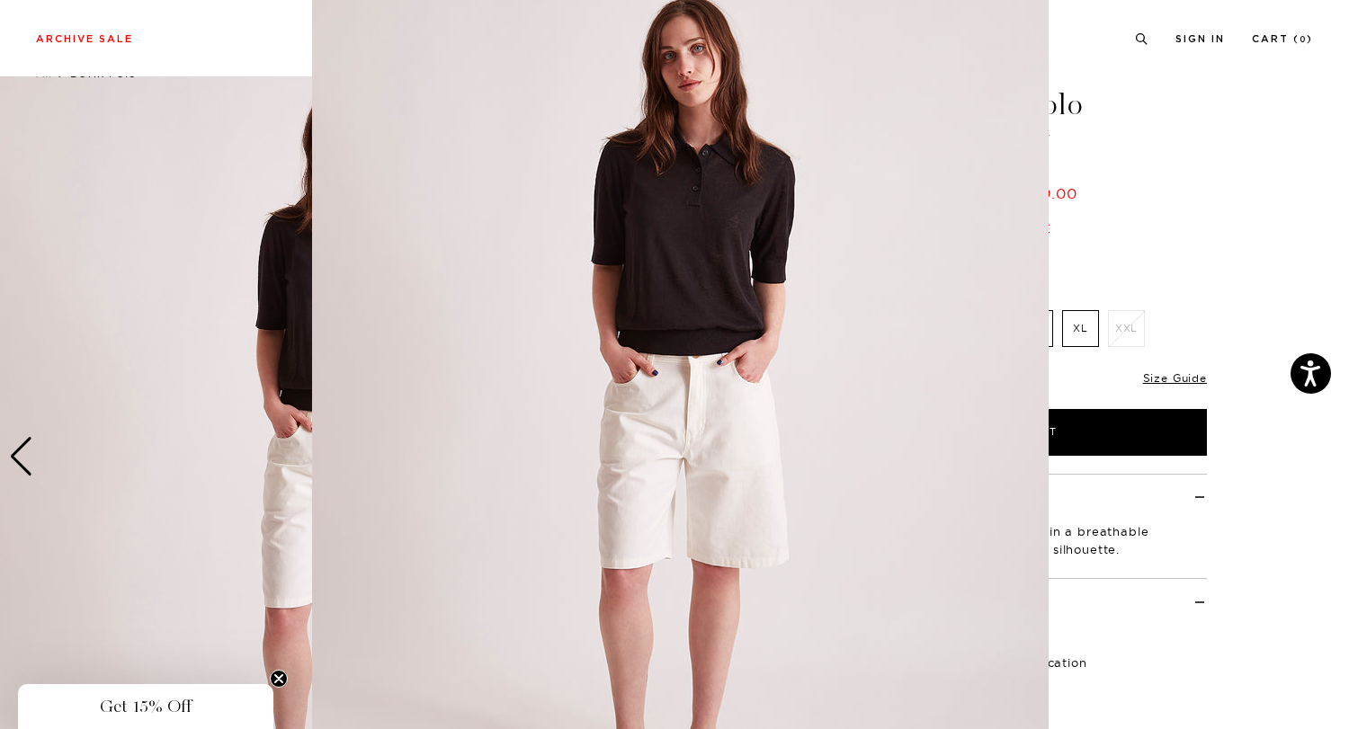
scroll to position [59, 0]
click at [238, 254] on figure at bounding box center [674, 364] width 1349 height 729
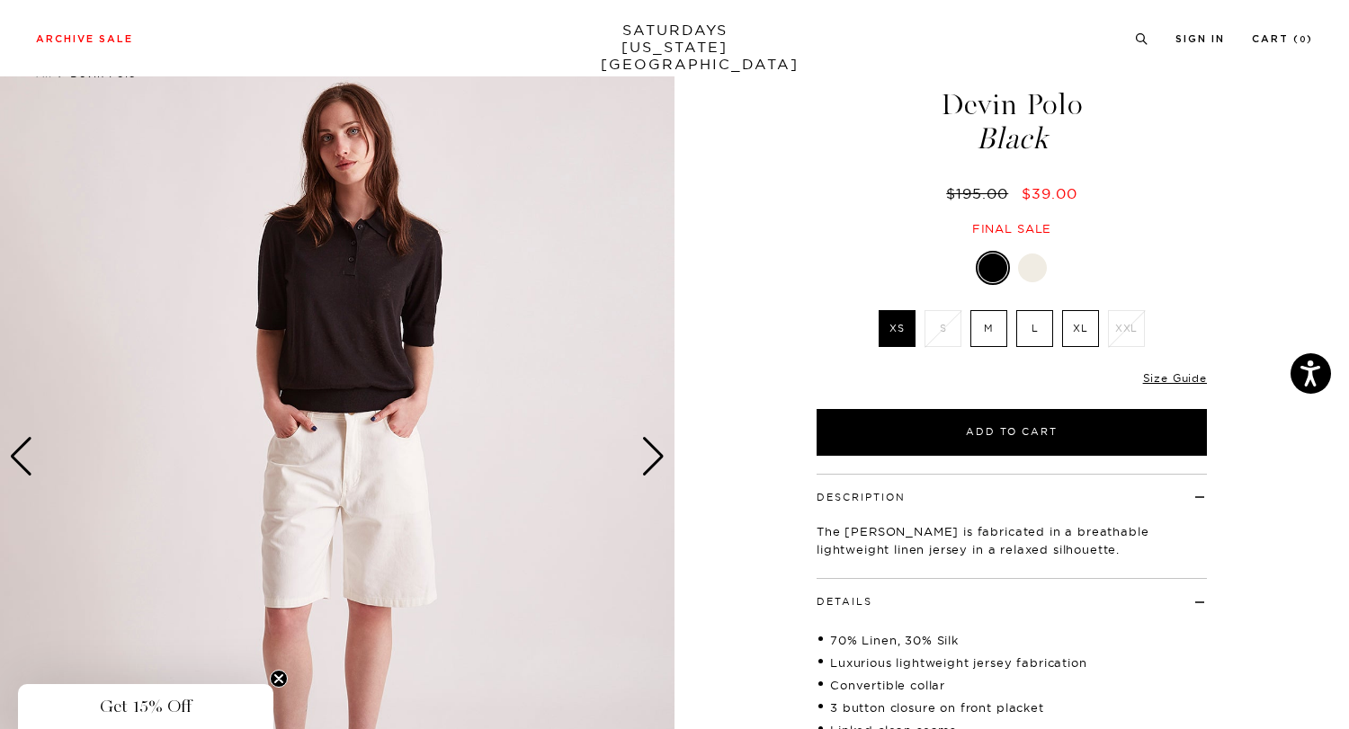
scroll to position [0, 0]
click at [647, 473] on div "Next slide" at bounding box center [653, 457] width 24 height 40
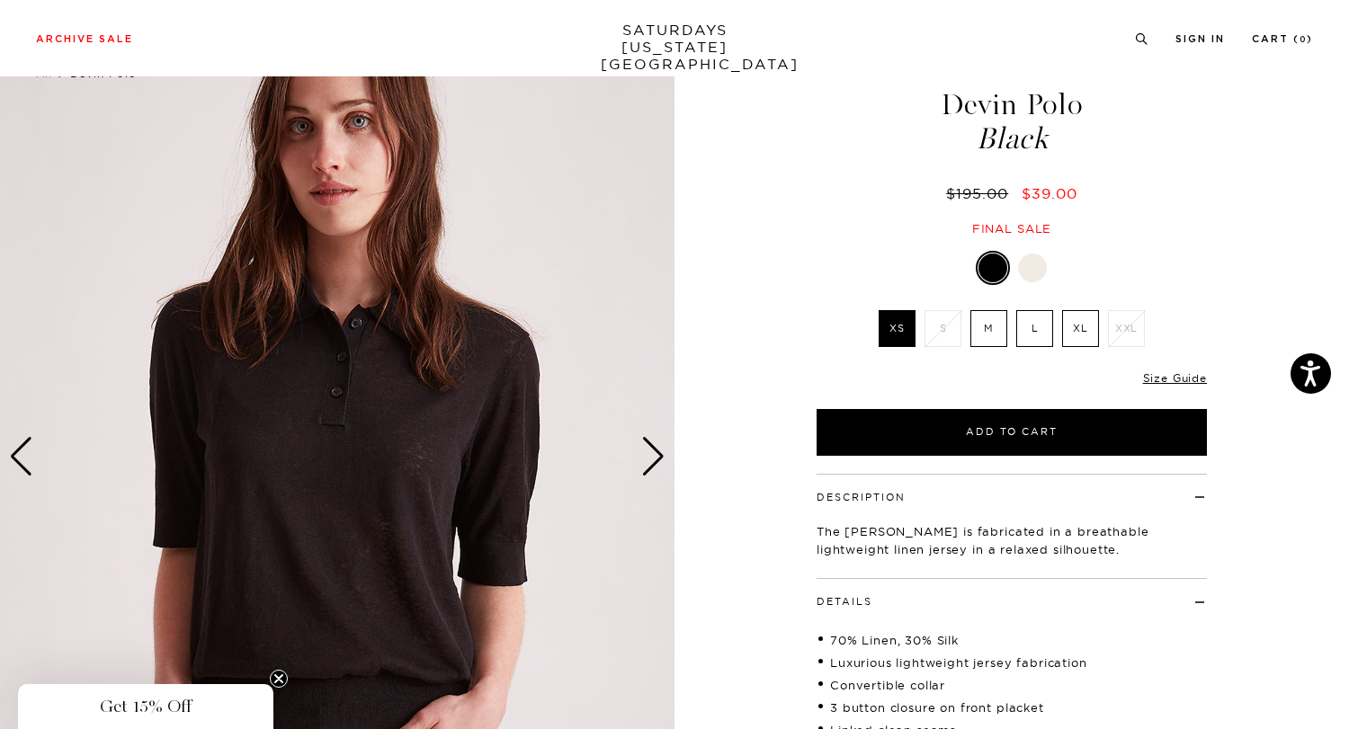
click at [647, 473] on div "Next slide" at bounding box center [653, 457] width 24 height 40
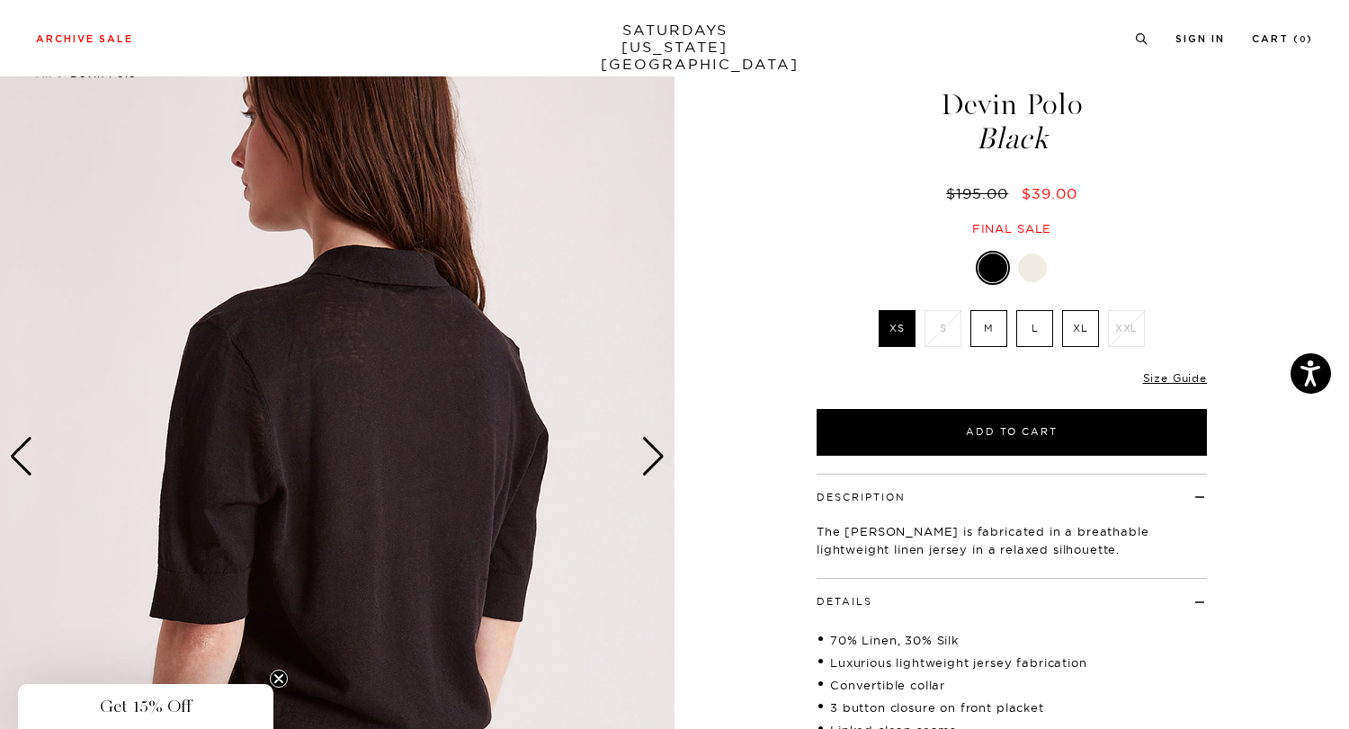
click at [647, 473] on div "Next slide" at bounding box center [653, 457] width 24 height 40
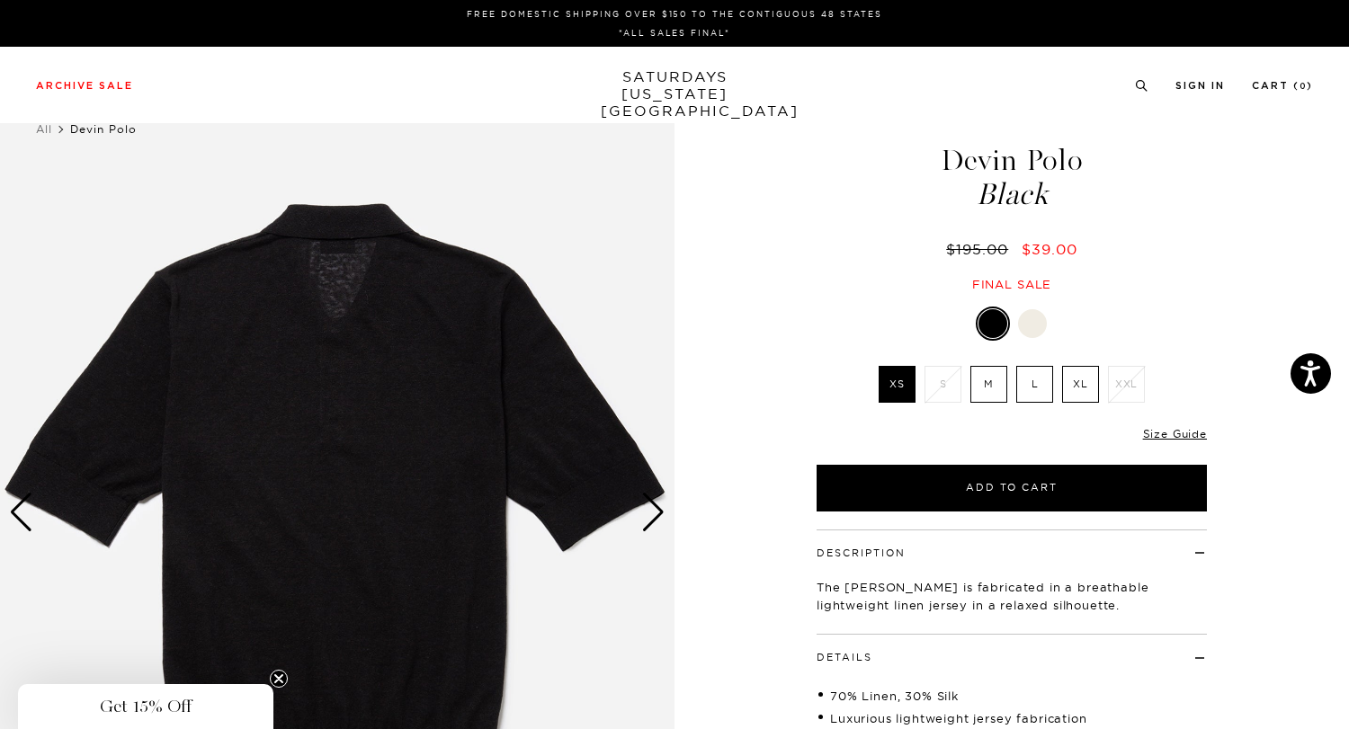
click at [647, 516] on div "Next slide" at bounding box center [653, 513] width 24 height 40
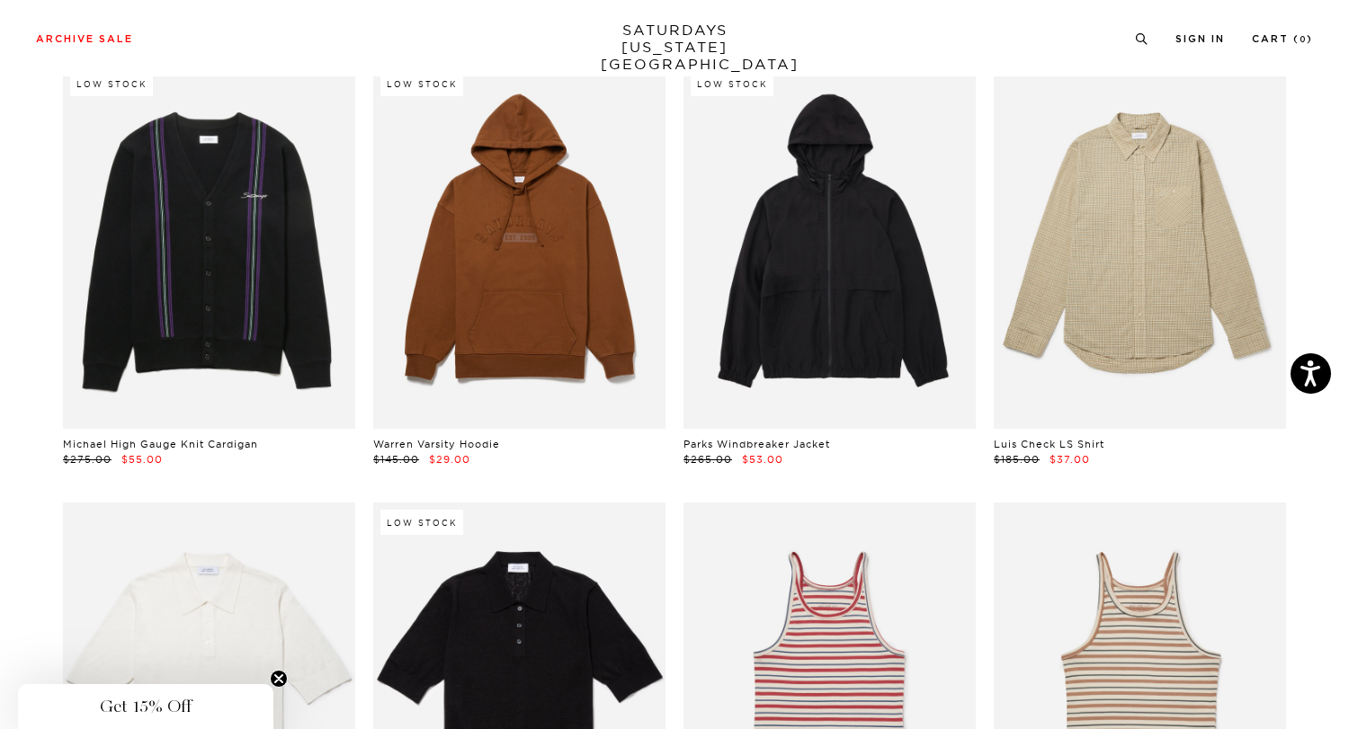
scroll to position [6783, 3]
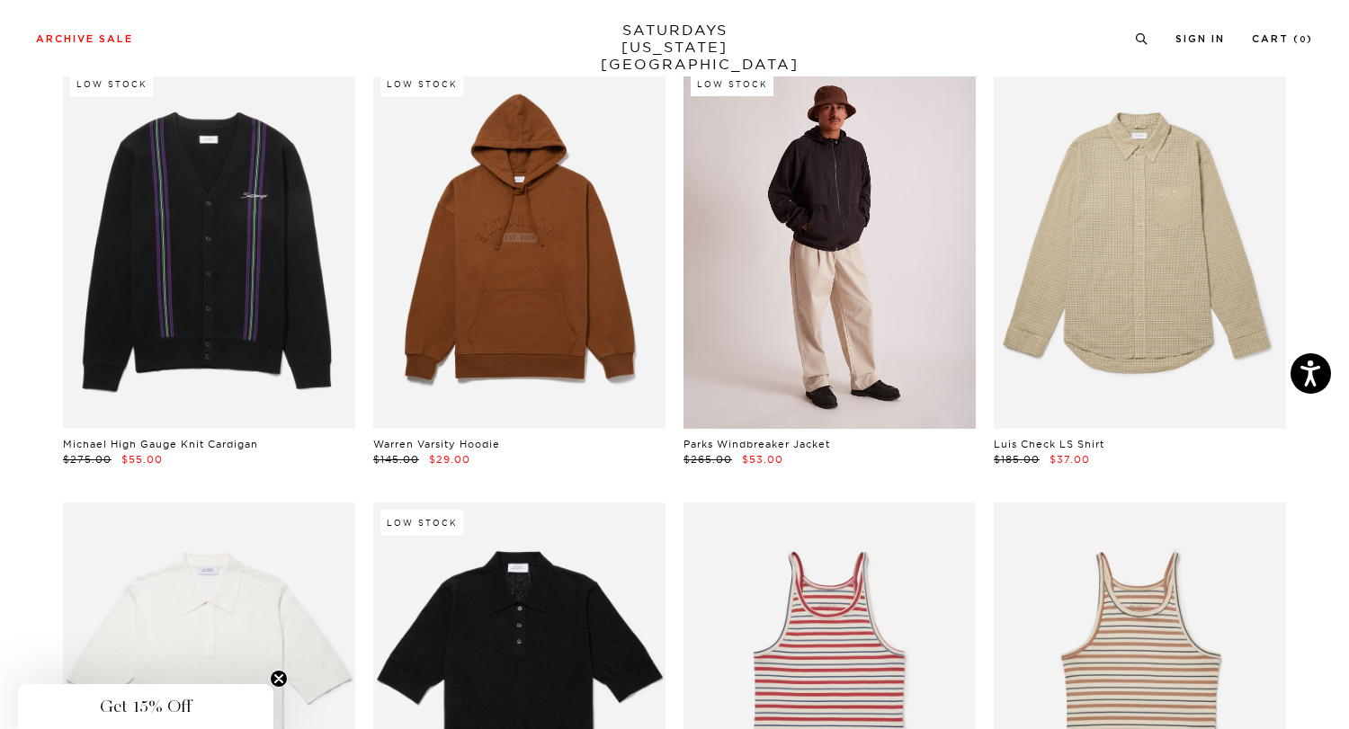
click at [743, 334] on link at bounding box center [829, 246] width 292 height 365
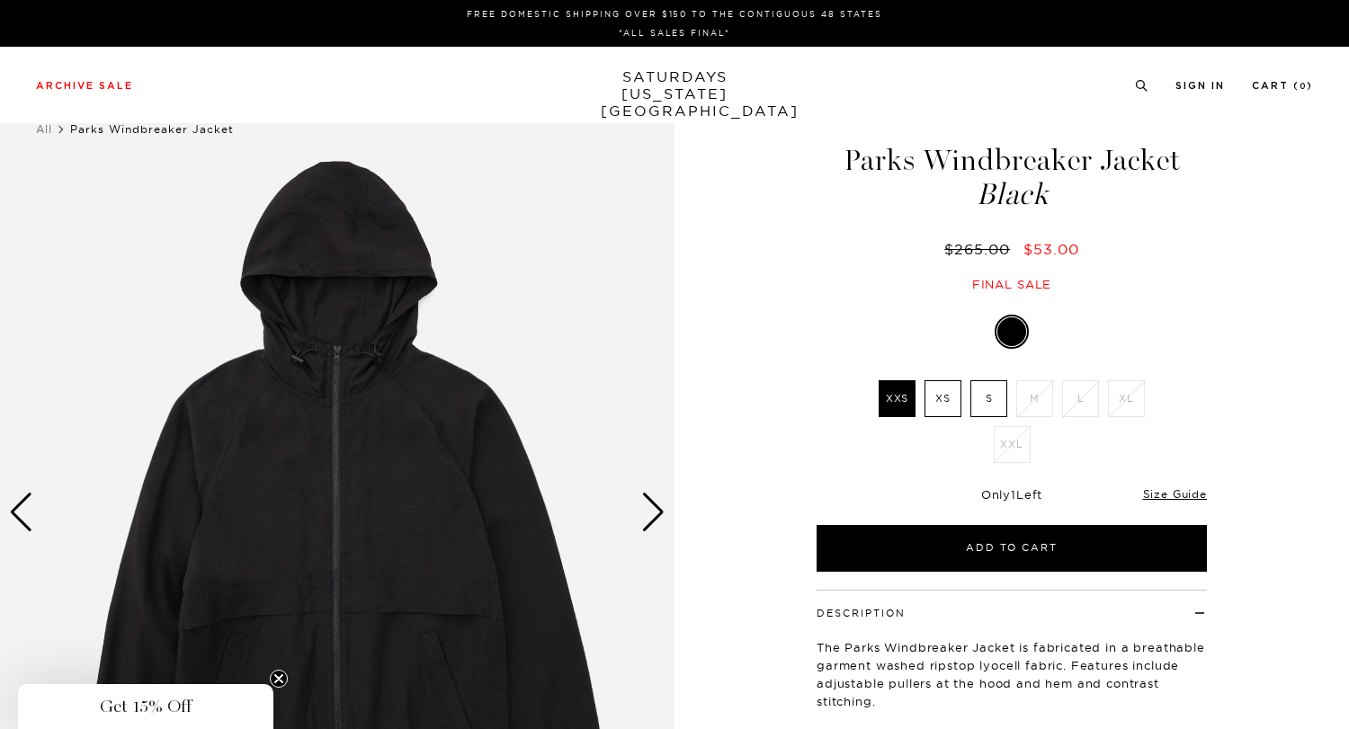
click at [648, 524] on div "Next slide" at bounding box center [653, 513] width 24 height 40
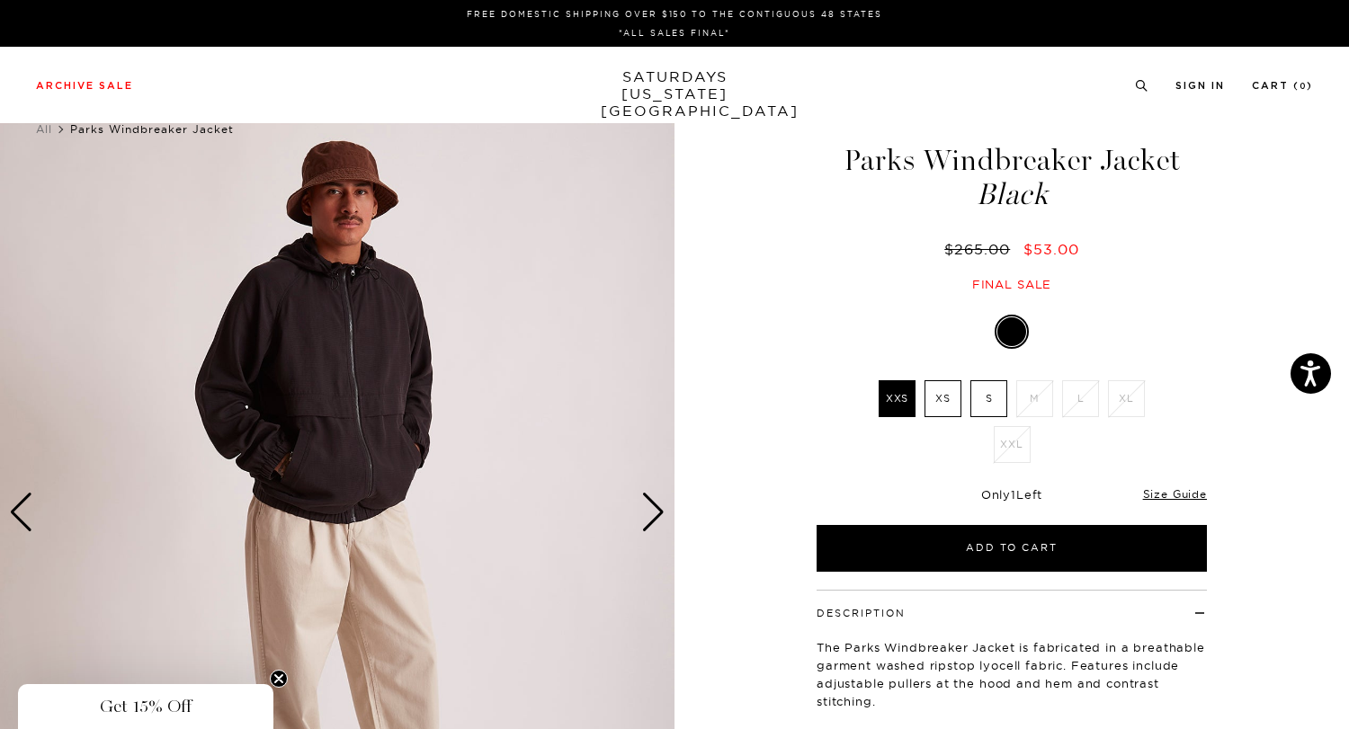
click at [648, 524] on div "Next slide" at bounding box center [653, 513] width 24 height 40
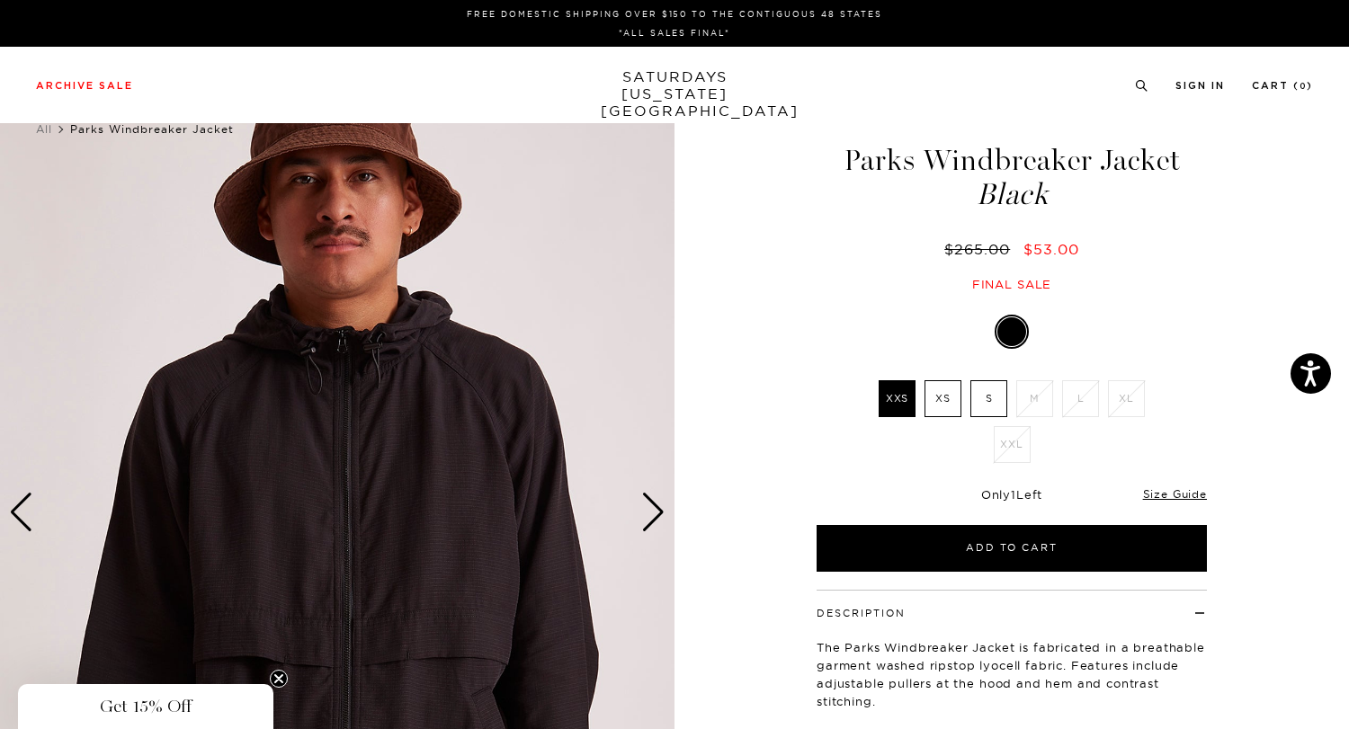
click at [648, 524] on div "Next slide" at bounding box center [653, 513] width 24 height 40
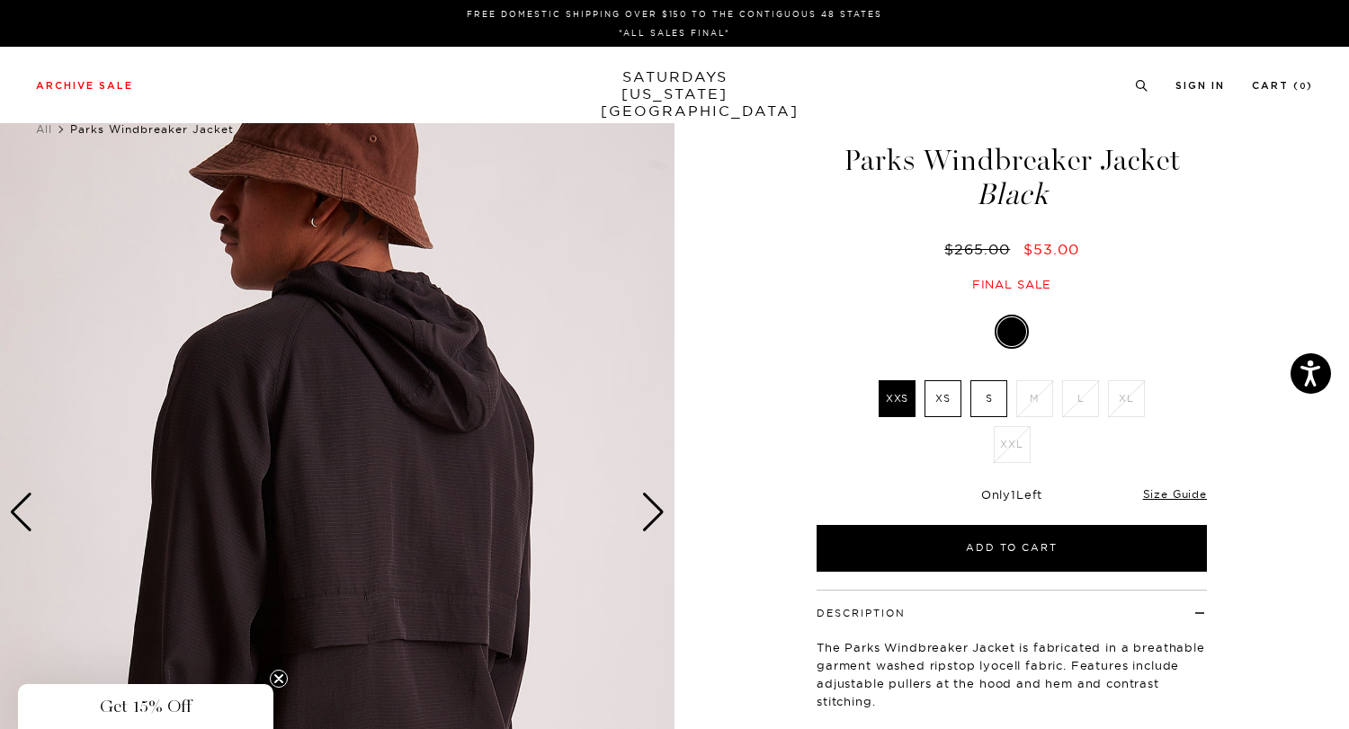
click at [648, 524] on div "Next slide" at bounding box center [653, 513] width 24 height 40
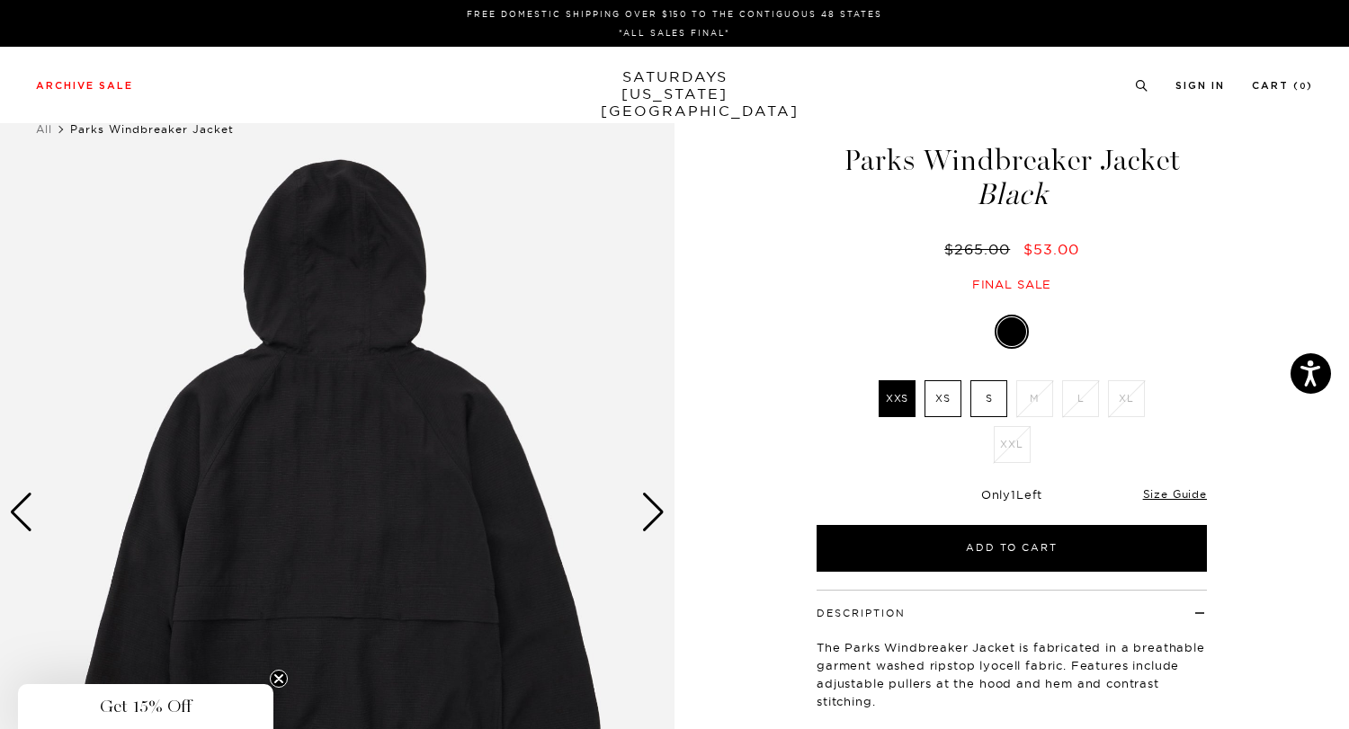
click at [648, 524] on div "Next slide" at bounding box center [653, 513] width 24 height 40
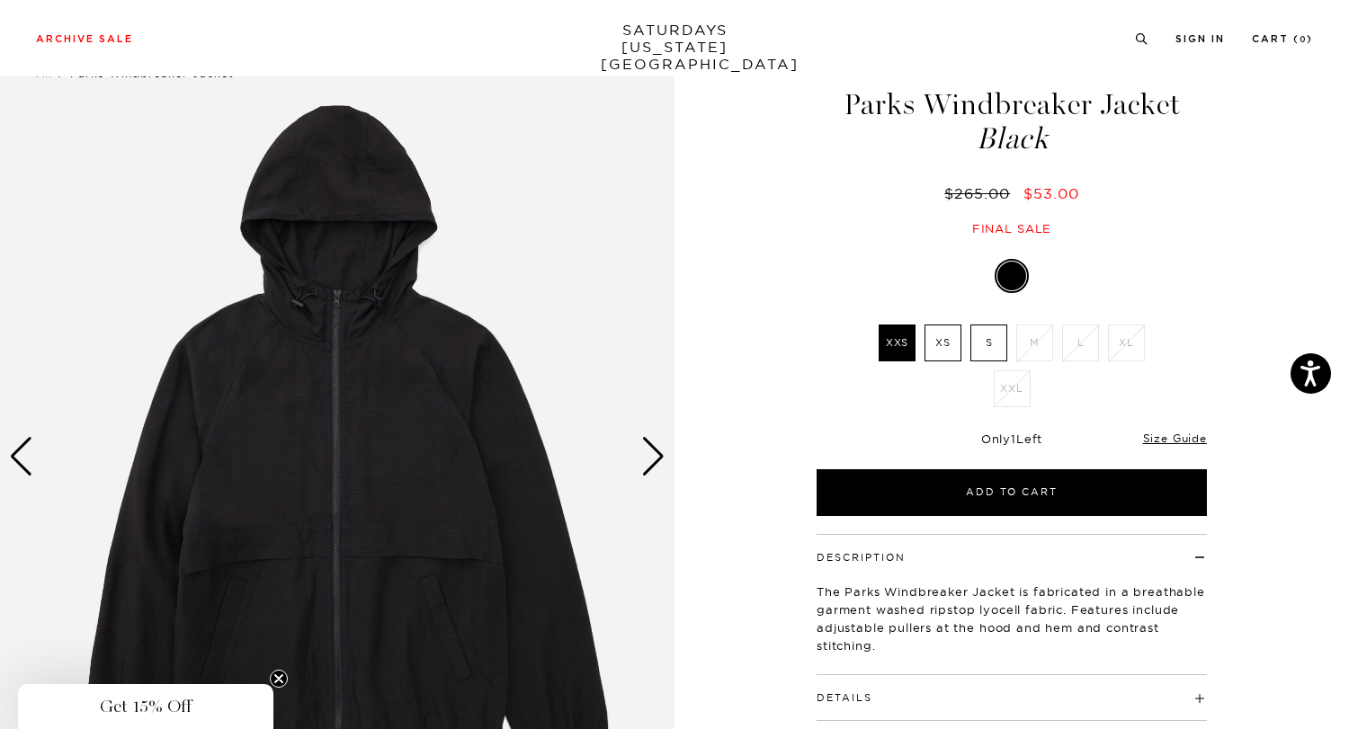
scroll to position [84, 0]
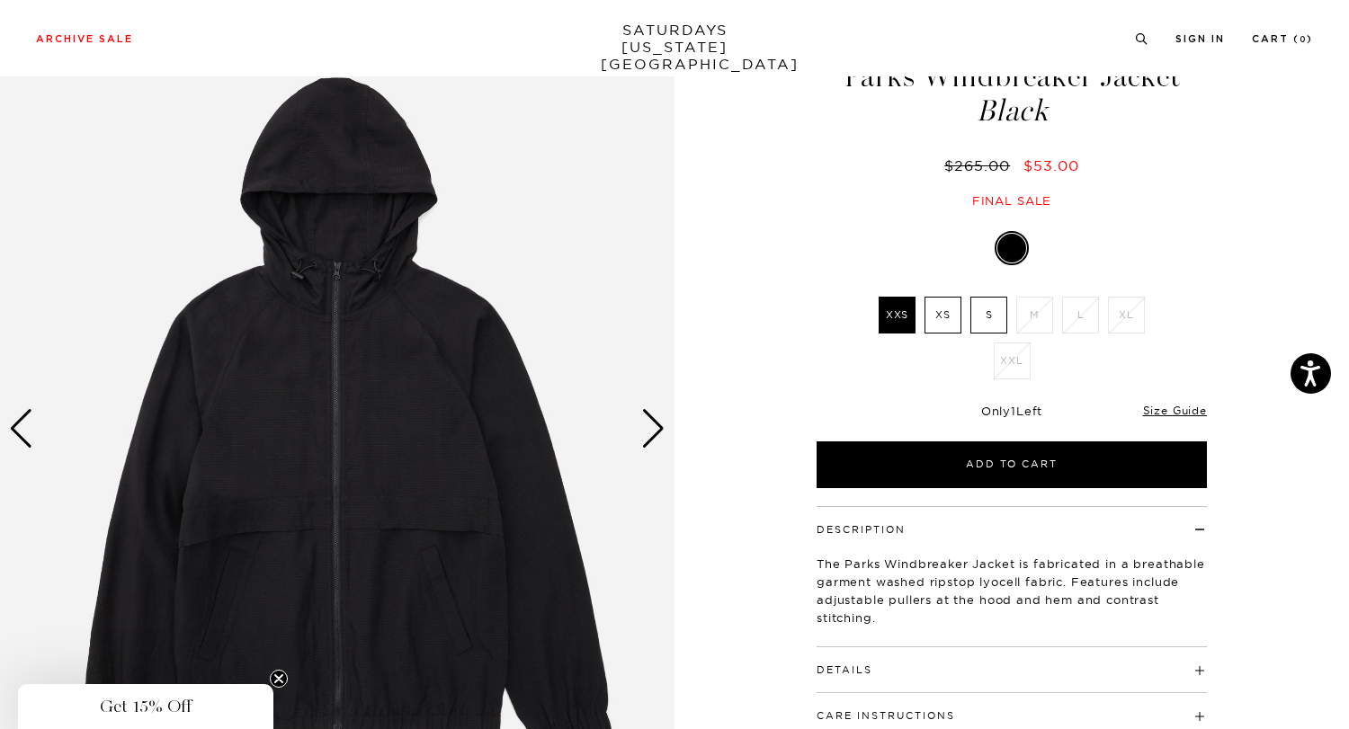
click at [627, 450] on img at bounding box center [337, 428] width 674 height 843
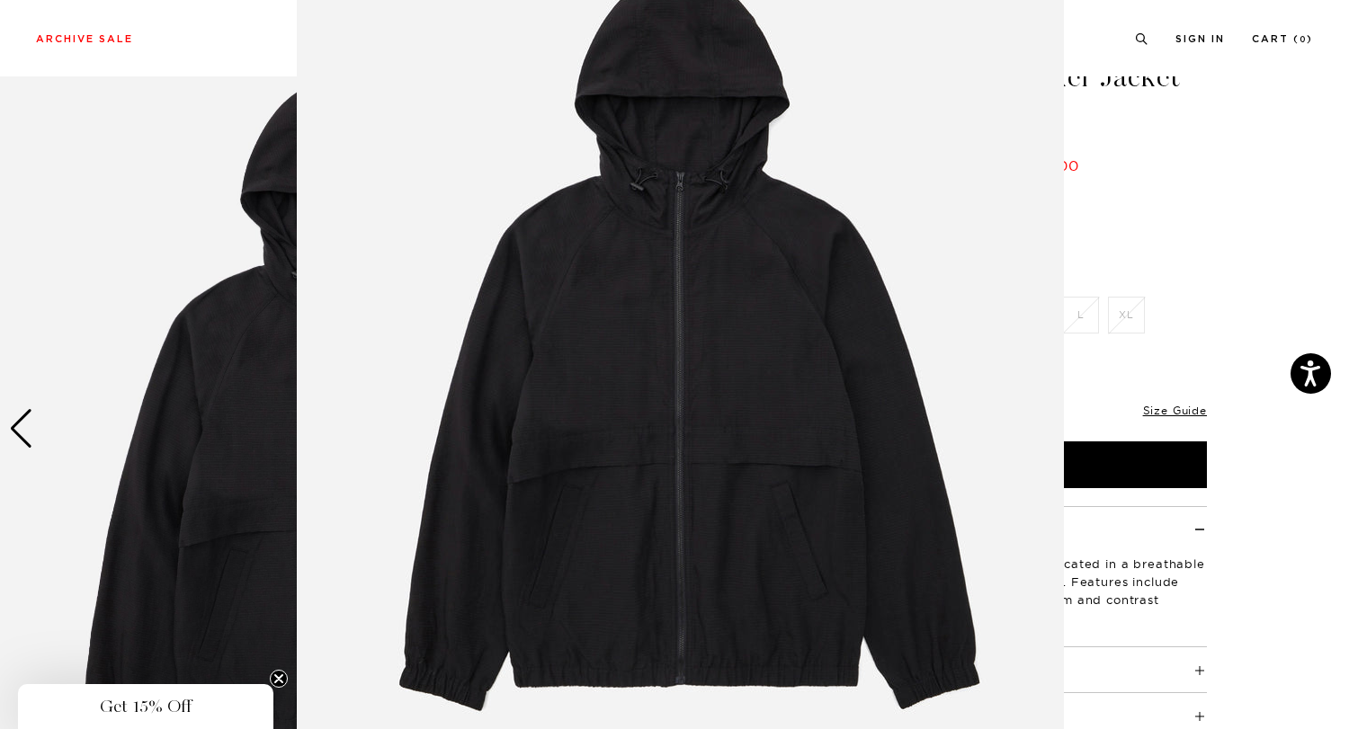
scroll to position [103, 0]
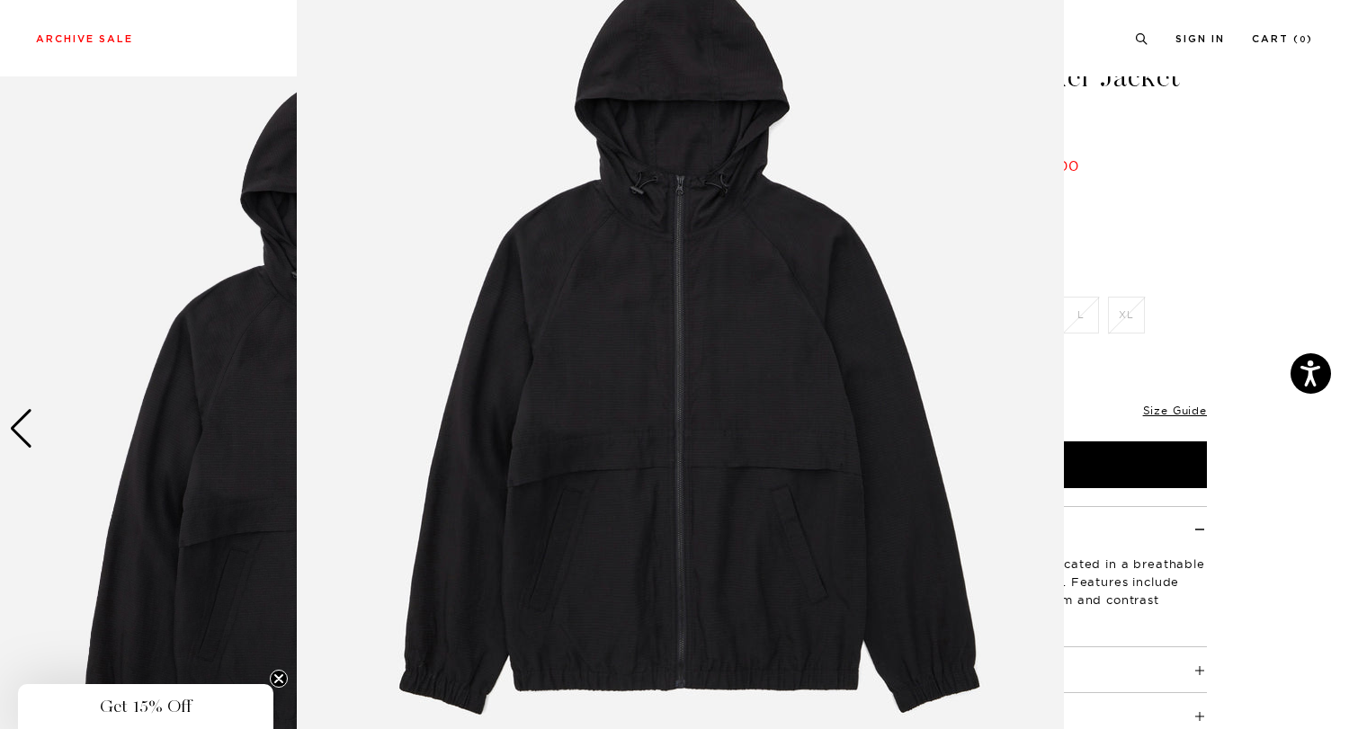
click at [80, 413] on figure at bounding box center [674, 364] width 1349 height 729
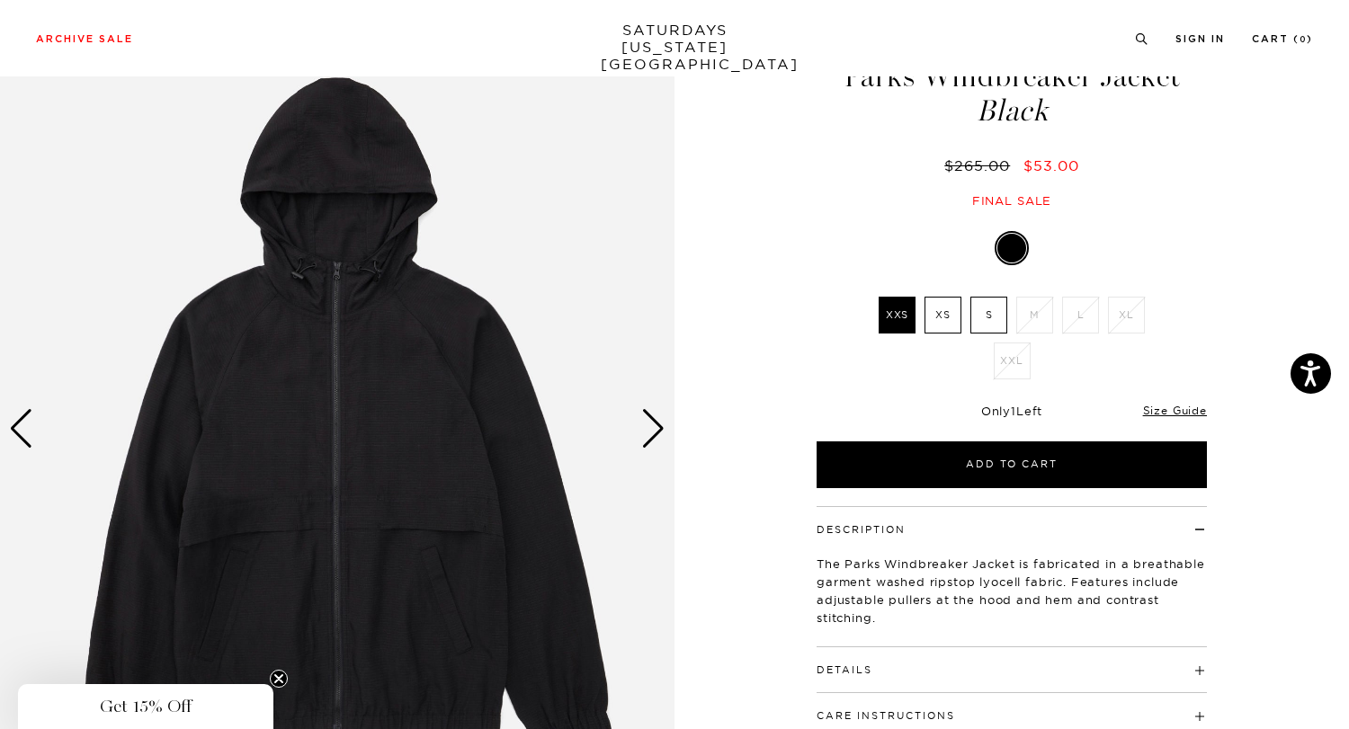
scroll to position [0, 0]
